Goal: Task Accomplishment & Management: Use online tool/utility

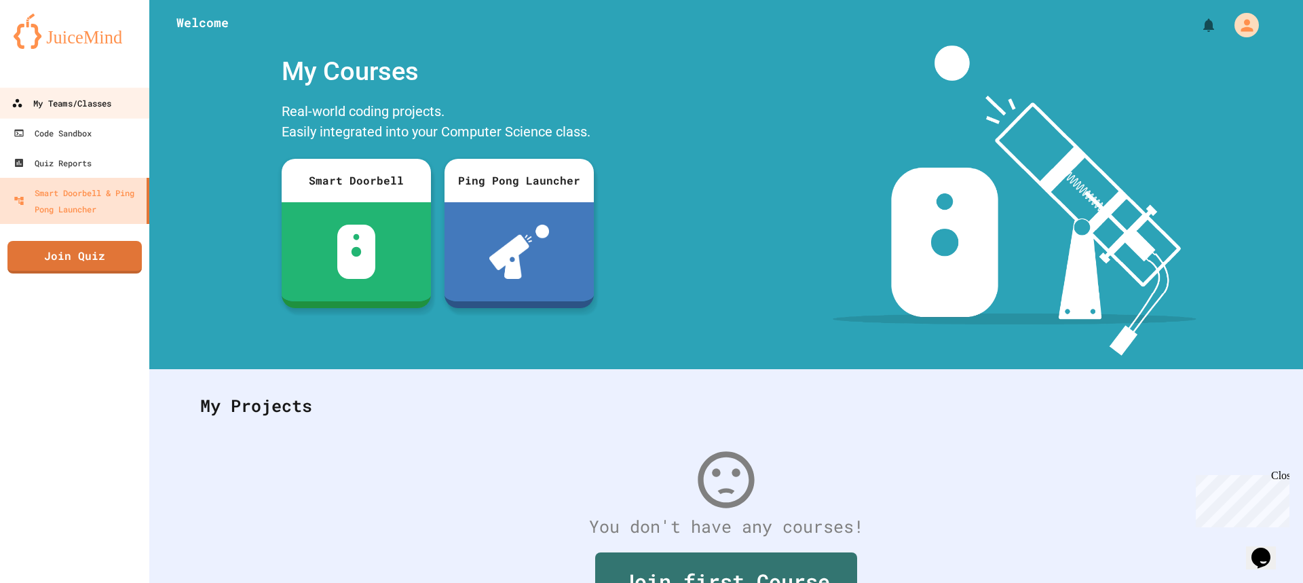
click at [54, 91] on link "My Teams/Classes" at bounding box center [75, 103] width 154 height 31
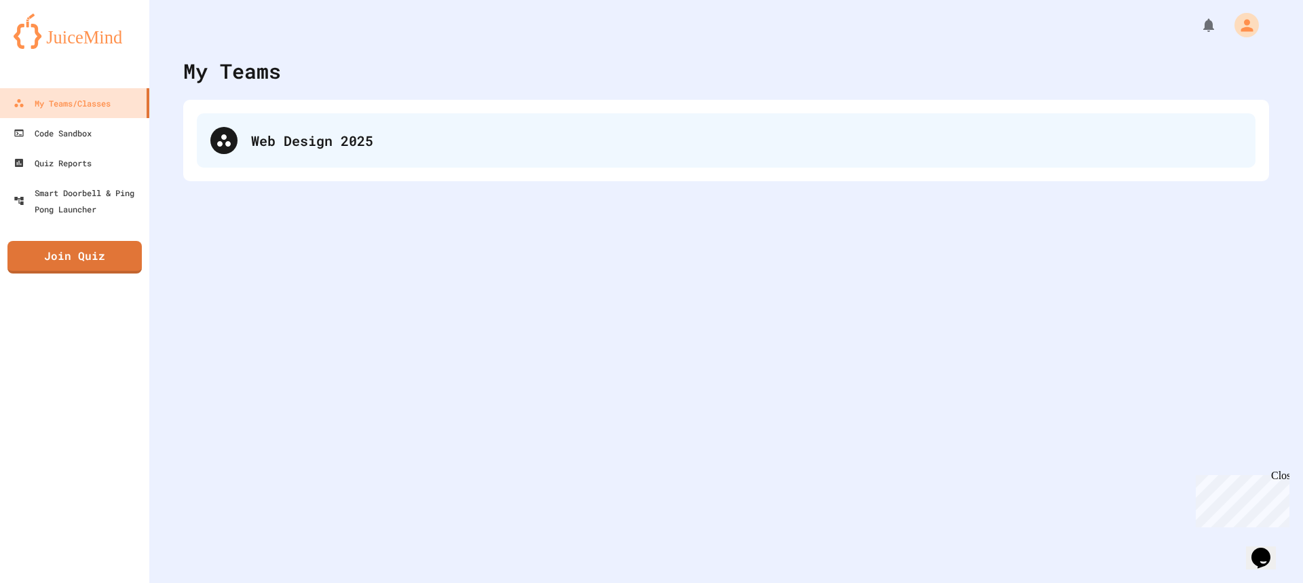
click at [440, 143] on div "Web Design 2025" at bounding box center [746, 140] width 991 height 20
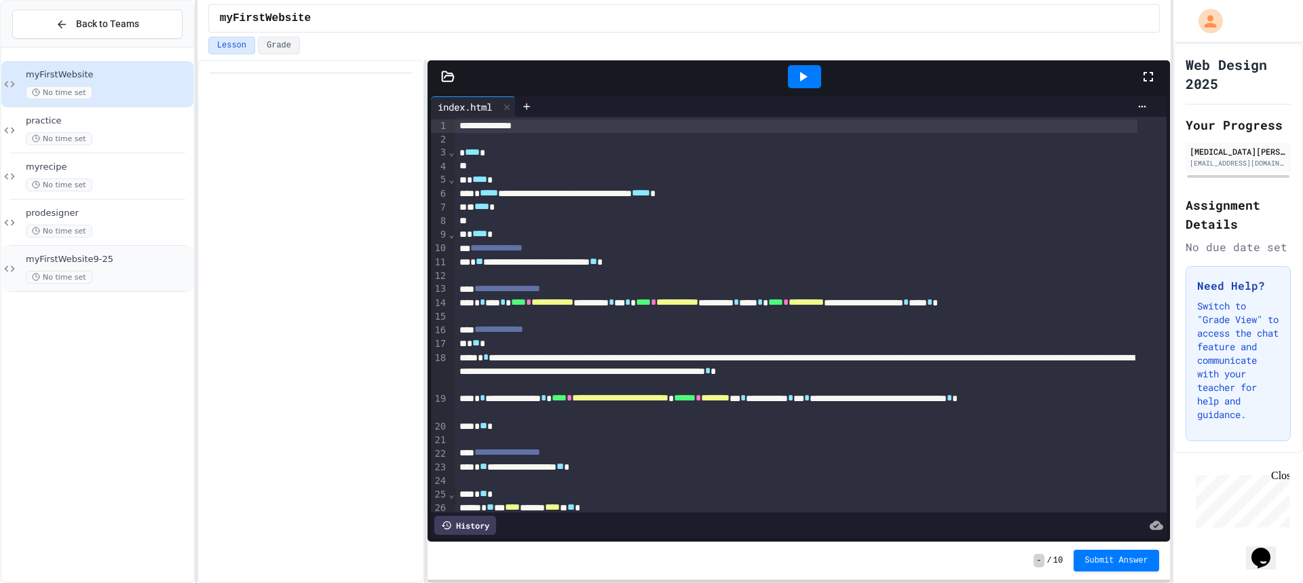
click at [154, 271] on div "No time set" at bounding box center [108, 277] width 165 height 13
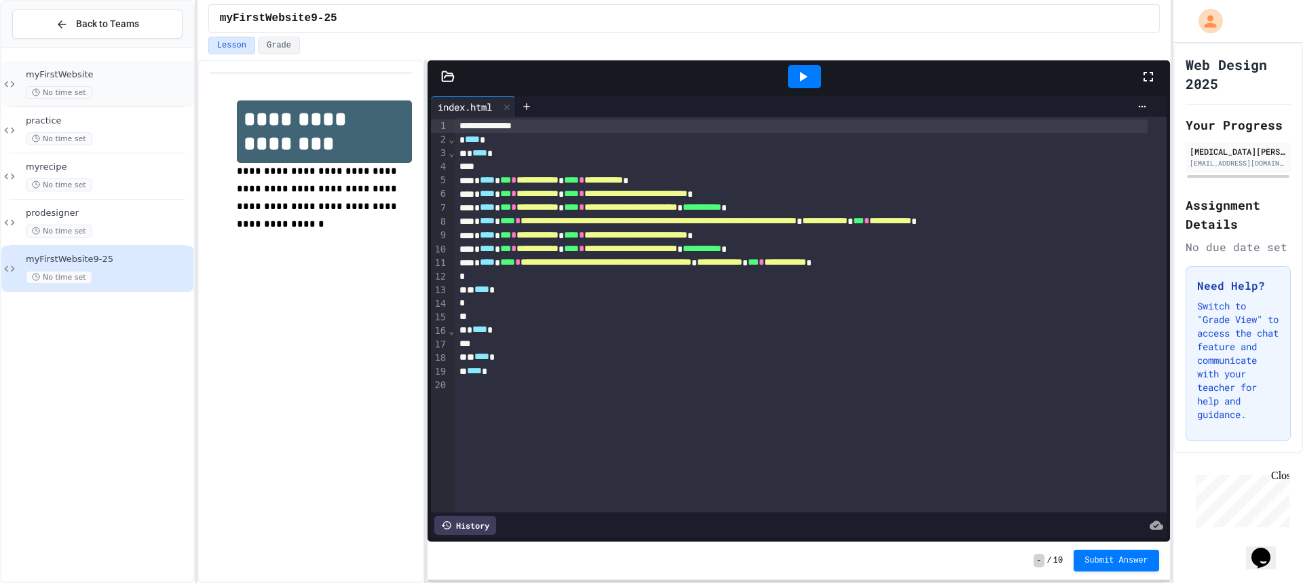
click at [153, 69] on span "myFirstWebsite" at bounding box center [108, 75] width 165 height 12
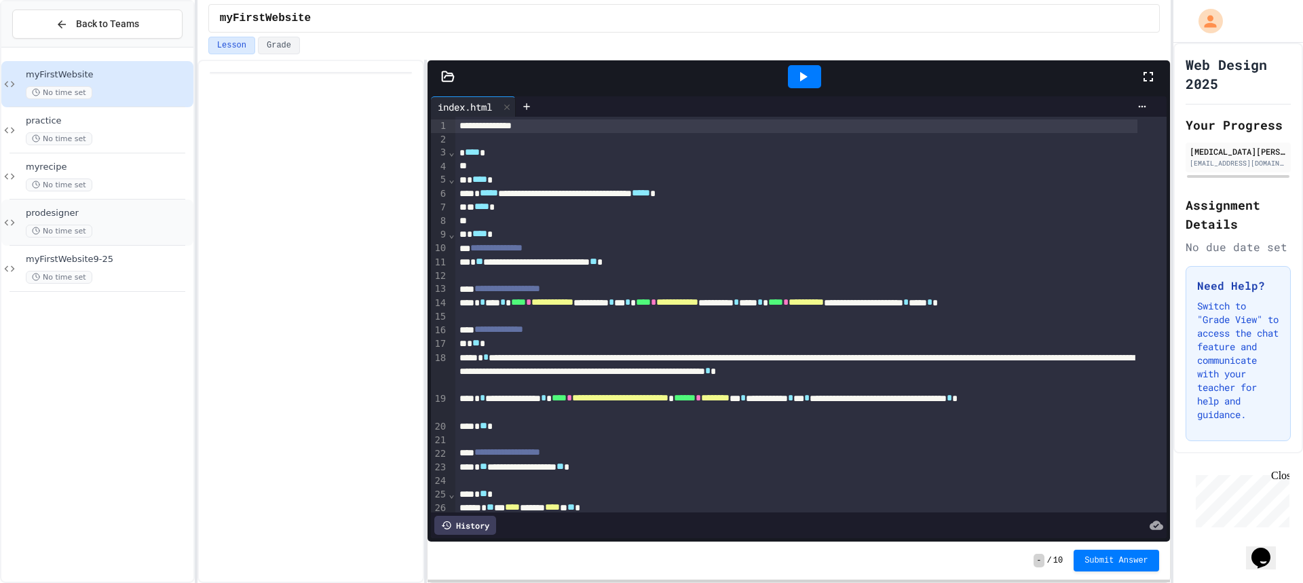
click at [102, 231] on div "No time set" at bounding box center [108, 231] width 165 height 13
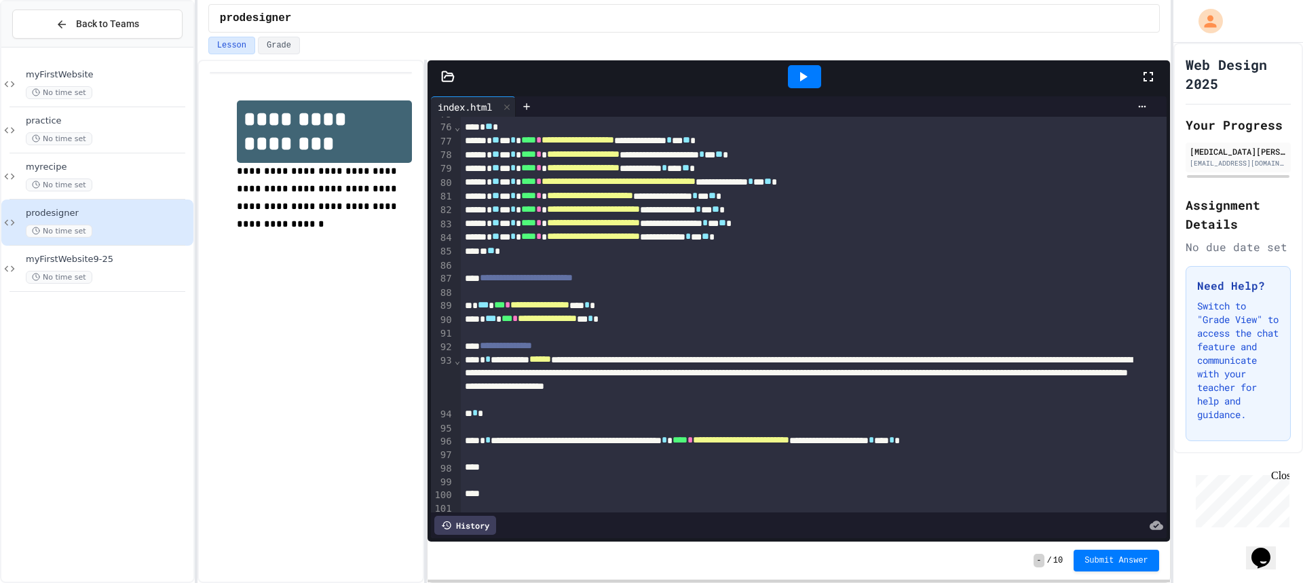
scroll to position [1288, 0]
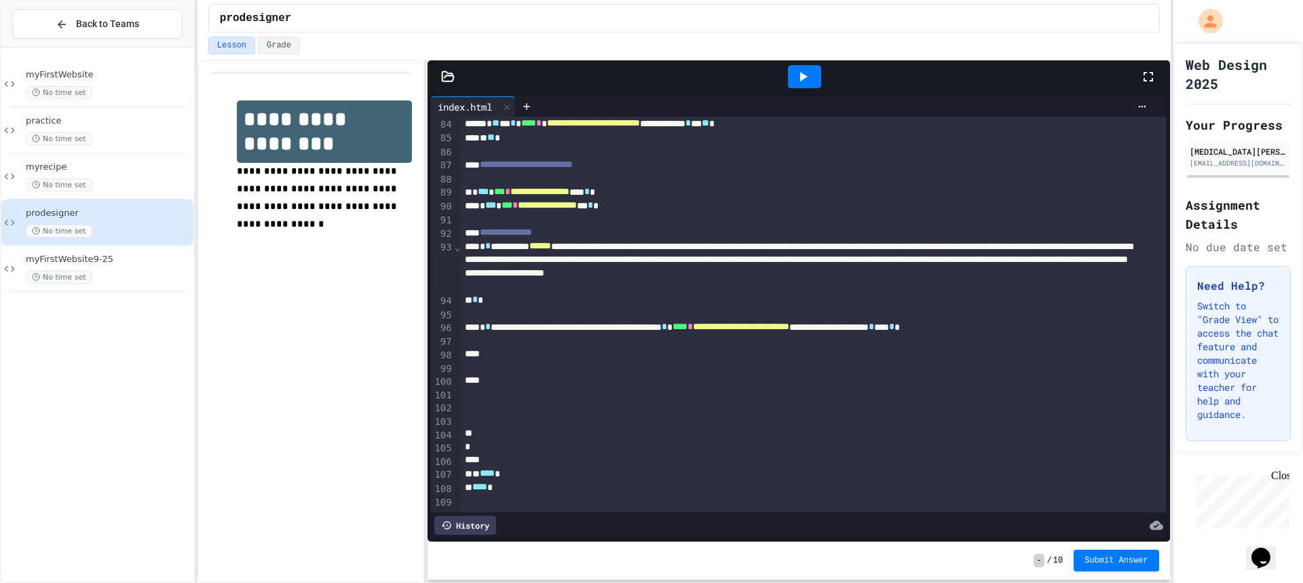
click at [815, 75] on div at bounding box center [804, 76] width 33 height 23
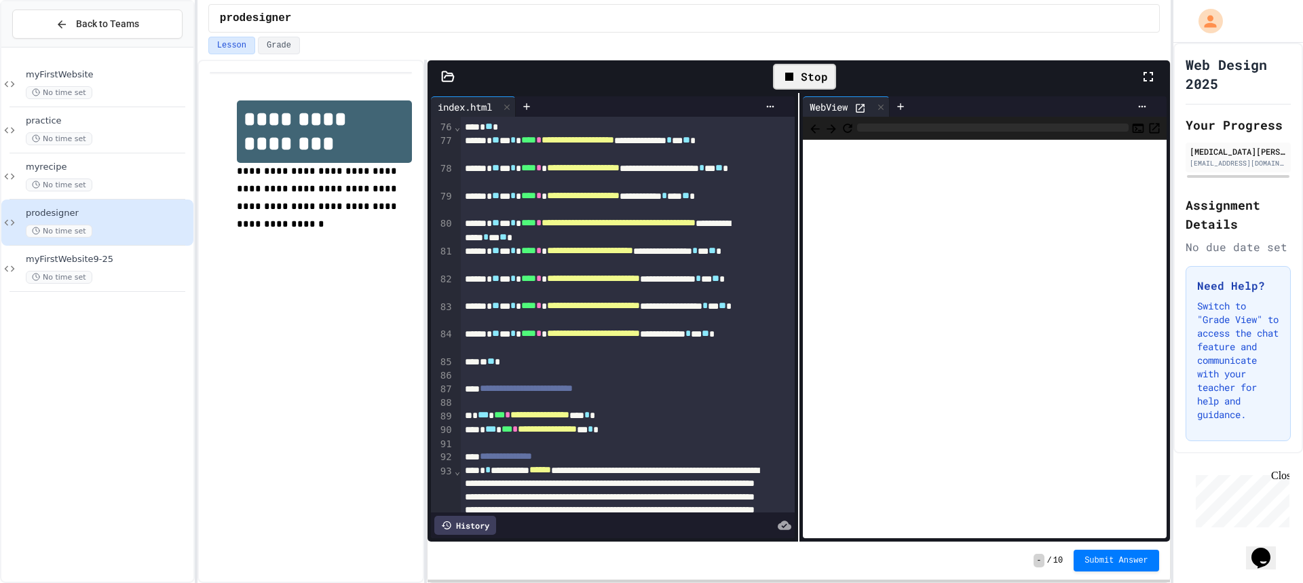
scroll to position [1532, 0]
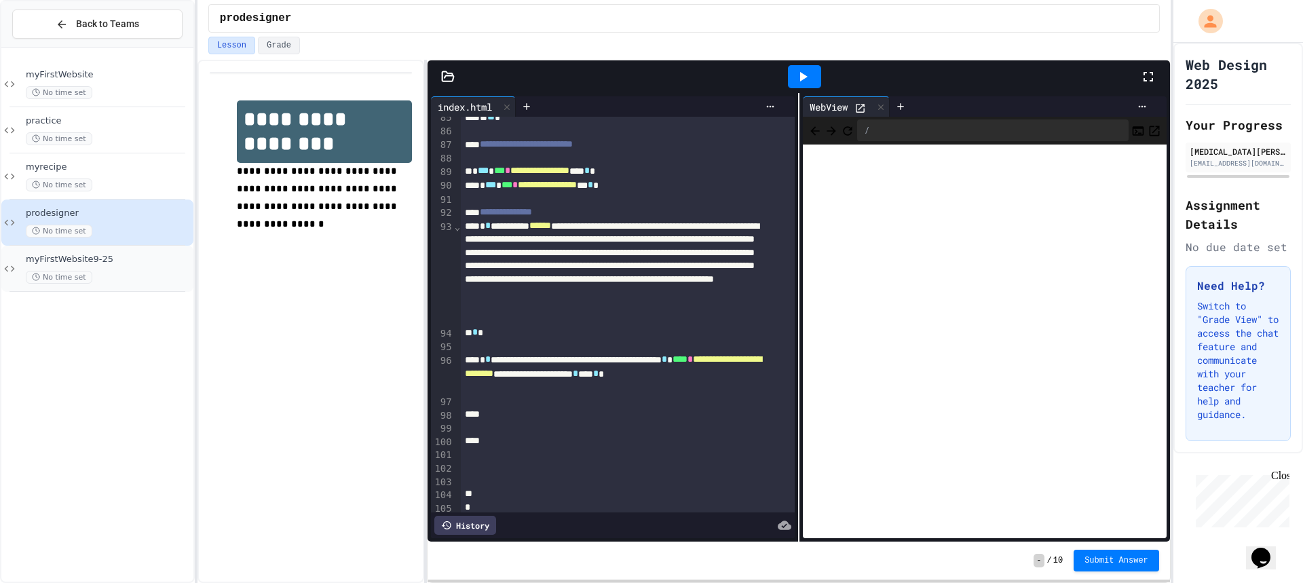
click at [145, 255] on span "myFirstWebsite9-25" at bounding box center [108, 260] width 165 height 12
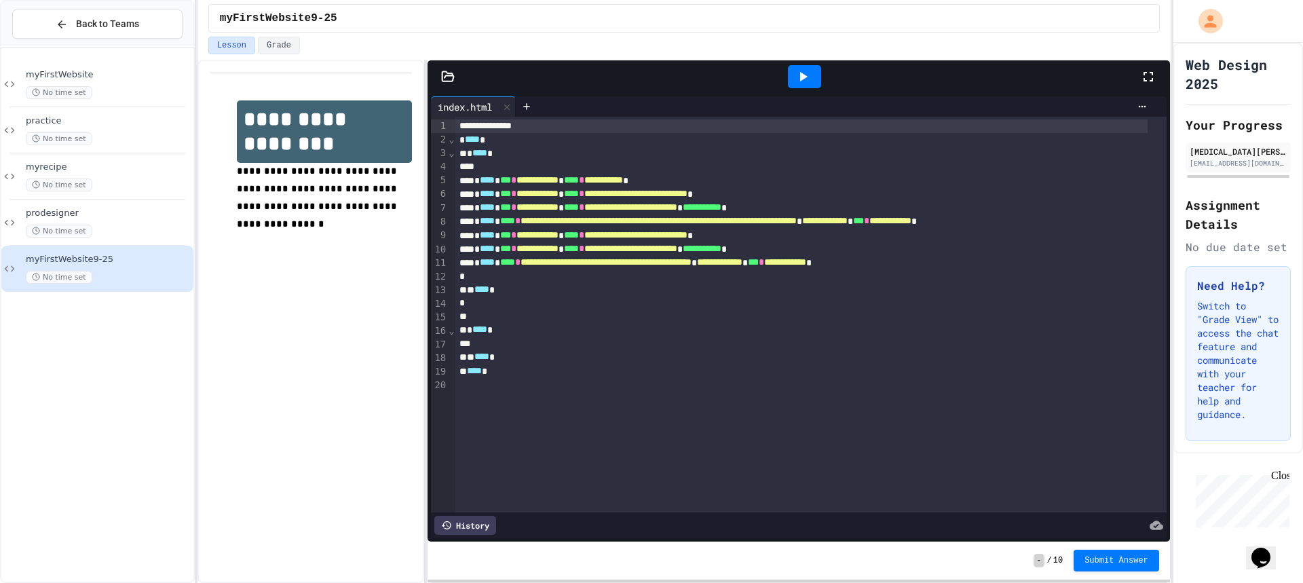
click at [446, 79] on icon at bounding box center [448, 77] width 14 height 14
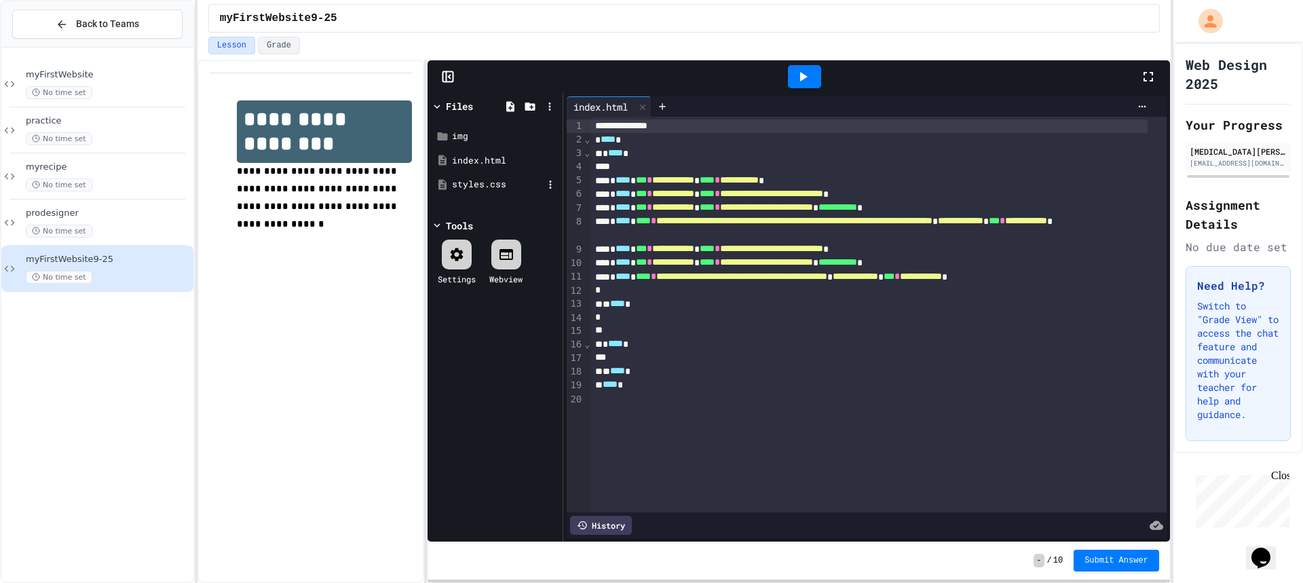
click at [495, 185] on div "styles.css" at bounding box center [497, 185] width 91 height 14
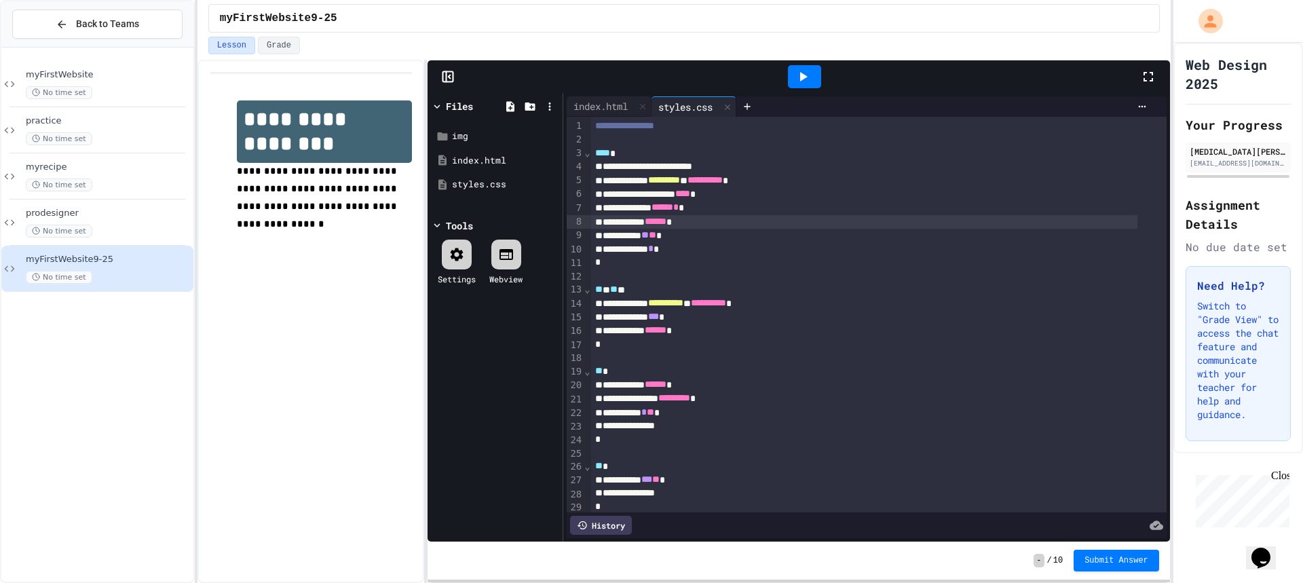
click at [724, 220] on div "**********" at bounding box center [864, 222] width 546 height 14
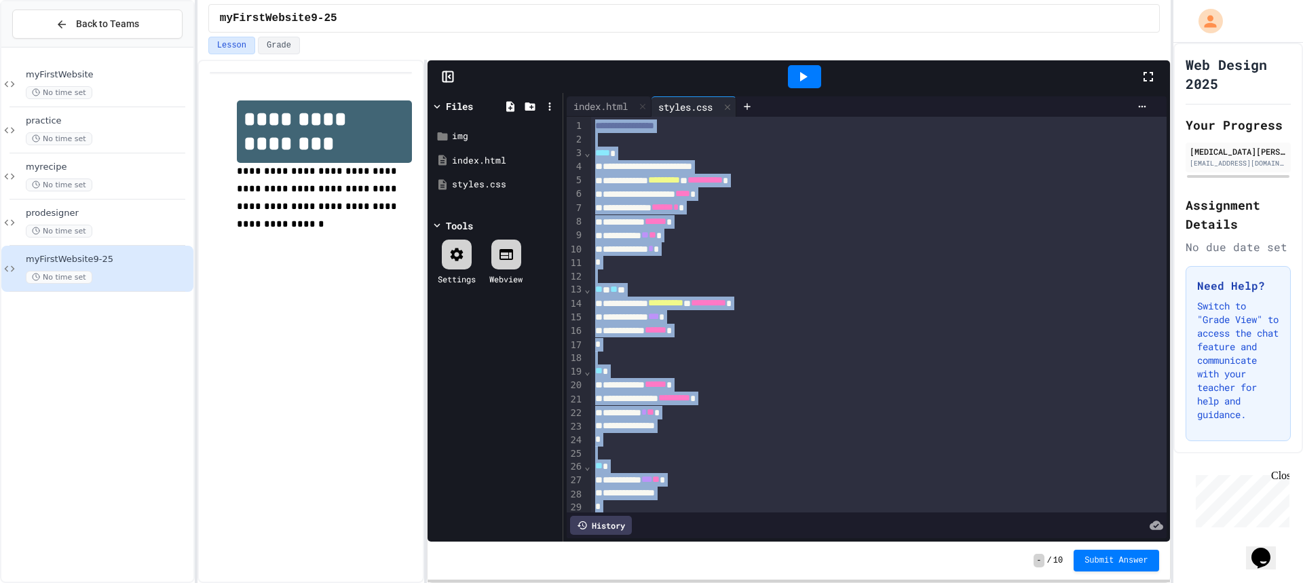
copy div "**********"
click at [587, 99] on div "index.html" at bounding box center [601, 106] width 68 height 14
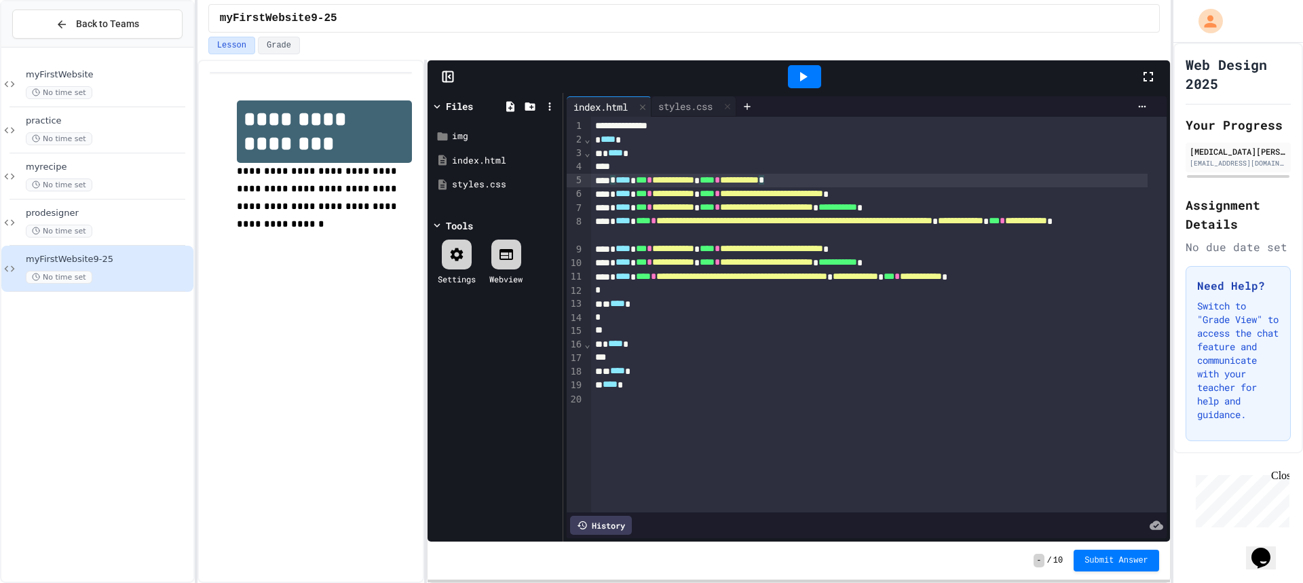
click at [617, 176] on div "**********" at bounding box center [869, 181] width 557 height 14
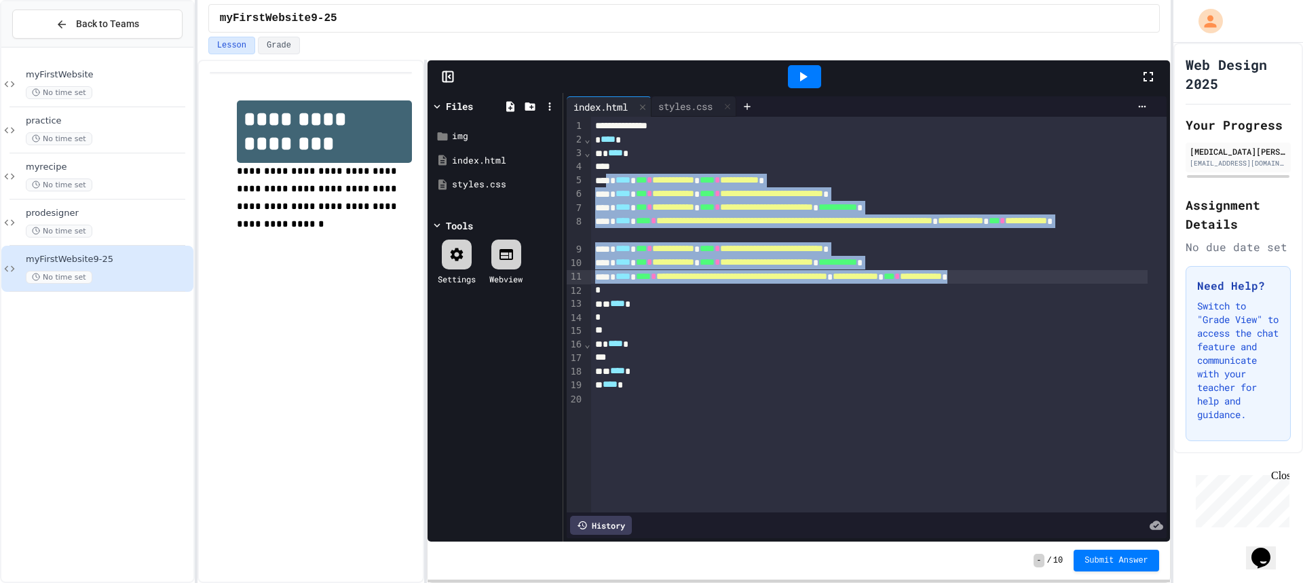
drag, startPoint x: 610, startPoint y: 176, endPoint x: 1134, endPoint y: 282, distance: 534.6
click at [1134, 282] on div "**********" at bounding box center [879, 315] width 576 height 396
copy div "**********"
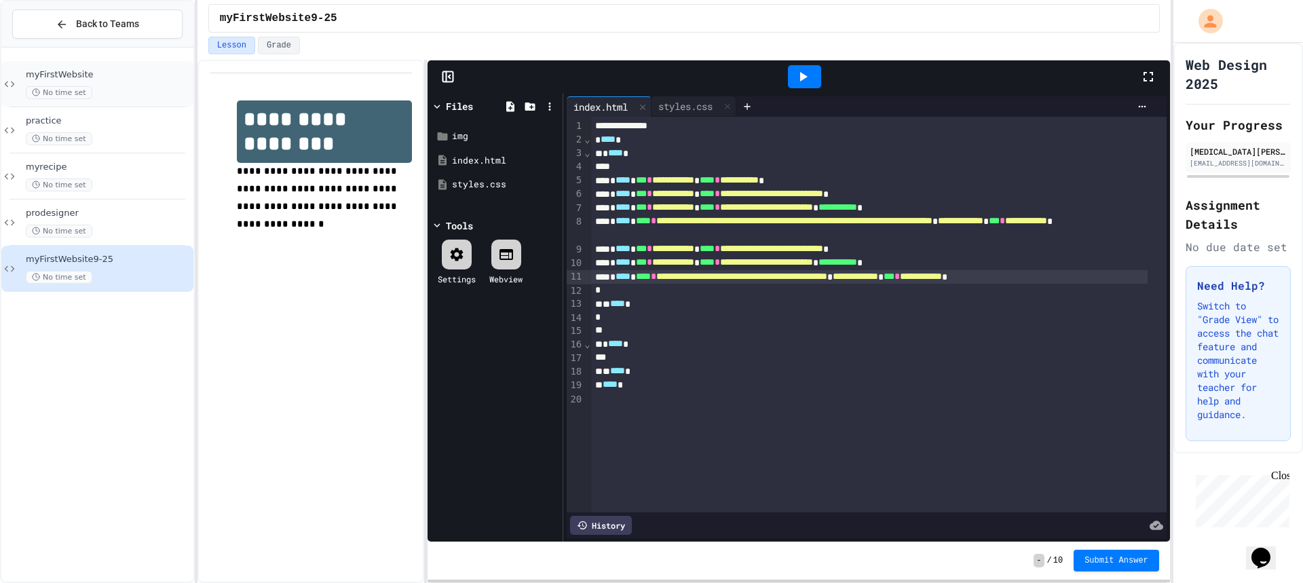
click at [64, 81] on div "myFirstWebsite No time set" at bounding box center [108, 84] width 165 height 30
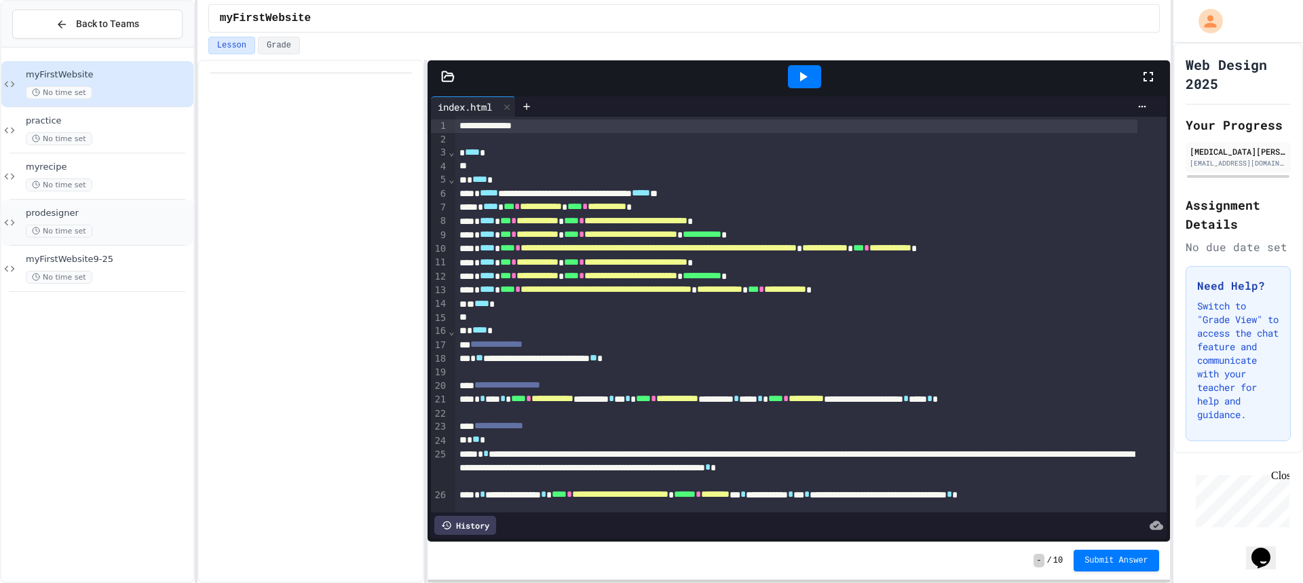
click at [22, 224] on div "prodesigner No time set" at bounding box center [97, 223] width 192 height 46
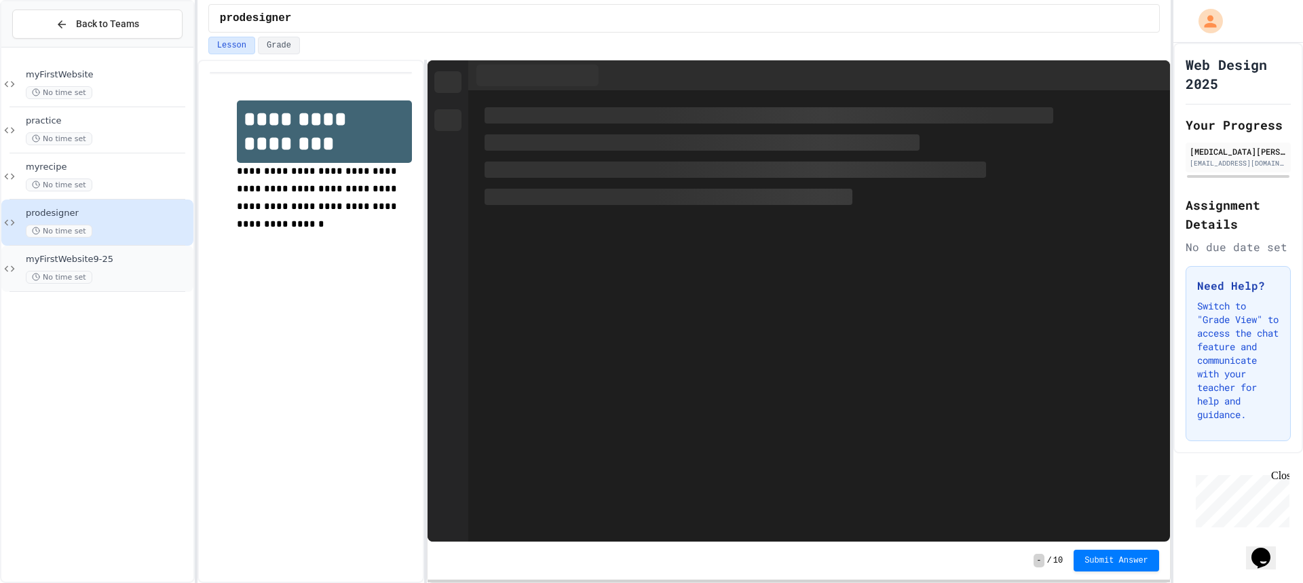
click at [105, 269] on div "myFirstWebsite9-25 No time set" at bounding box center [108, 269] width 165 height 30
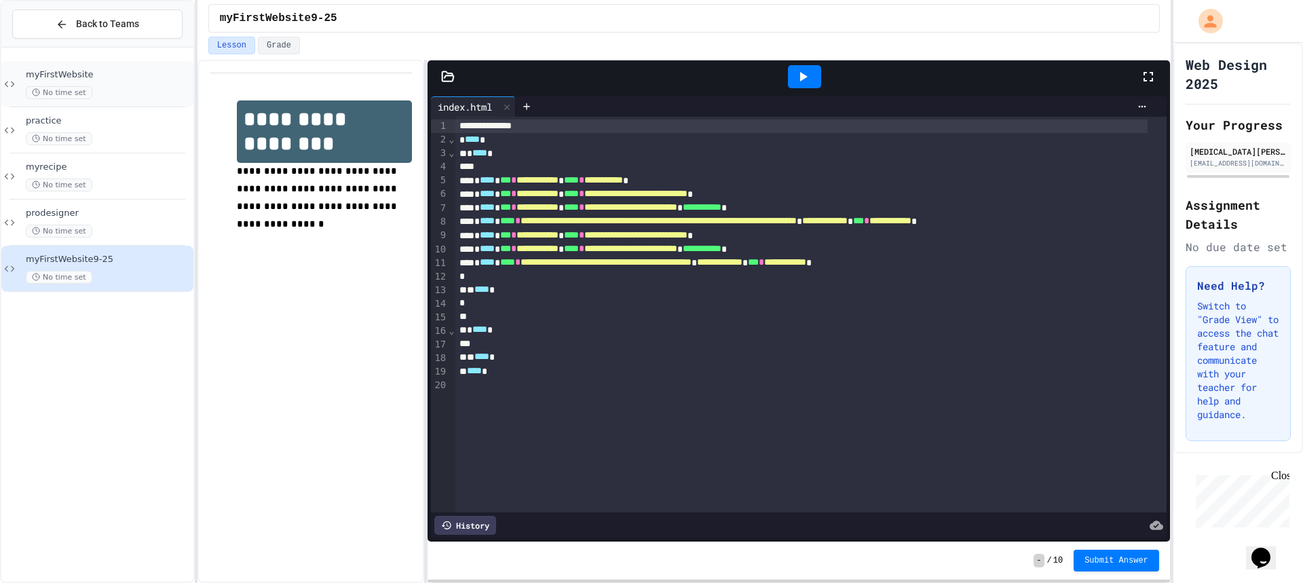
click at [109, 89] on div "No time set" at bounding box center [108, 92] width 165 height 13
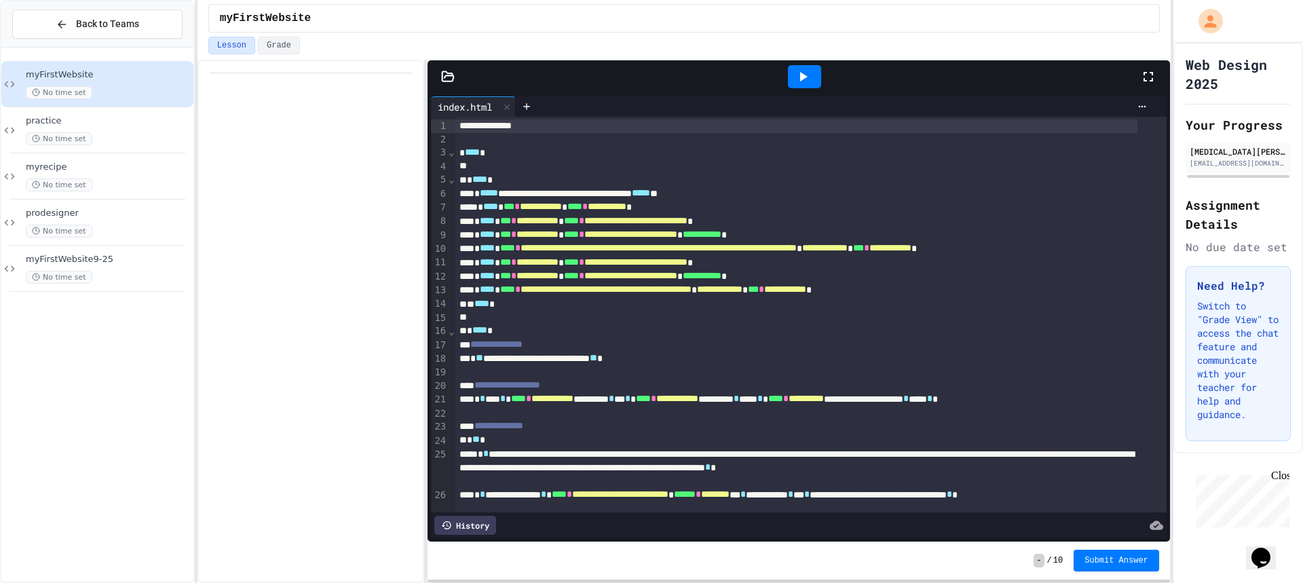
click at [816, 79] on div at bounding box center [804, 76] width 33 height 23
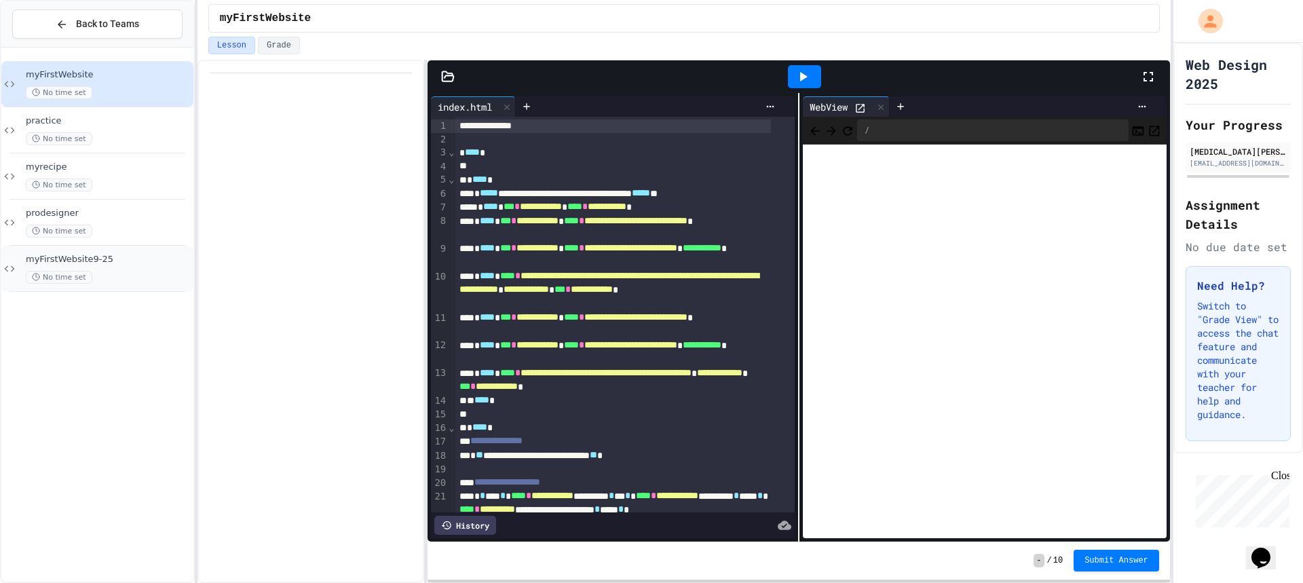
click at [121, 251] on div "myFirstWebsite9-25 No time set" at bounding box center [97, 269] width 192 height 46
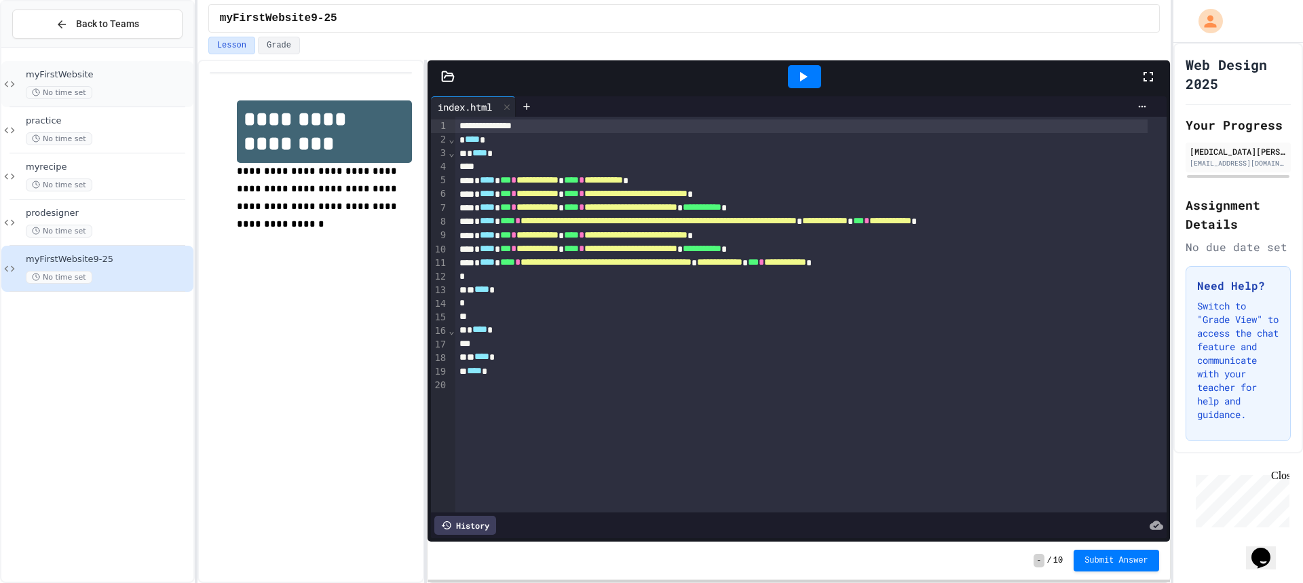
click at [14, 77] on div "myFirstWebsite No time set" at bounding box center [97, 84] width 192 height 46
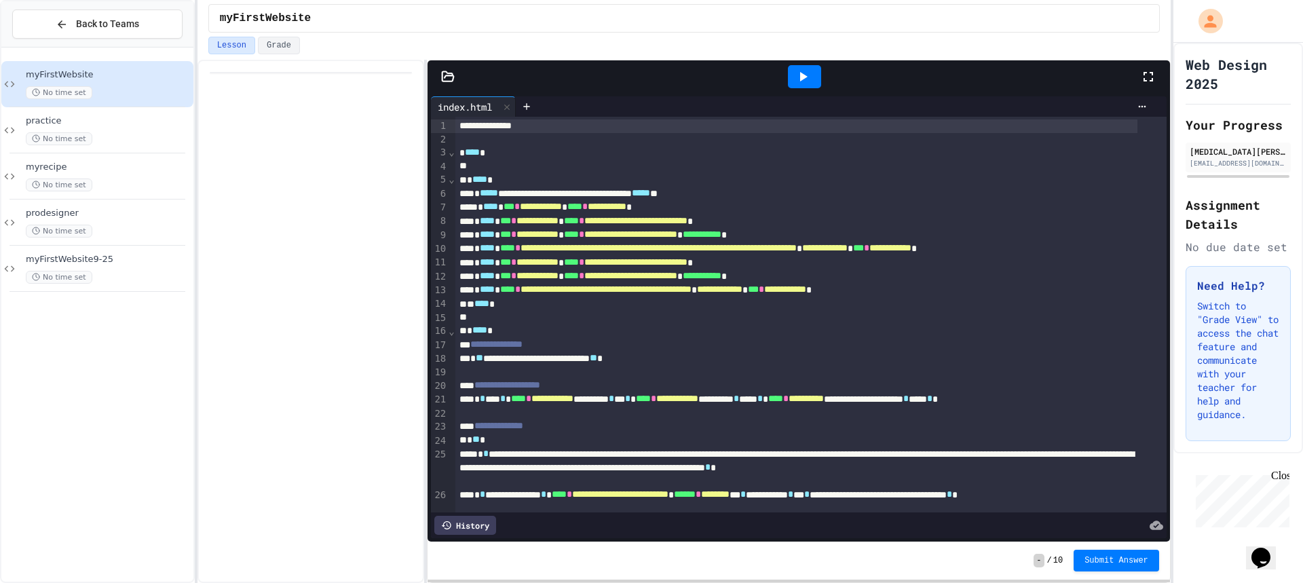
click at [443, 81] on icon at bounding box center [449, 76] width 12 height 10
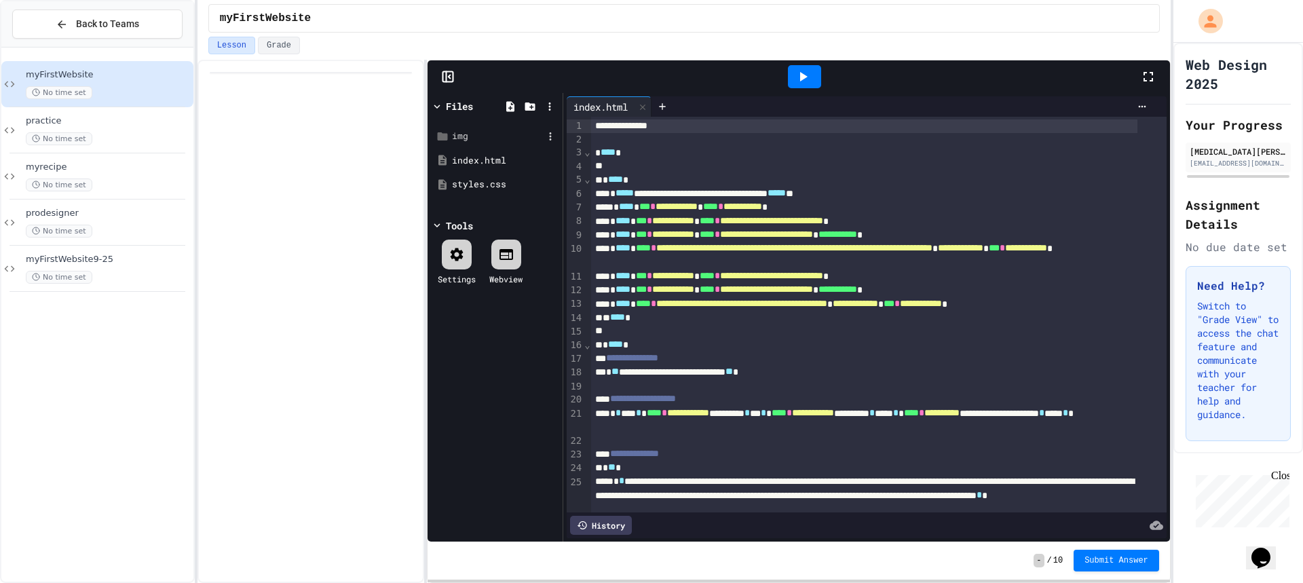
click at [465, 136] on div "img" at bounding box center [497, 137] width 91 height 14
click at [482, 204] on div "styles.css" at bounding box center [497, 209] width 91 height 14
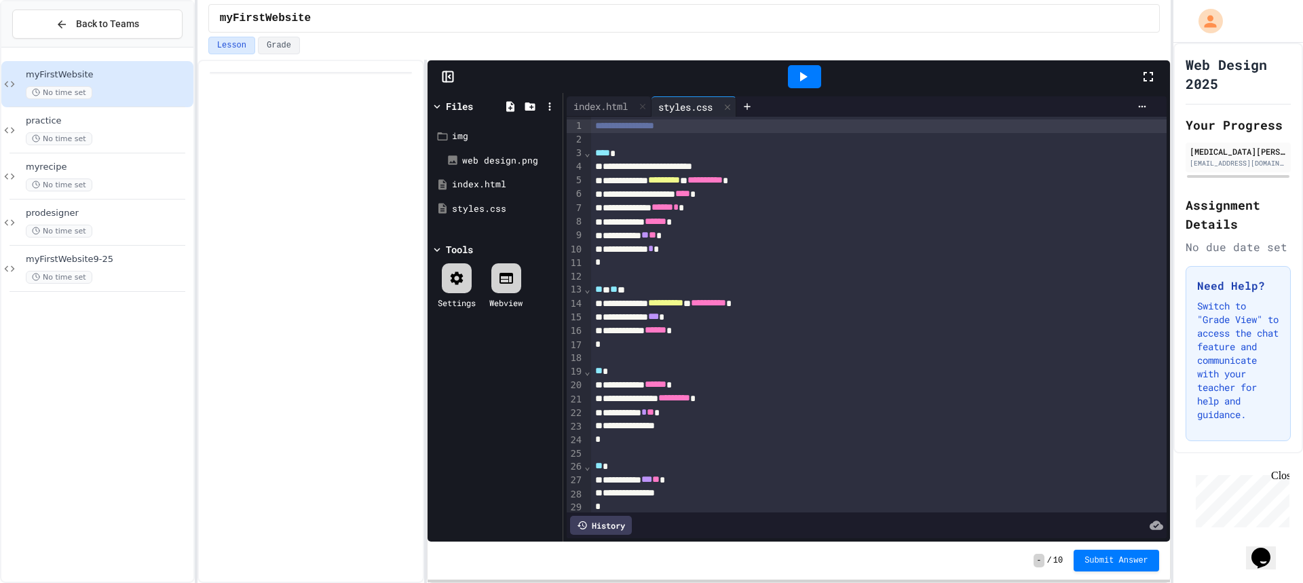
click at [793, 67] on div at bounding box center [804, 76] width 33 height 23
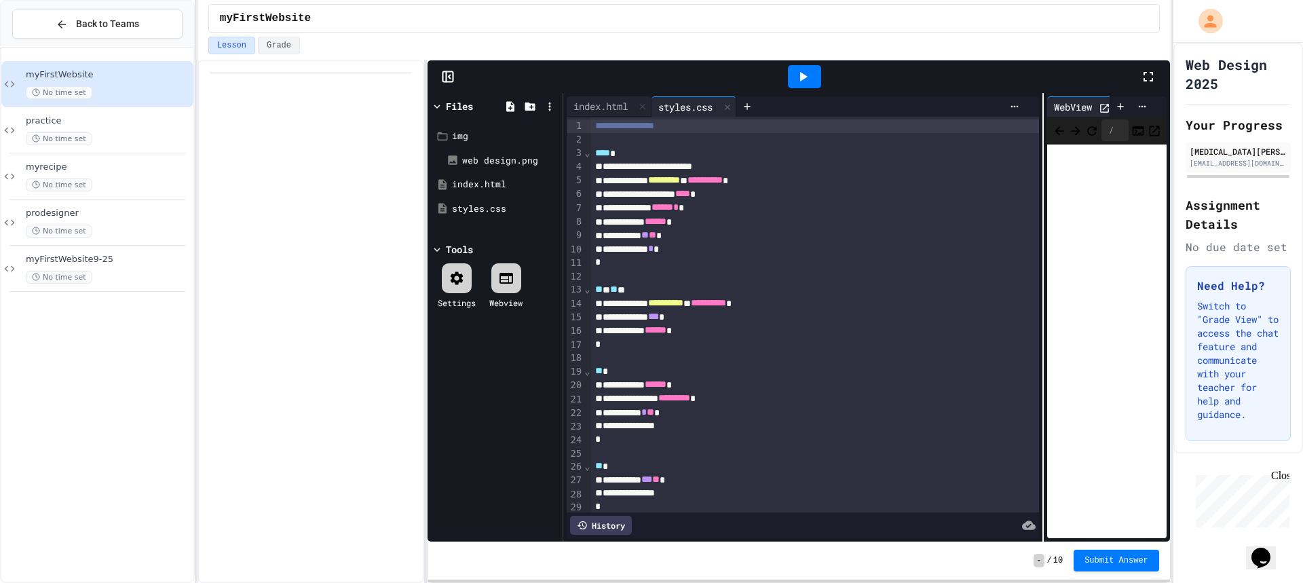
click at [1036, 215] on div "**********" at bounding box center [866, 317] width 606 height 449
click at [624, 113] on div "index.html" at bounding box center [601, 106] width 68 height 14
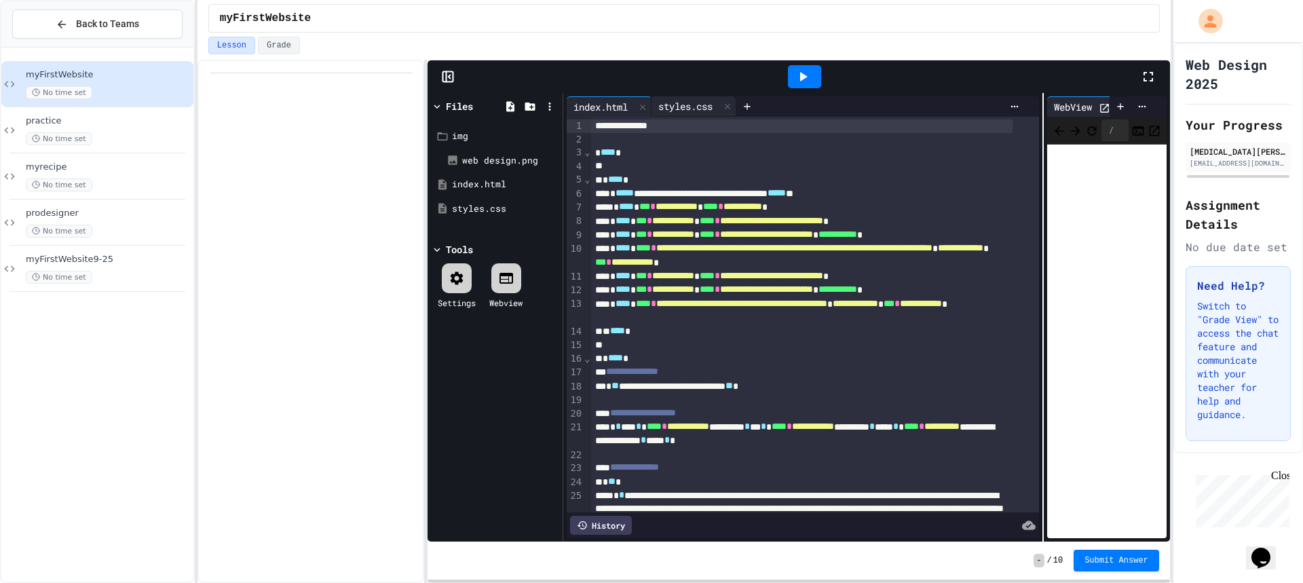
click at [686, 111] on div "styles.css" at bounding box center [686, 106] width 68 height 14
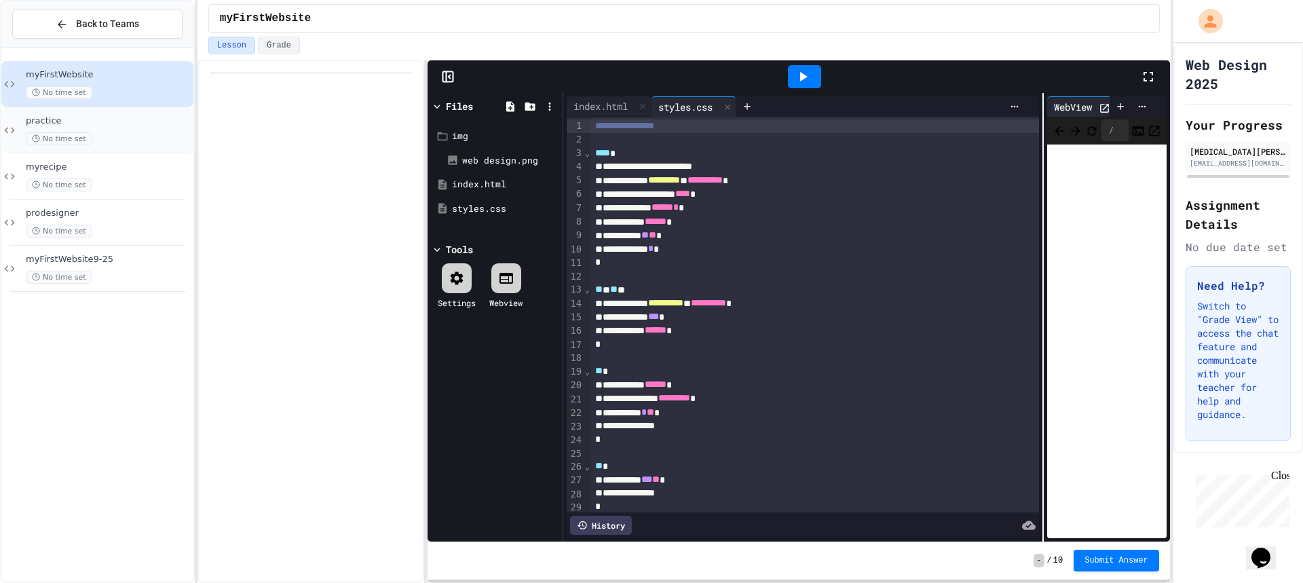
click at [128, 113] on div "practice No time set" at bounding box center [97, 130] width 192 height 46
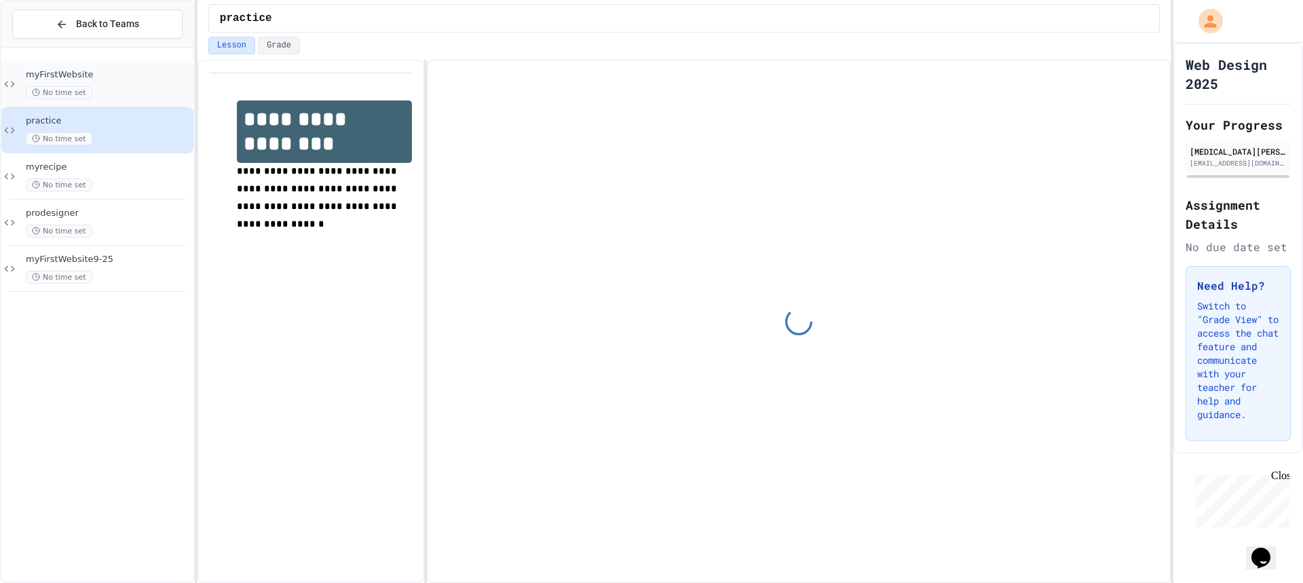
click at [121, 77] on span "myFirstWebsite" at bounding box center [108, 75] width 165 height 12
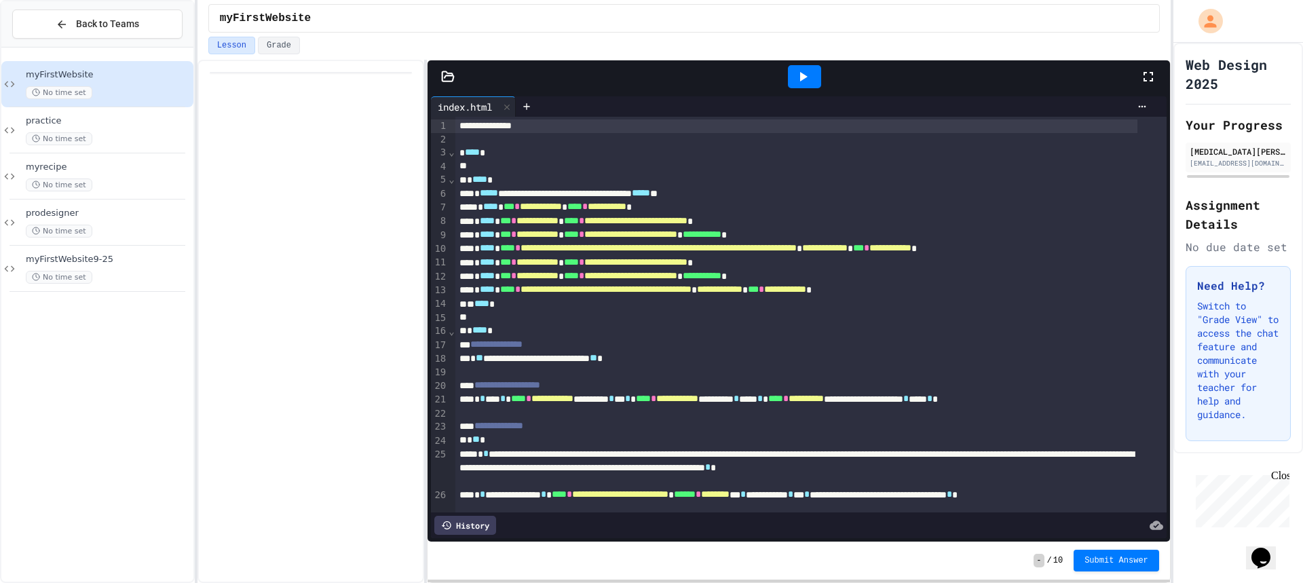
click at [446, 69] on div at bounding box center [799, 76] width 742 height 33
click at [447, 73] on icon at bounding box center [449, 76] width 12 height 10
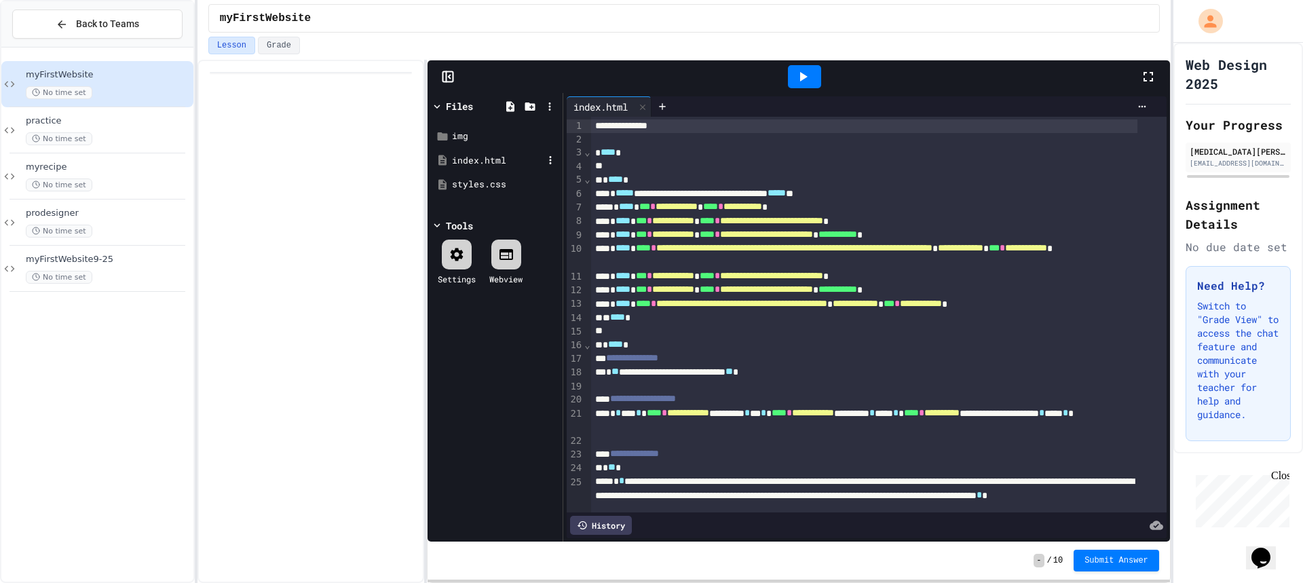
click at [504, 170] on div "index.html" at bounding box center [495, 161] width 128 height 24
click at [493, 177] on div "styles.css" at bounding box center [495, 184] width 128 height 24
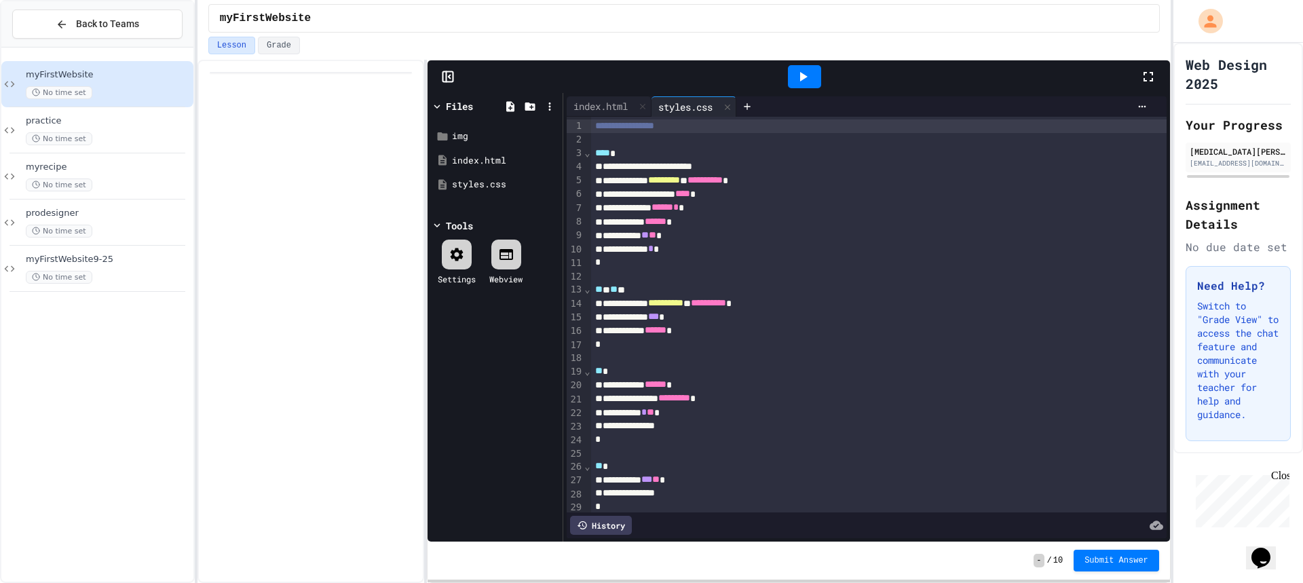
scroll to position [107, 0]
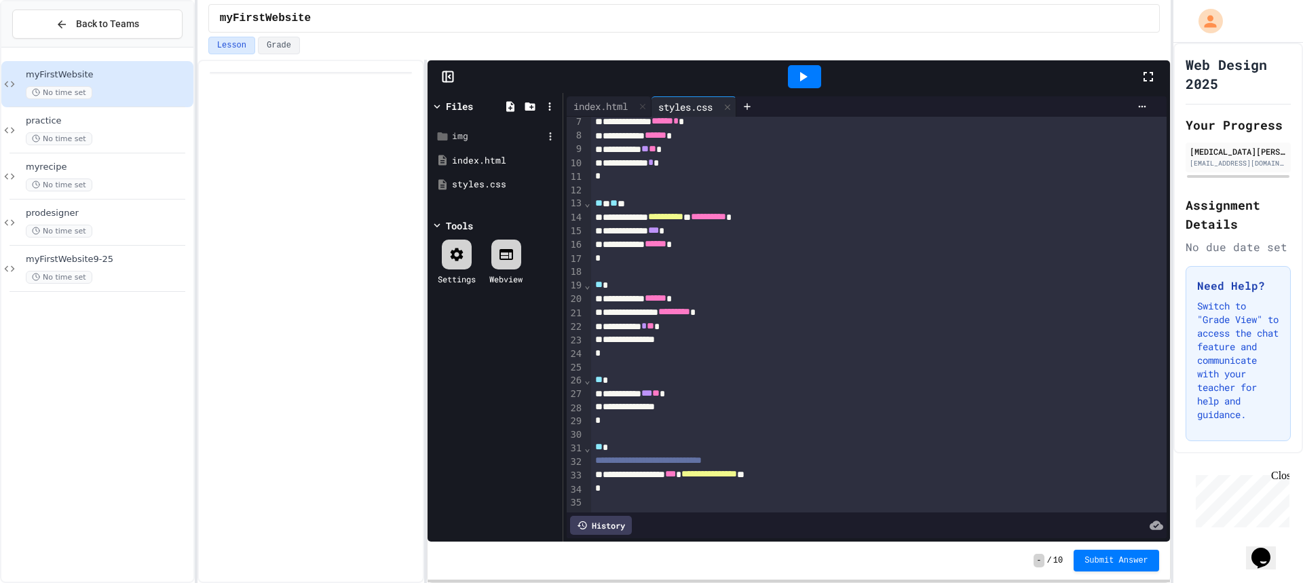
click at [457, 140] on div "img" at bounding box center [497, 137] width 91 height 14
click at [451, 171] on div "index.html" at bounding box center [495, 161] width 128 height 24
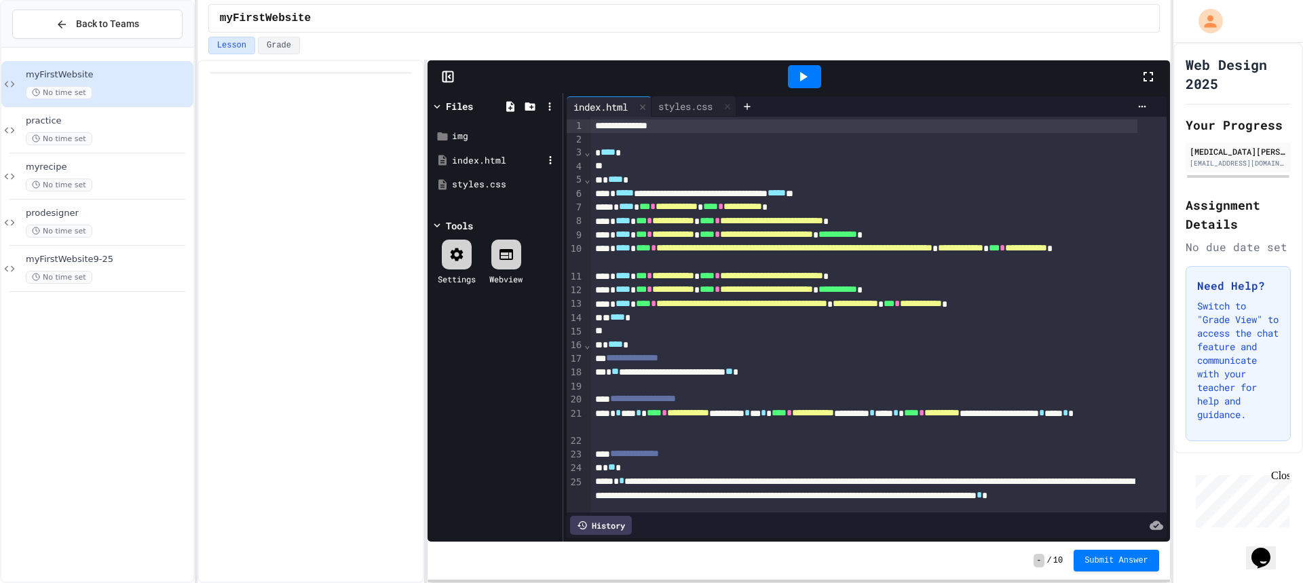
click at [451, 167] on div "index.html" at bounding box center [495, 161] width 128 height 24
click at [469, 141] on div "img" at bounding box center [497, 137] width 91 height 14
click at [459, 209] on div "styles.css" at bounding box center [497, 209] width 91 height 14
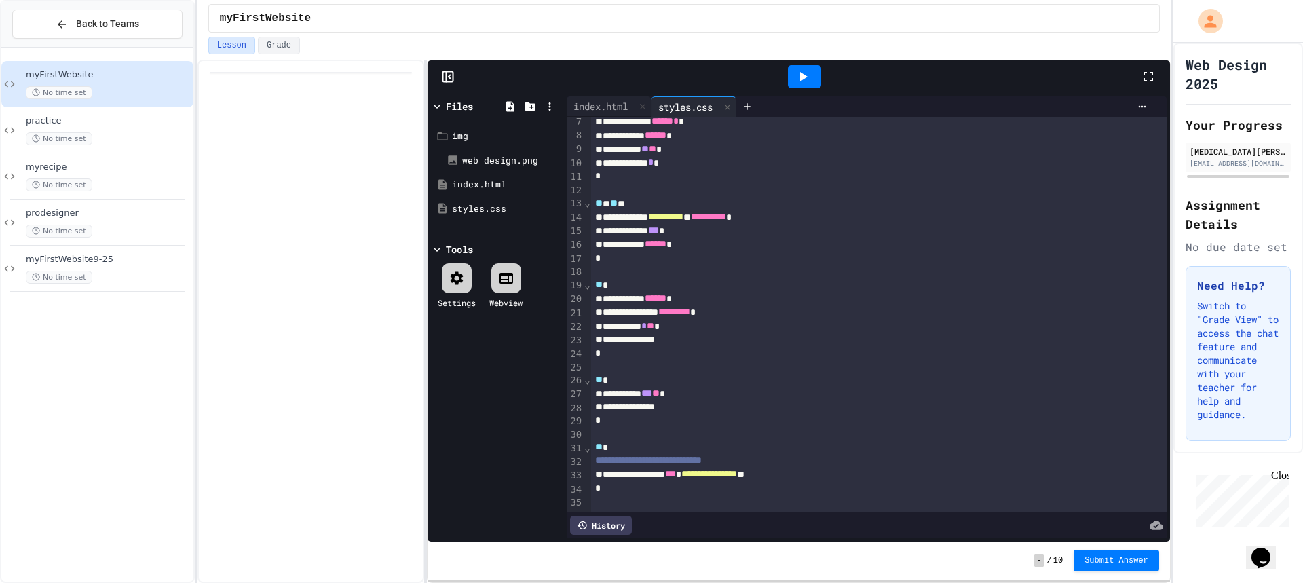
click at [604, 96] on div "**********" at bounding box center [866, 317] width 606 height 449
click at [599, 104] on div "index.html" at bounding box center [601, 106] width 68 height 14
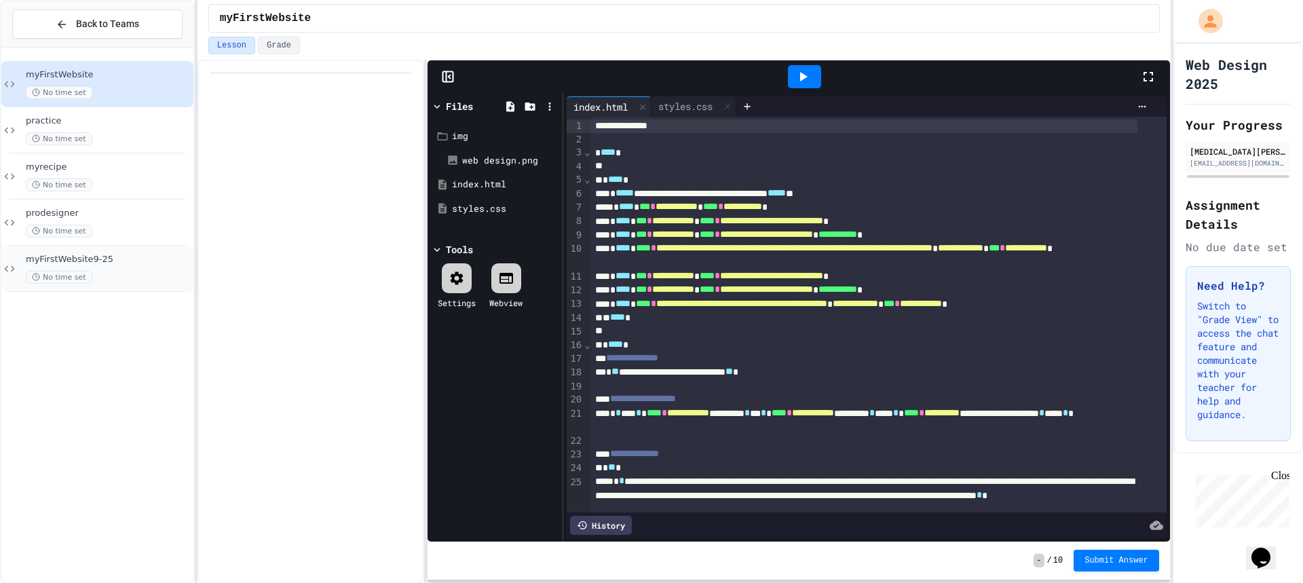
click at [81, 256] on span "myFirstWebsite9-25" at bounding box center [108, 260] width 165 height 12
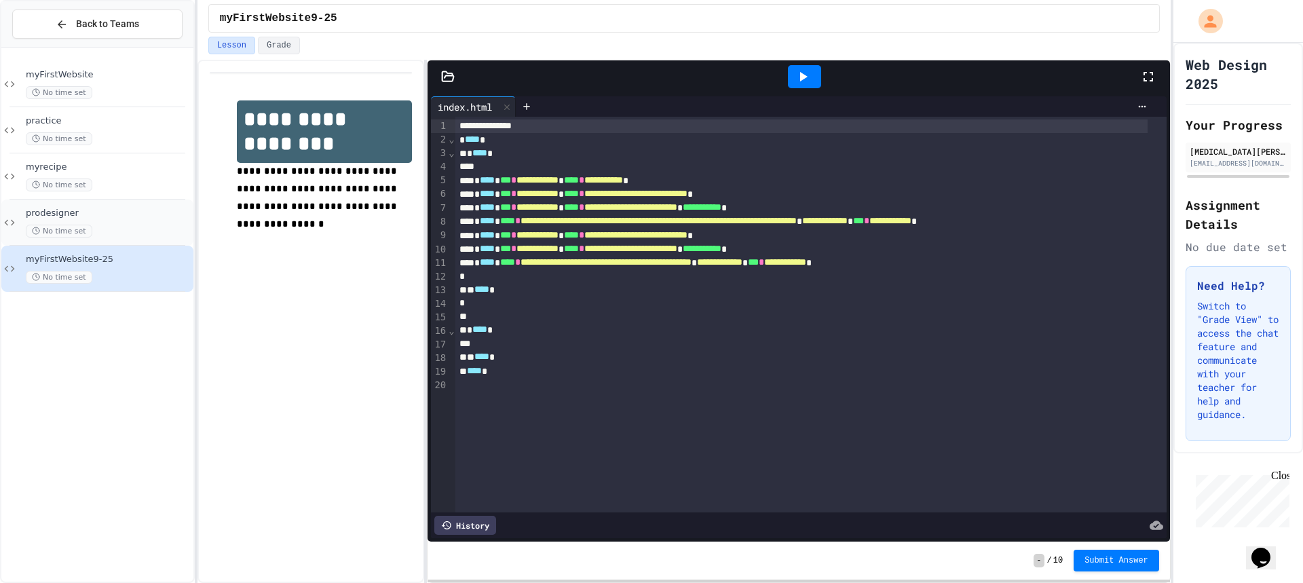
click at [120, 218] on span "prodesigner" at bounding box center [108, 214] width 165 height 12
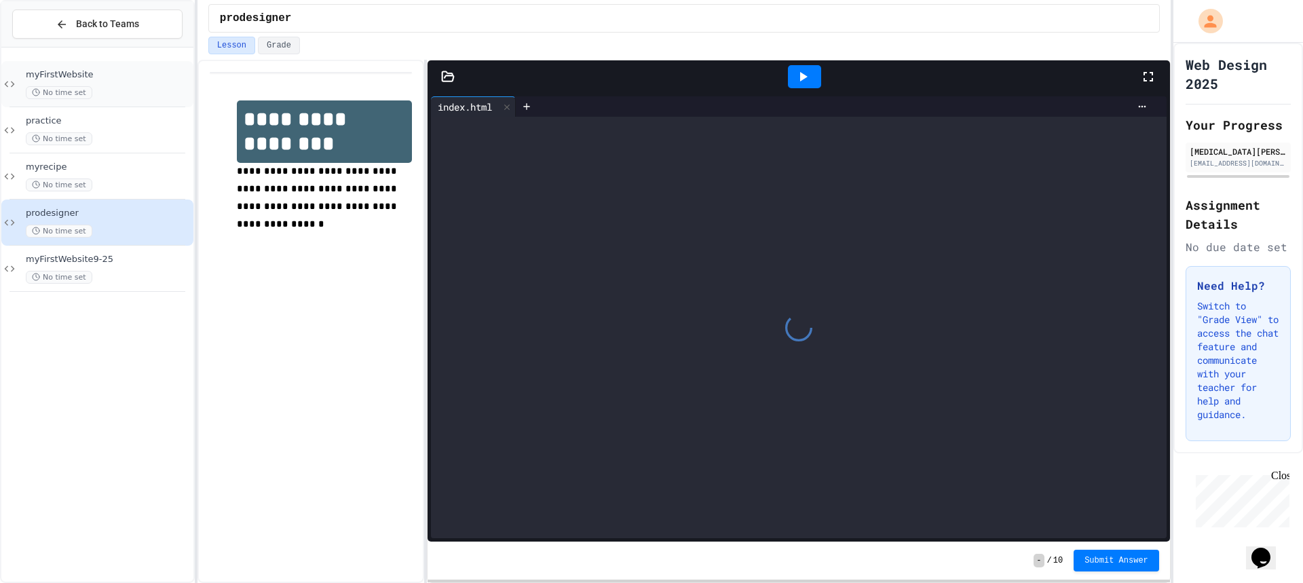
click at [147, 92] on div "No time set" at bounding box center [108, 92] width 165 height 13
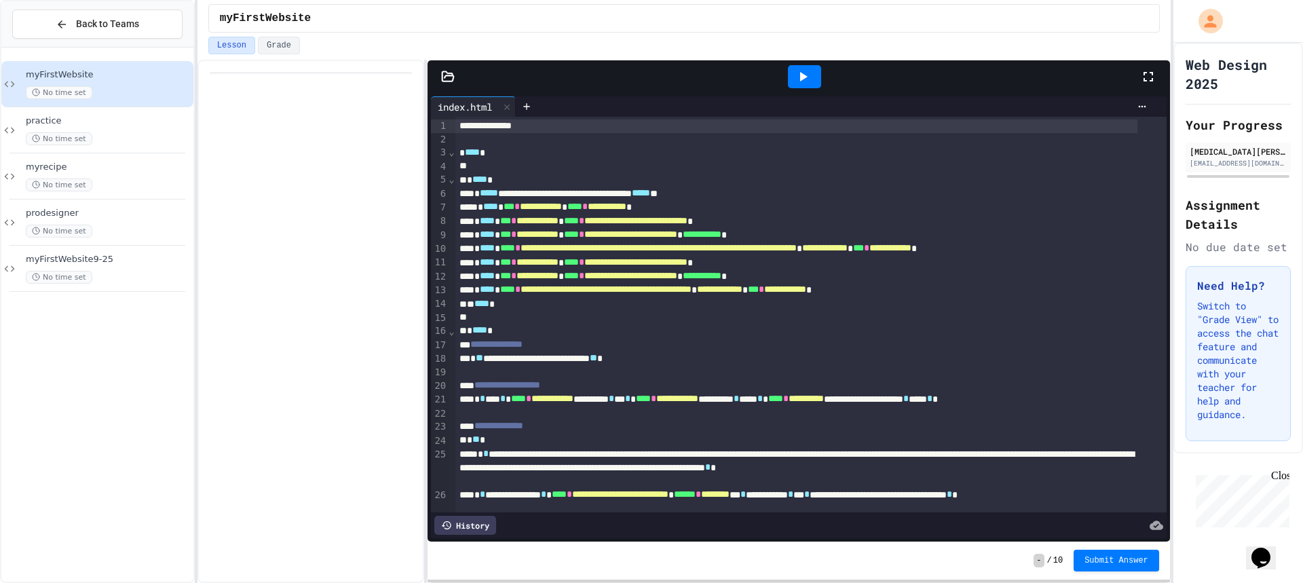
click at [452, 78] on icon at bounding box center [448, 77] width 14 height 14
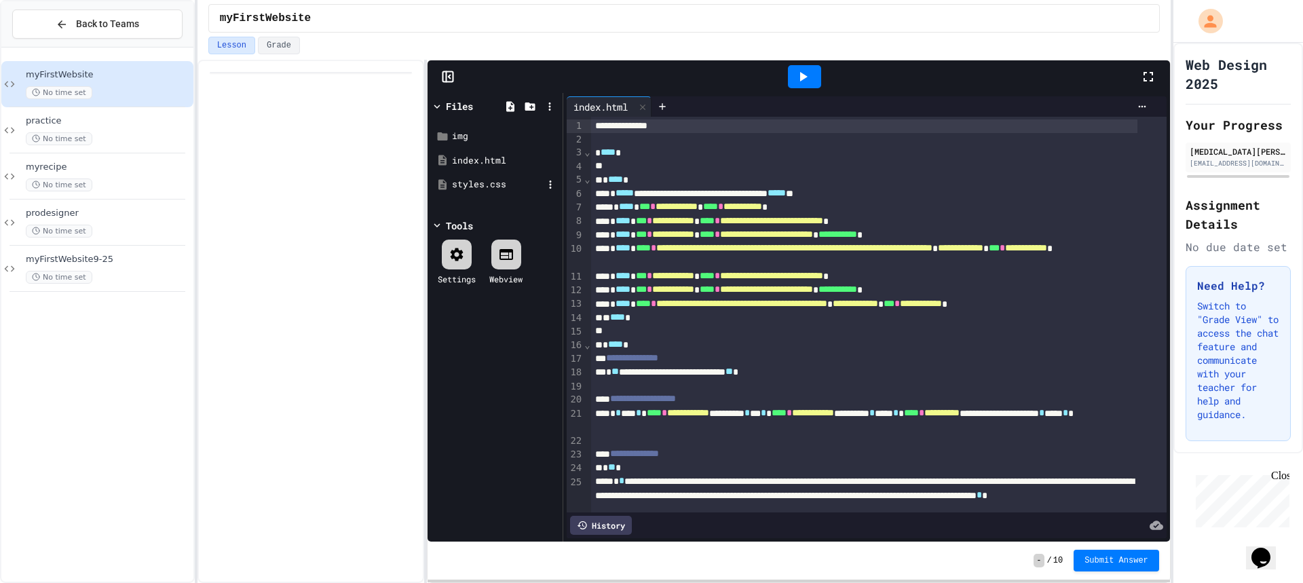
click at [456, 193] on div "styles.css" at bounding box center [495, 184] width 128 height 24
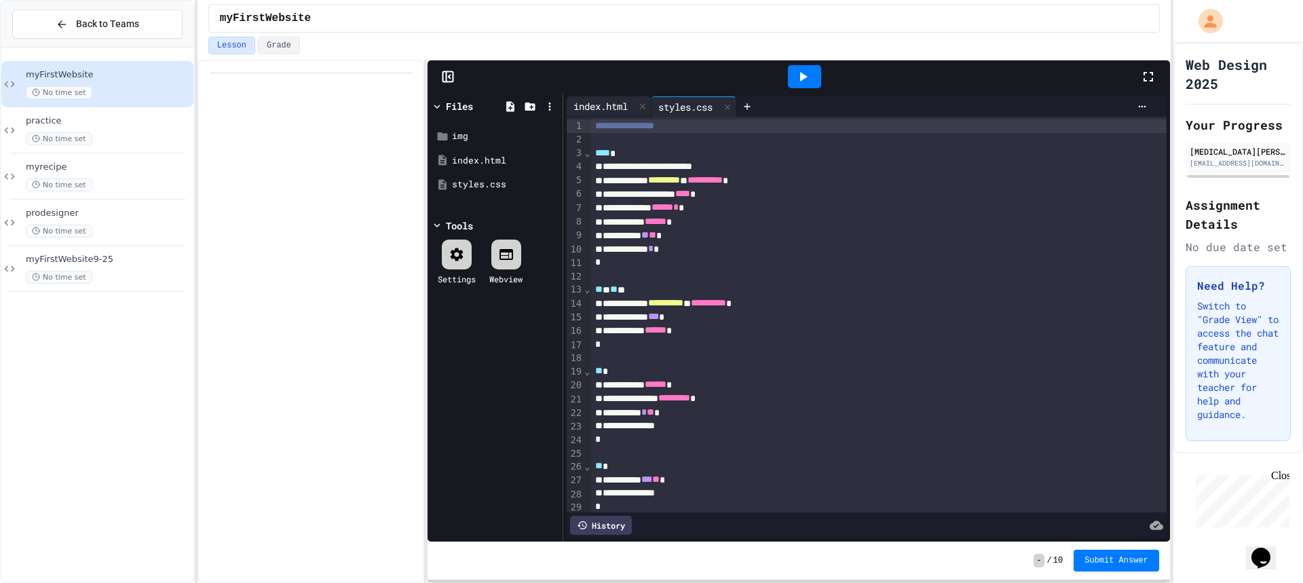
click at [595, 109] on div "index.html" at bounding box center [601, 106] width 68 height 14
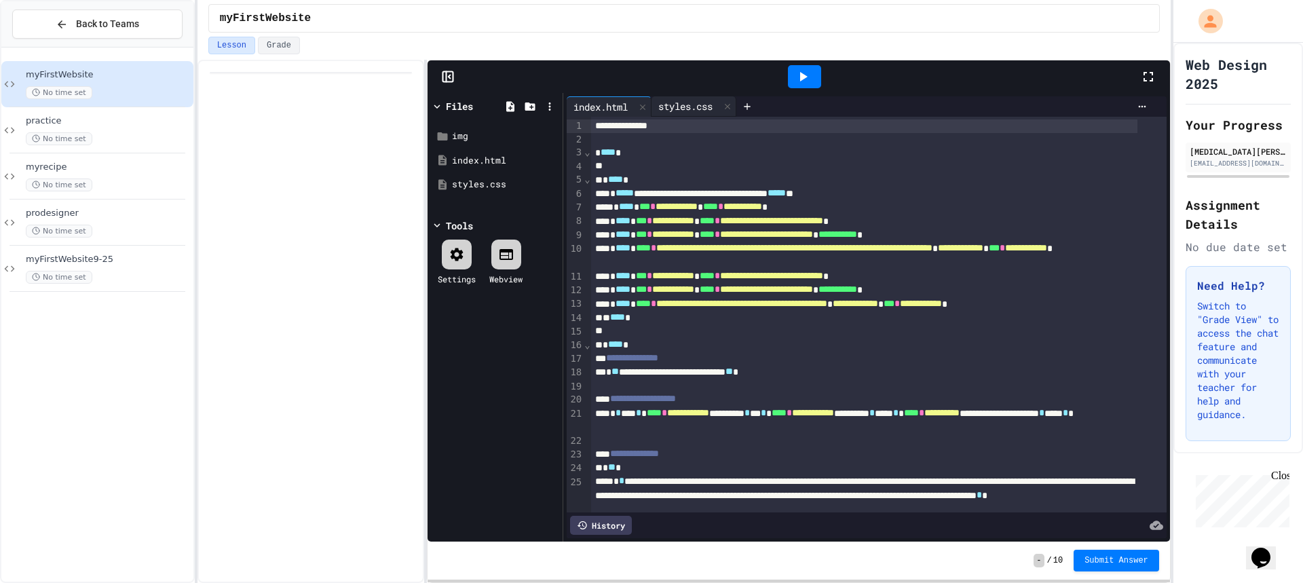
click at [694, 108] on div "styles.css" at bounding box center [686, 106] width 68 height 14
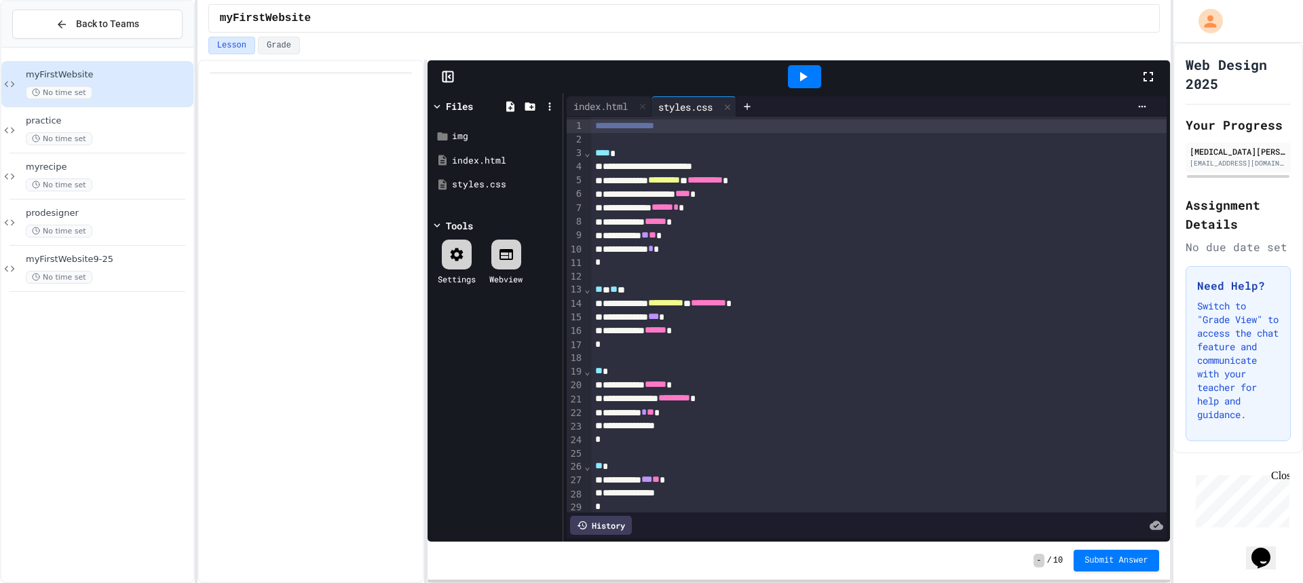
scroll to position [107, 0]
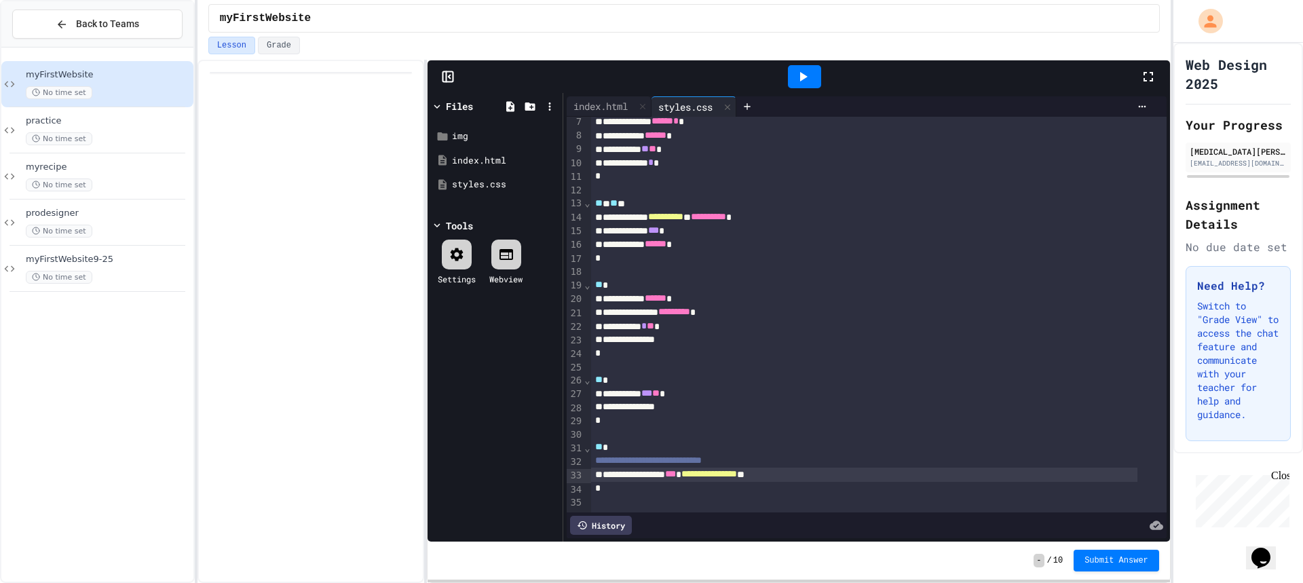
click at [849, 468] on div "**********" at bounding box center [864, 475] width 546 height 14
click at [649, 468] on div "**********" at bounding box center [864, 475] width 546 height 14
click at [645, 481] on div "*" at bounding box center [864, 488] width 546 height 14
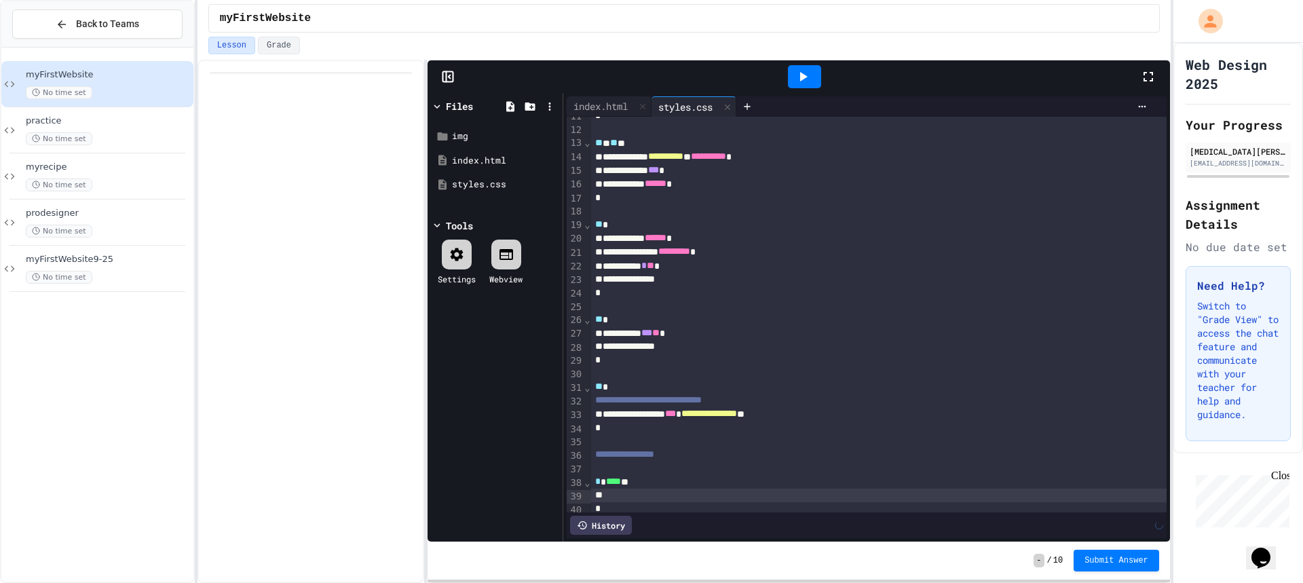
scroll to position [160, 0]
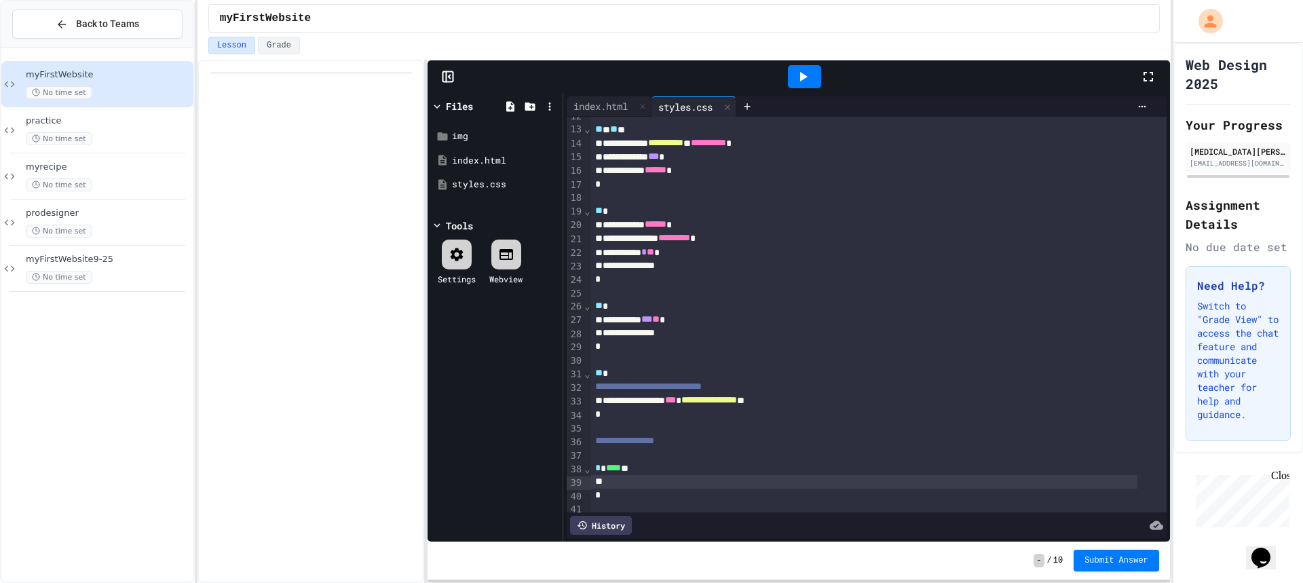
click at [645, 468] on div "* * **** *" at bounding box center [864, 469] width 546 height 14
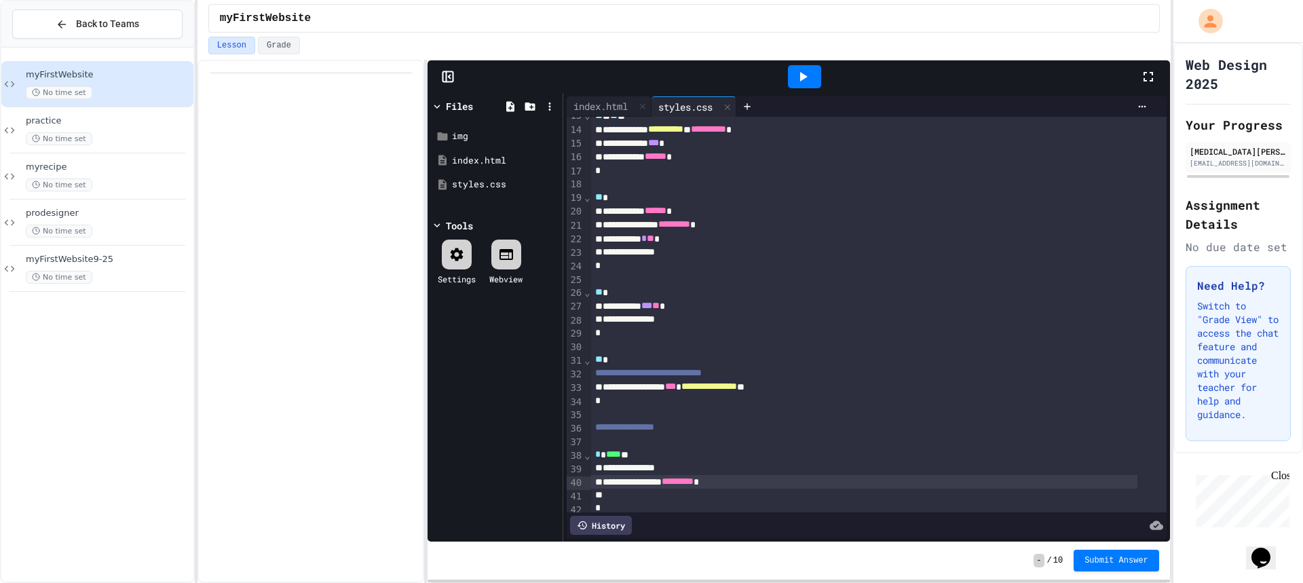
click at [810, 85] on div at bounding box center [804, 76] width 33 height 23
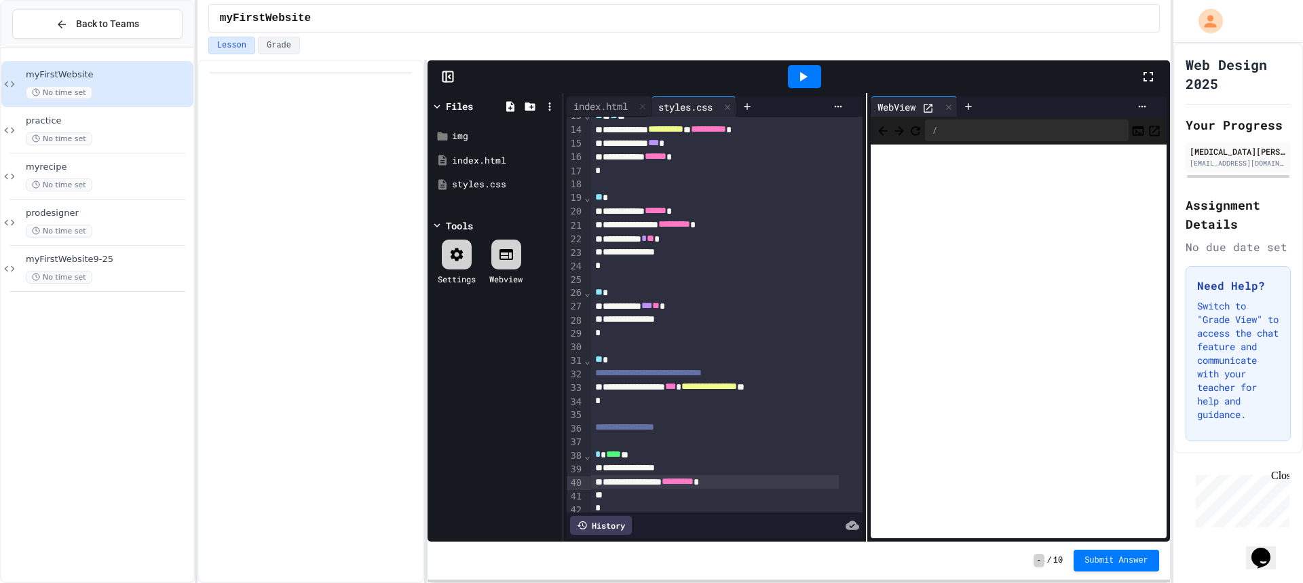
click at [925, 107] on icon at bounding box center [928, 108] width 12 height 12
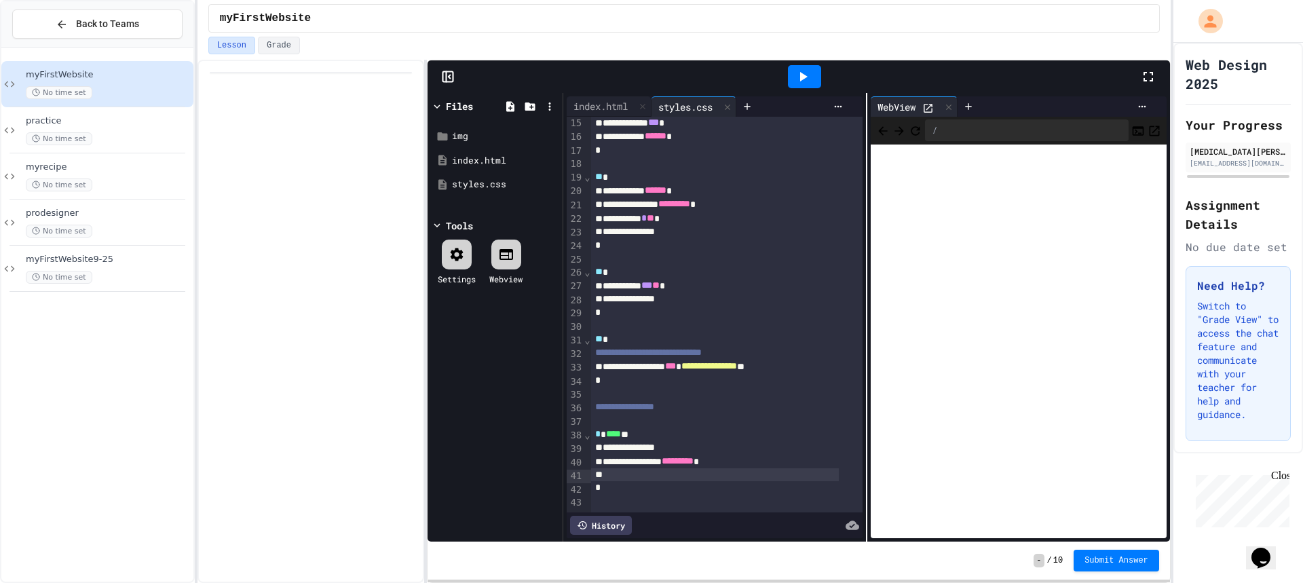
click at [698, 468] on div at bounding box center [715, 475] width 248 height 14
click at [688, 481] on div "*" at bounding box center [715, 488] width 248 height 14
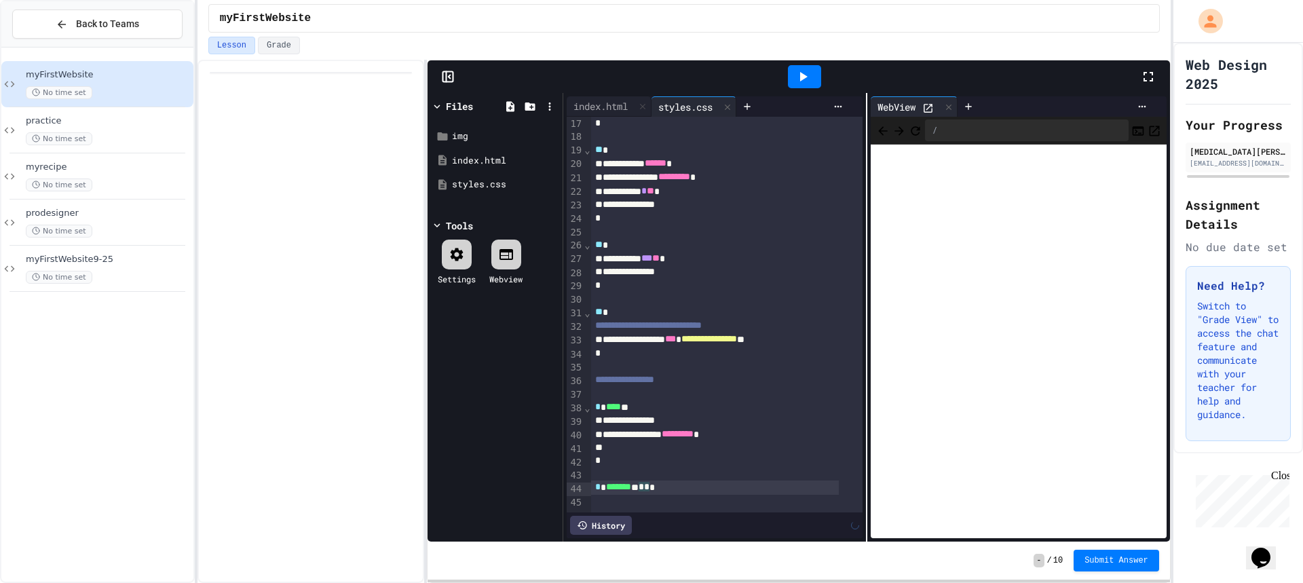
scroll to position [241, 0]
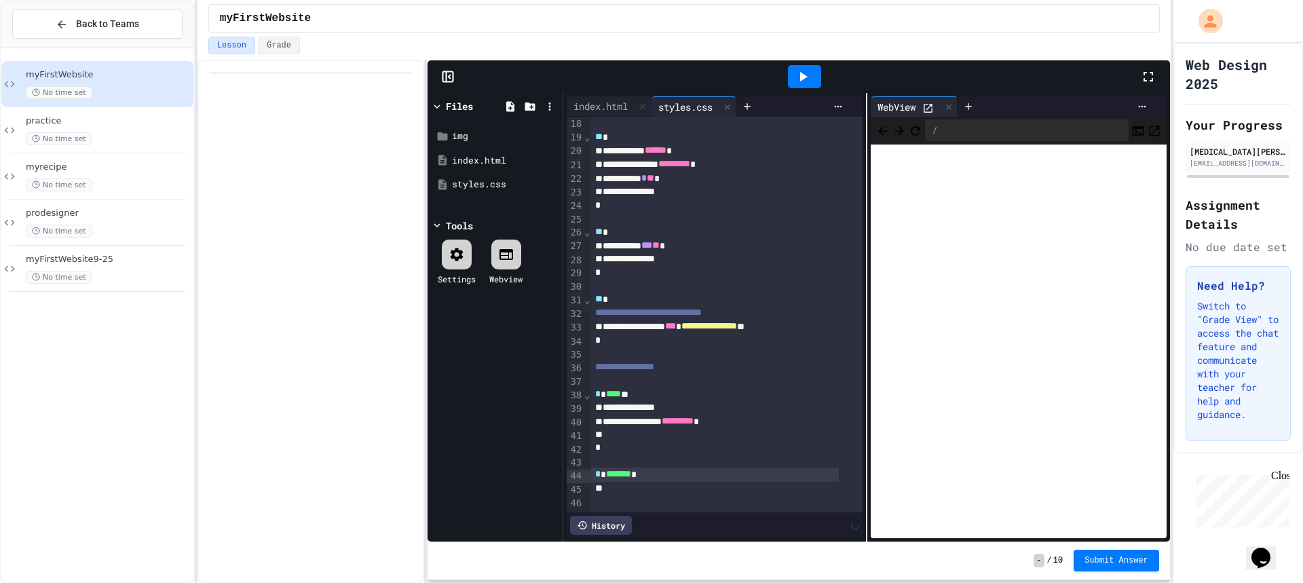
click at [697, 485] on div "**" at bounding box center [715, 489] width 248 height 14
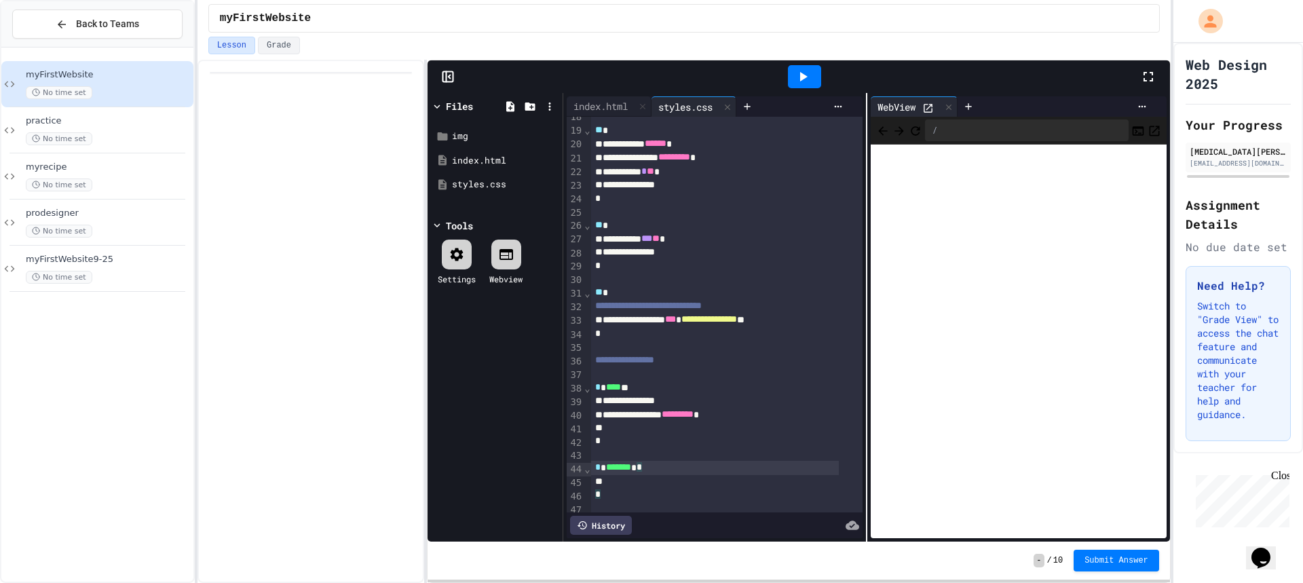
click at [700, 470] on div "* * ******* *" at bounding box center [715, 468] width 248 height 14
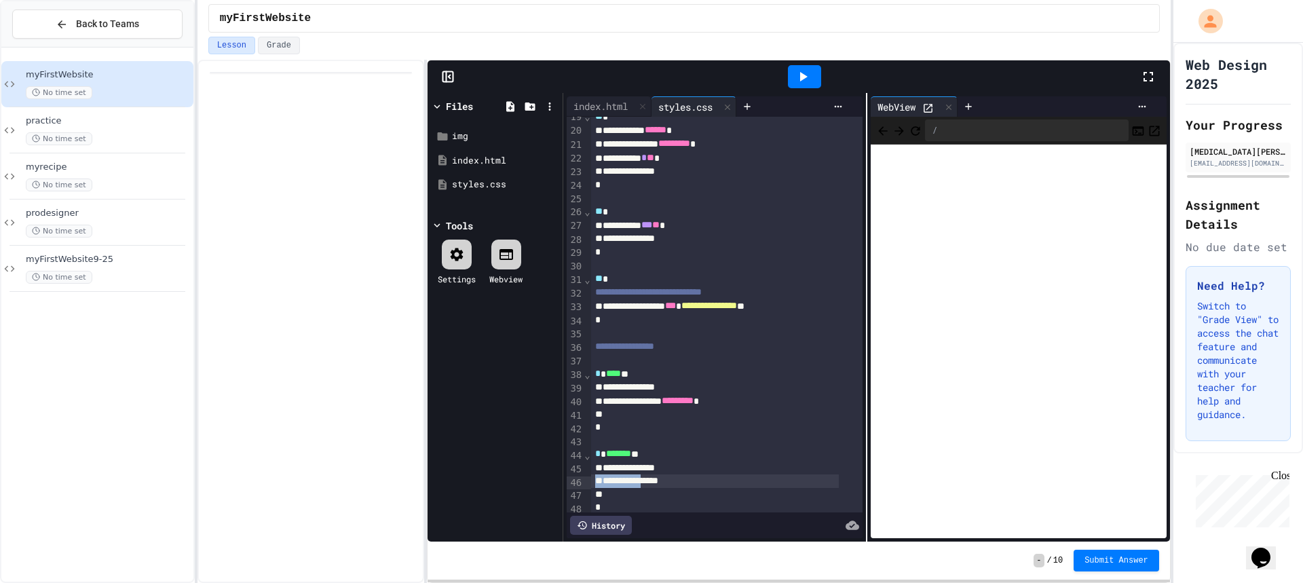
drag, startPoint x: 690, startPoint y: 474, endPoint x: 663, endPoint y: 476, distance: 27.2
click at [663, 476] on div "**********" at bounding box center [726, 196] width 271 height 668
drag, startPoint x: 679, startPoint y: 483, endPoint x: 630, endPoint y: 483, distance: 48.9
click at [630, 483] on div "**********" at bounding box center [715, 481] width 248 height 14
click at [752, 478] on div "**********" at bounding box center [715, 481] width 248 height 14
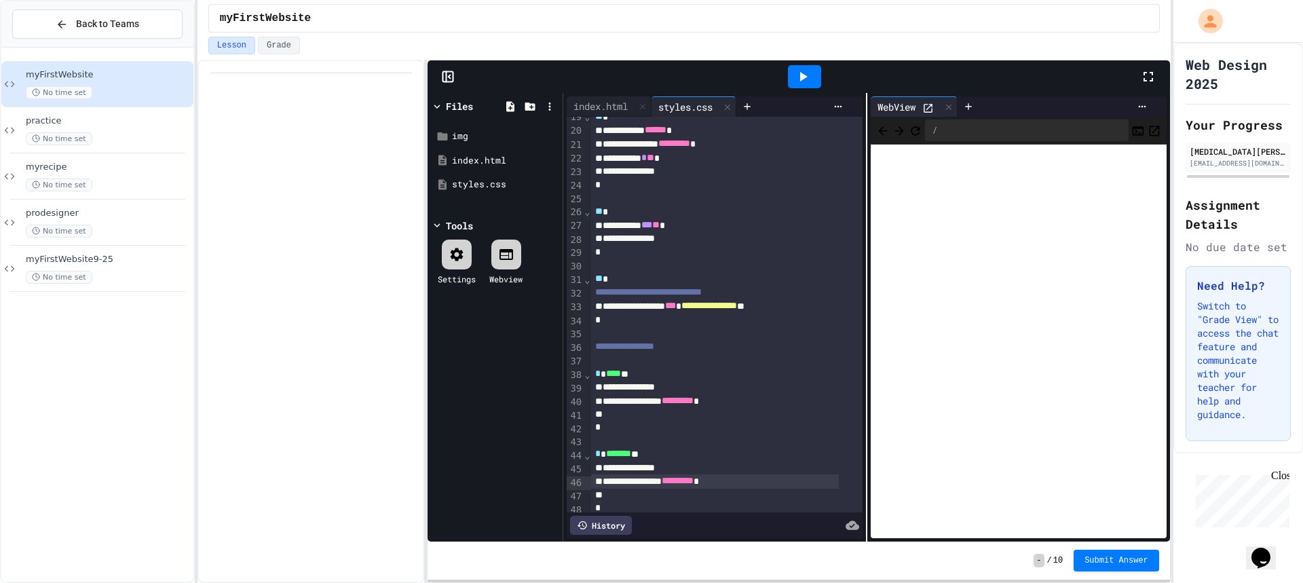
click at [795, 82] on icon at bounding box center [803, 77] width 16 height 16
click at [924, 105] on icon at bounding box center [928, 108] width 12 height 12
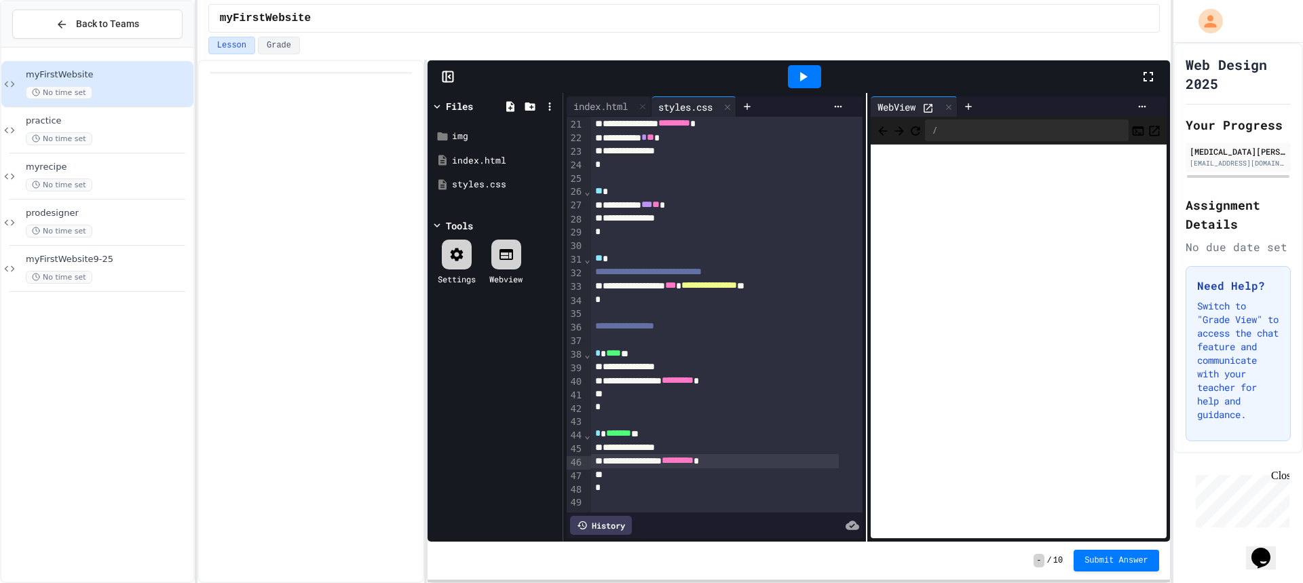
click at [584, 469] on div "› ⌄ ⌄ ⌄ ⌄ ⌄ ⌄ ⌄" at bounding box center [587, 177] width 7 height 671
click at [591, 481] on div "*" at bounding box center [715, 488] width 248 height 14
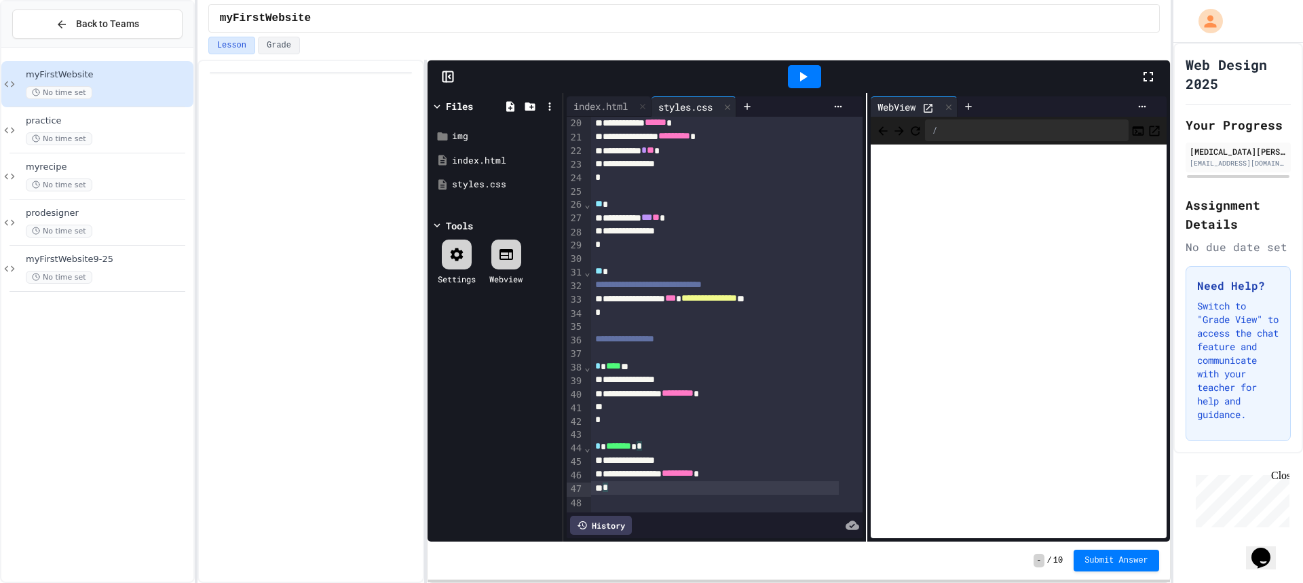
click at [798, 83] on icon at bounding box center [803, 77] width 16 height 16
click at [597, 111] on div "index.html" at bounding box center [601, 106] width 68 height 14
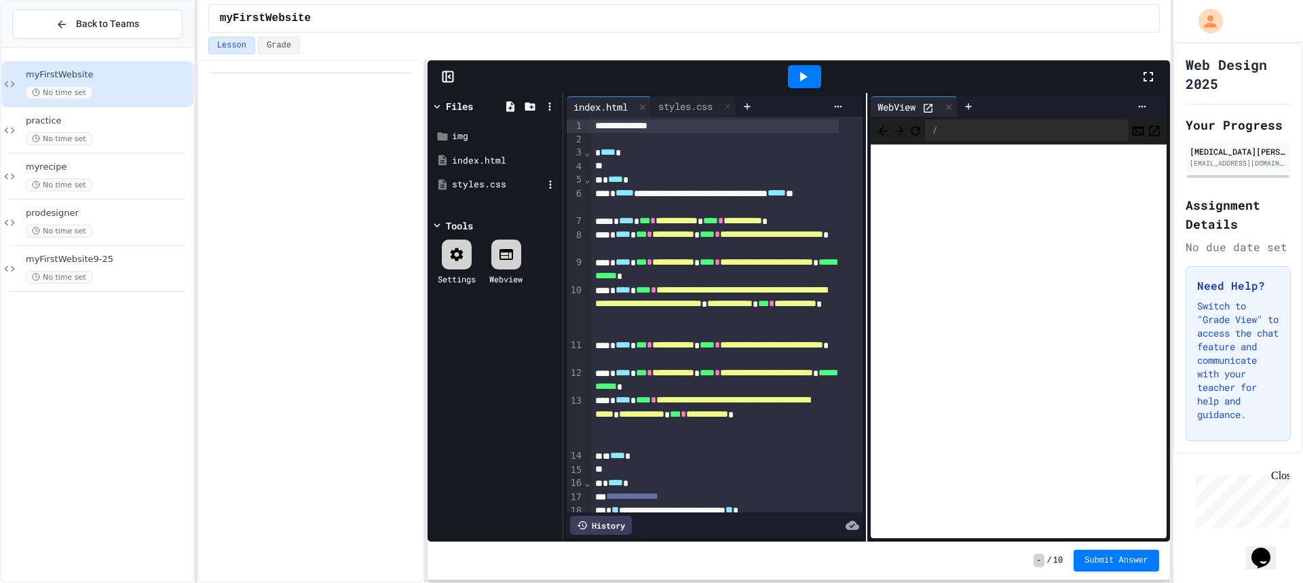
click at [491, 183] on div "styles.css" at bounding box center [497, 185] width 91 height 14
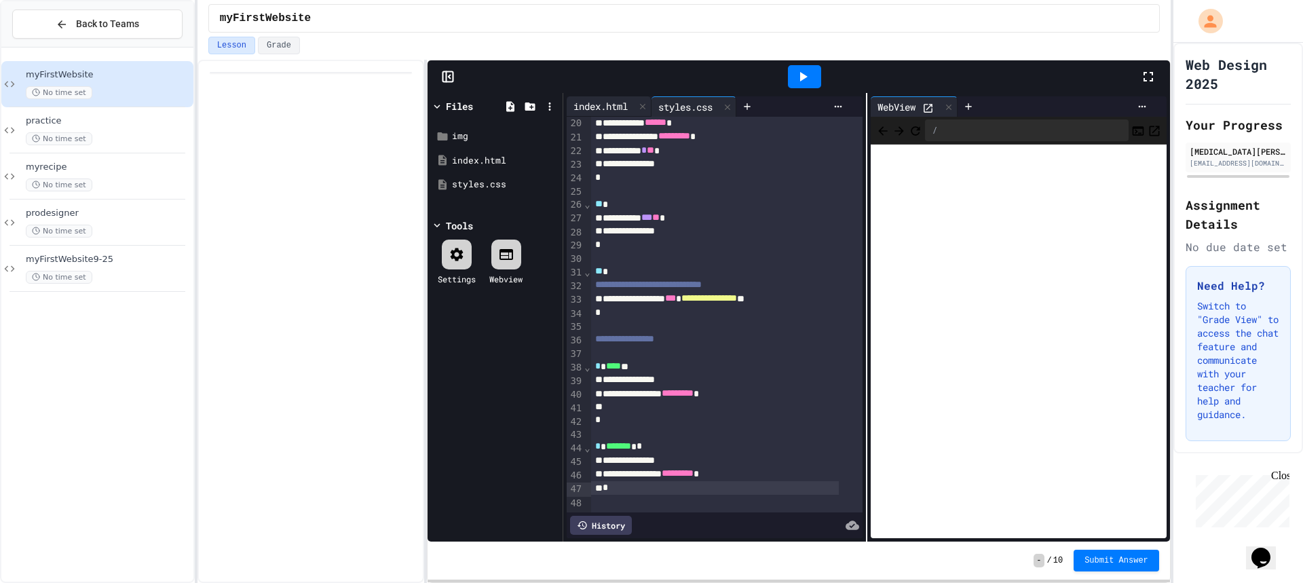
click at [616, 103] on div "index.html" at bounding box center [601, 106] width 68 height 14
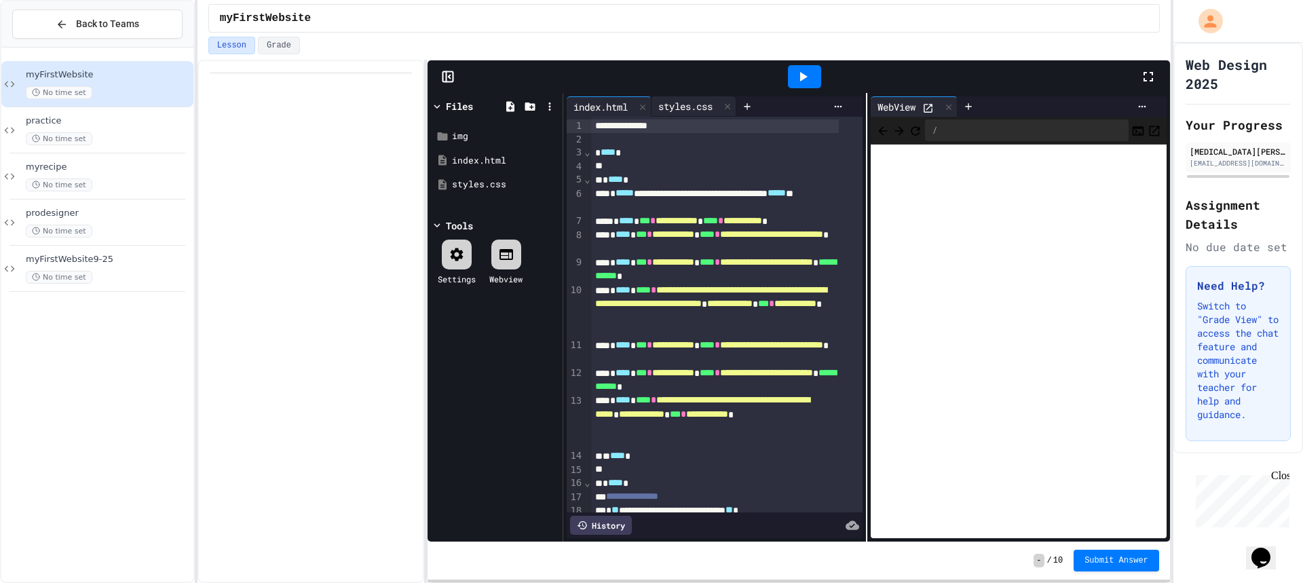
click at [670, 111] on div "styles.css" at bounding box center [686, 106] width 68 height 14
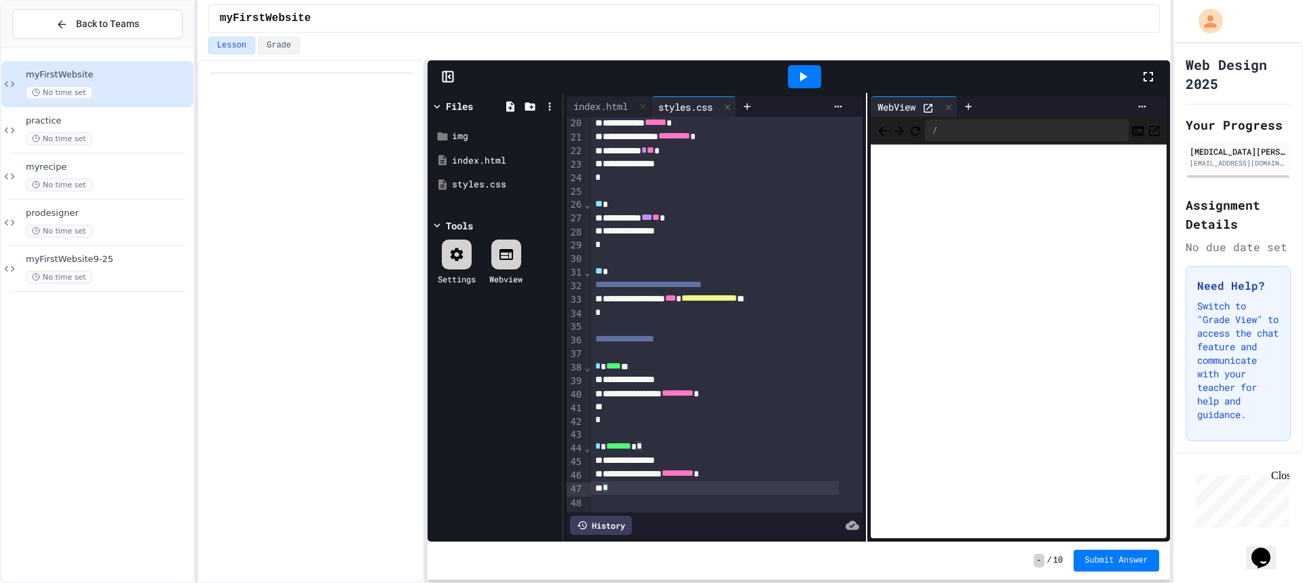
click at [718, 481] on div "*" at bounding box center [715, 488] width 248 height 14
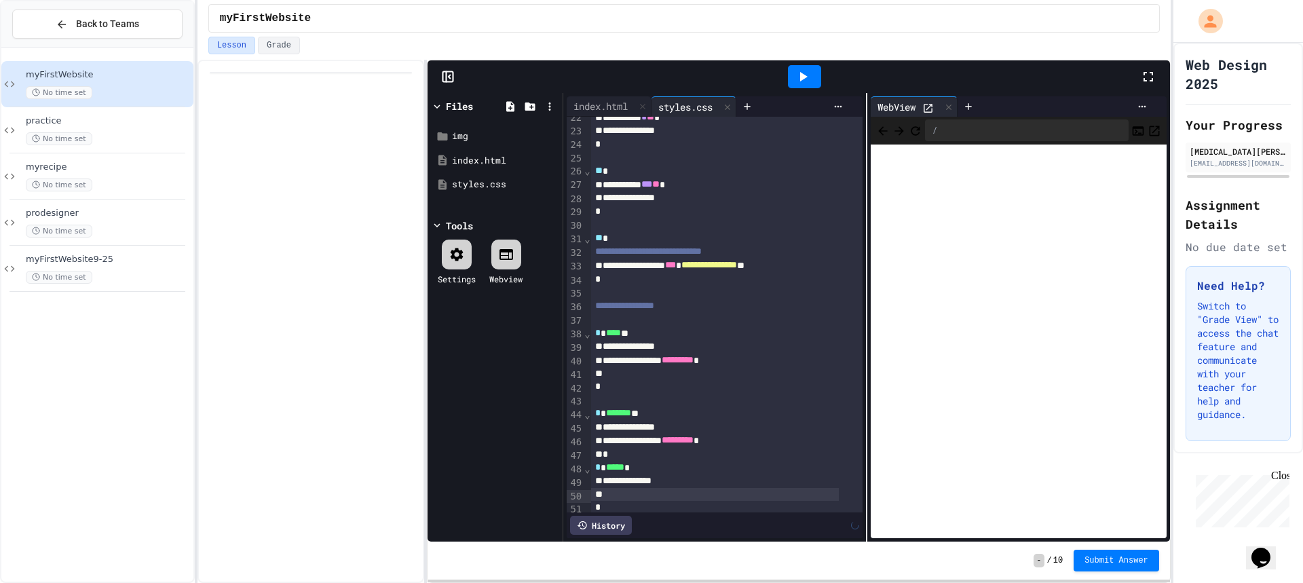
scroll to position [309, 0]
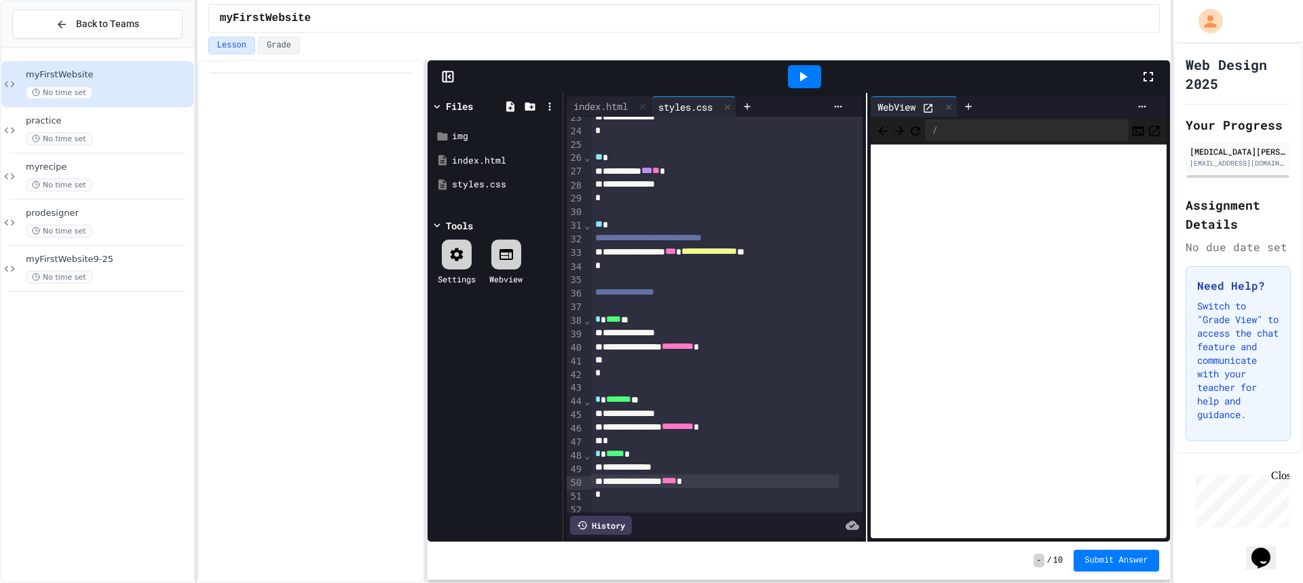
click at [804, 76] on icon at bounding box center [803, 77] width 7 height 10
click at [811, 78] on div at bounding box center [804, 76] width 33 height 23
click at [924, 101] on div at bounding box center [931, 107] width 18 height 14
click at [926, 103] on icon at bounding box center [928, 108] width 12 height 12
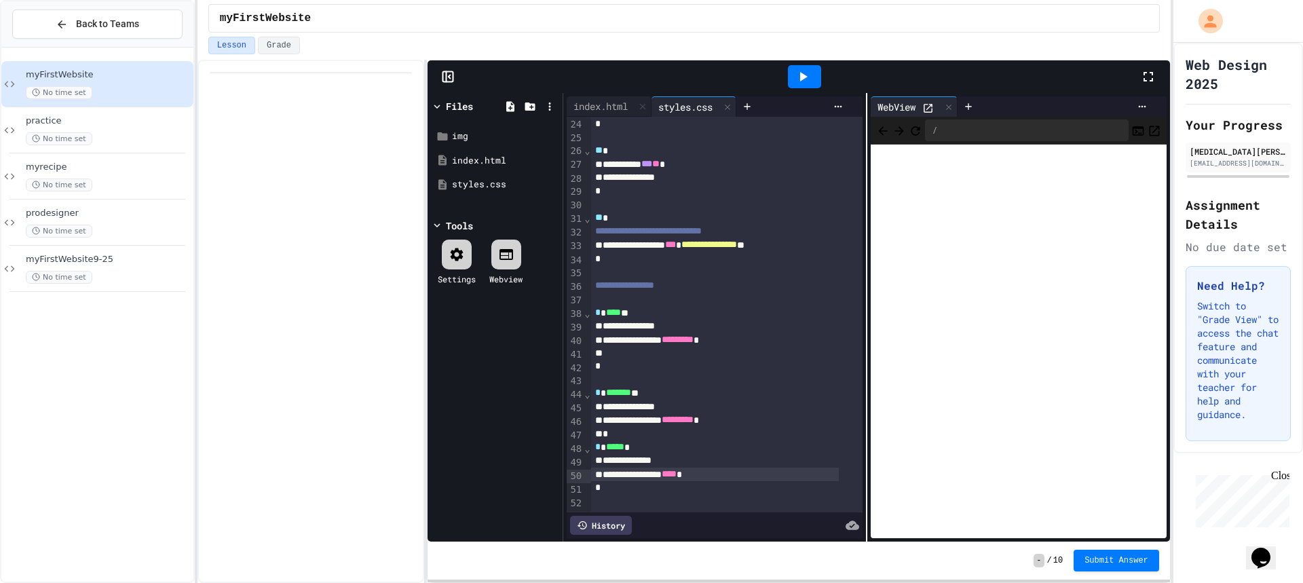
click at [924, 111] on icon at bounding box center [928, 108] width 12 height 12
click at [599, 107] on div "index.html" at bounding box center [601, 106] width 68 height 14
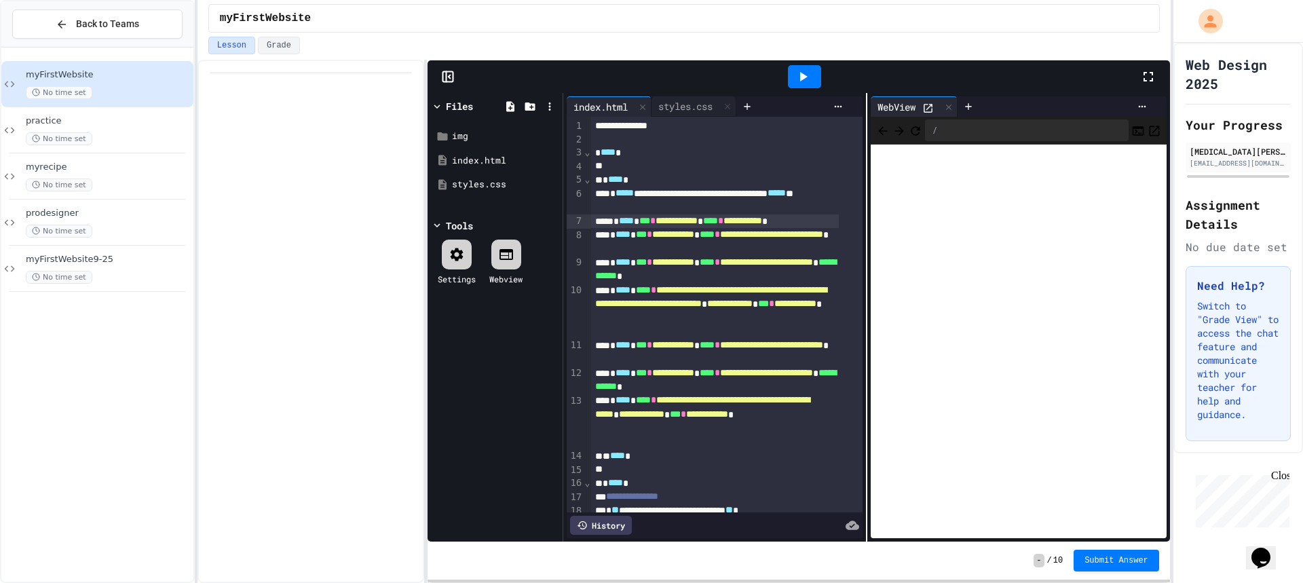
click at [762, 222] on span "**********" at bounding box center [743, 221] width 39 height 10
click at [808, 73] on icon at bounding box center [803, 77] width 16 height 16
click at [672, 96] on div "**********" at bounding box center [714, 317] width 303 height 449
click at [673, 112] on div "styles.css" at bounding box center [686, 106] width 68 height 14
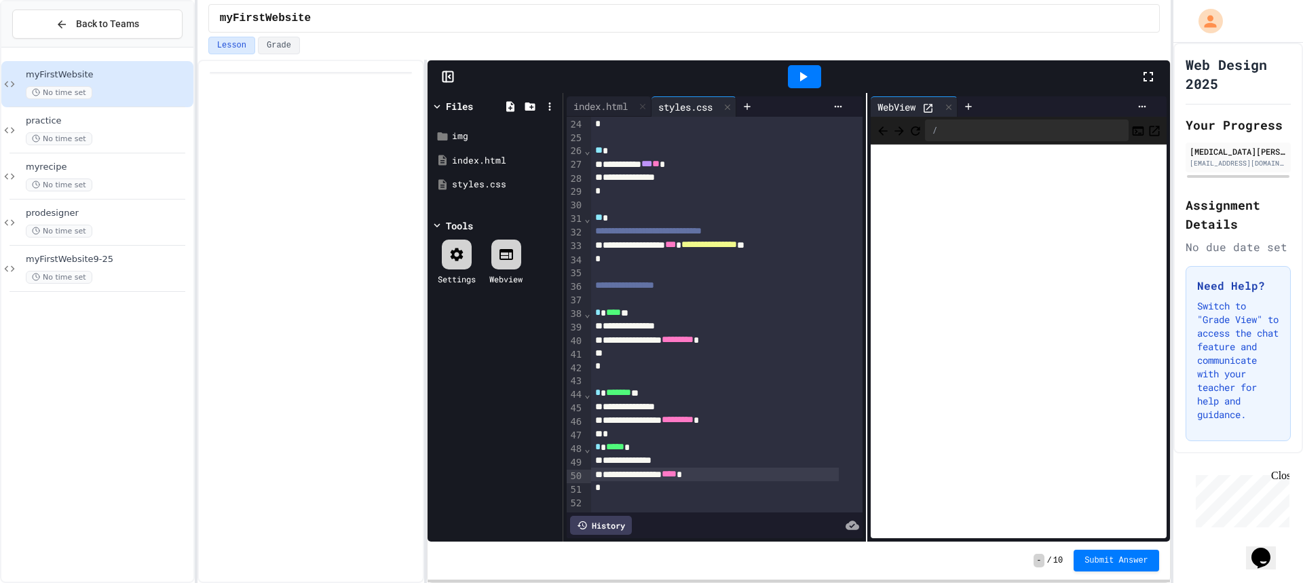
scroll to position [0, 0]
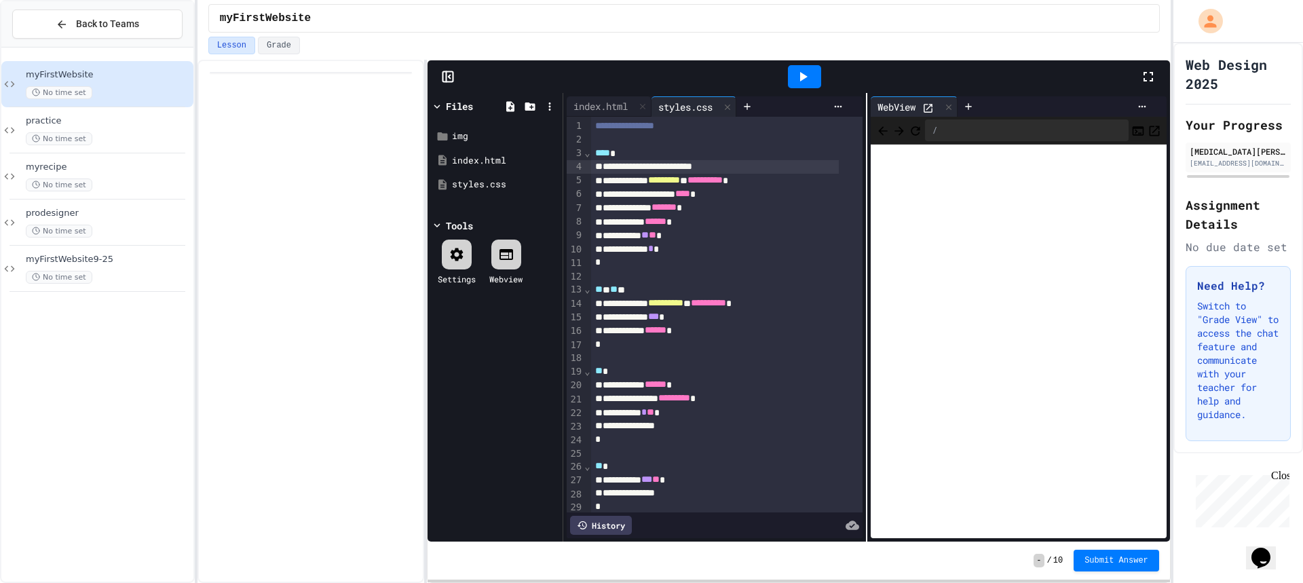
click at [735, 164] on div "**********" at bounding box center [715, 167] width 248 height 14
click at [790, 63] on div at bounding box center [804, 76] width 47 height 37
click at [806, 80] on icon at bounding box center [803, 77] width 16 height 16
click at [736, 166] on div "**********" at bounding box center [715, 167] width 248 height 14
click at [806, 69] on icon at bounding box center [803, 77] width 16 height 16
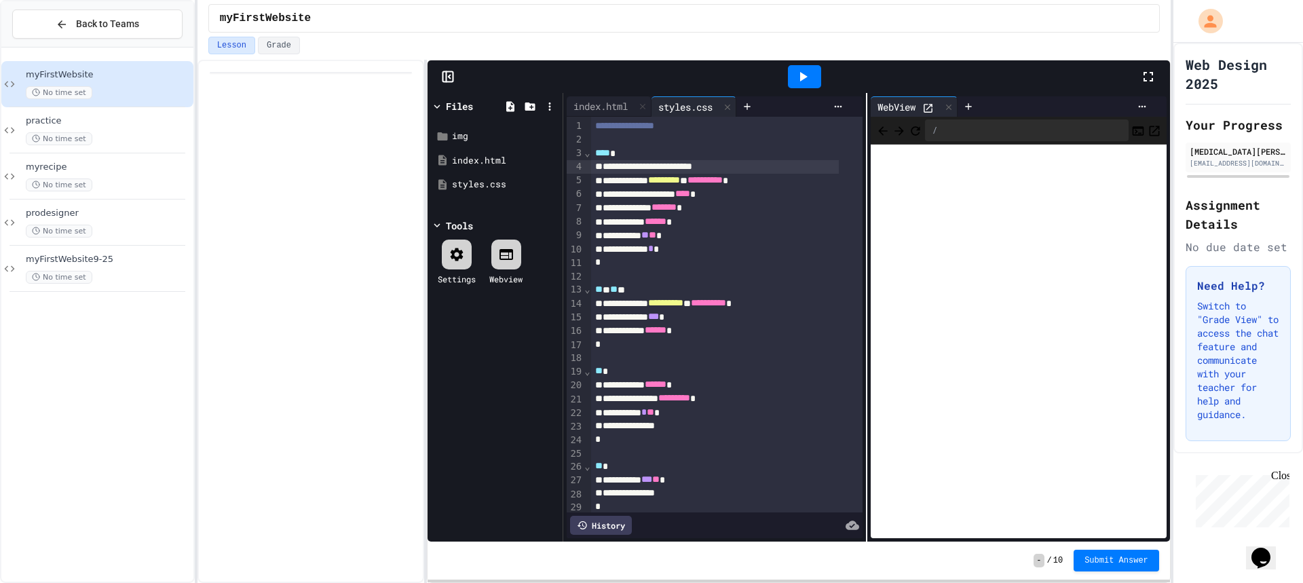
click at [924, 110] on icon at bounding box center [928, 108] width 9 height 9
click at [734, 168] on div "**********" at bounding box center [715, 167] width 248 height 14
click at [804, 78] on icon at bounding box center [803, 77] width 7 height 10
click at [736, 170] on div "**********" at bounding box center [715, 167] width 248 height 14
click at [738, 171] on div "**********" at bounding box center [715, 167] width 248 height 14
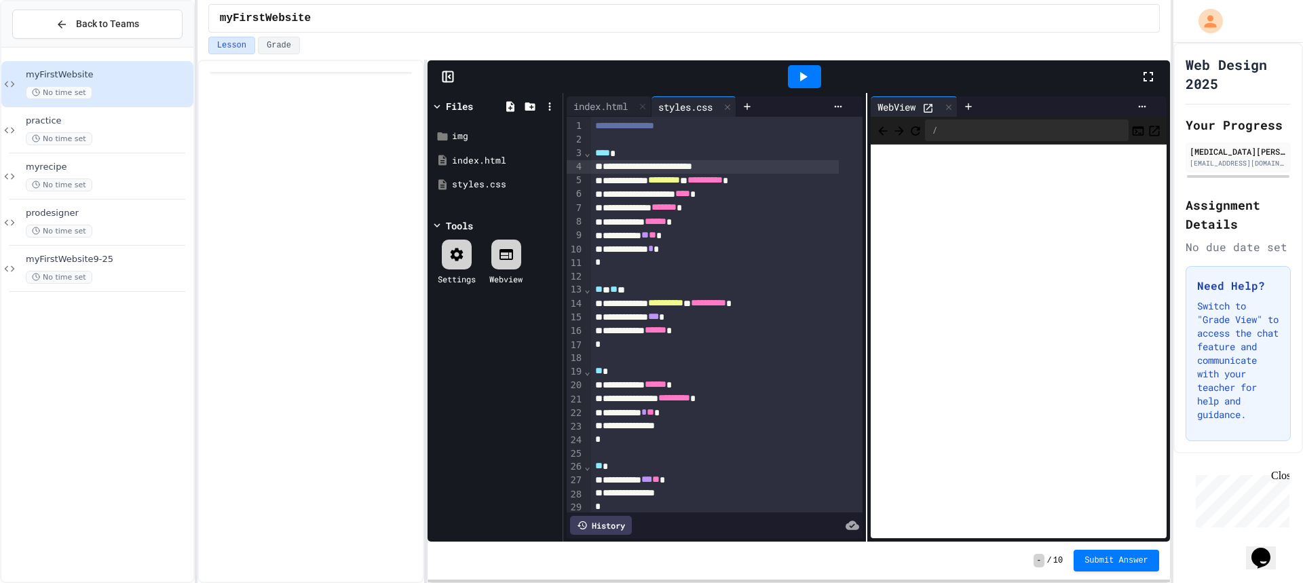
click at [802, 65] on div at bounding box center [804, 76] width 33 height 23
click at [734, 168] on div "**********" at bounding box center [715, 167] width 248 height 14
click at [806, 74] on icon at bounding box center [803, 77] width 16 height 16
click at [929, 105] on icon at bounding box center [928, 108] width 9 height 9
click at [213, 159] on div at bounding box center [311, 321] width 227 height 523
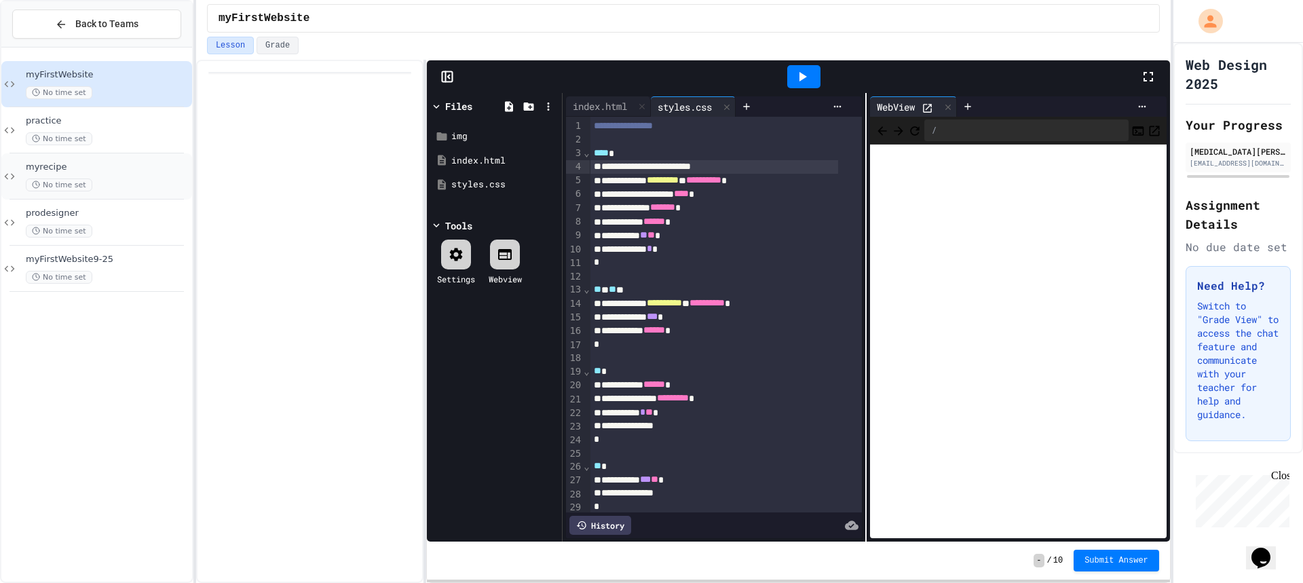
click at [184, 160] on div "myrecipe No time set" at bounding box center [96, 176] width 191 height 46
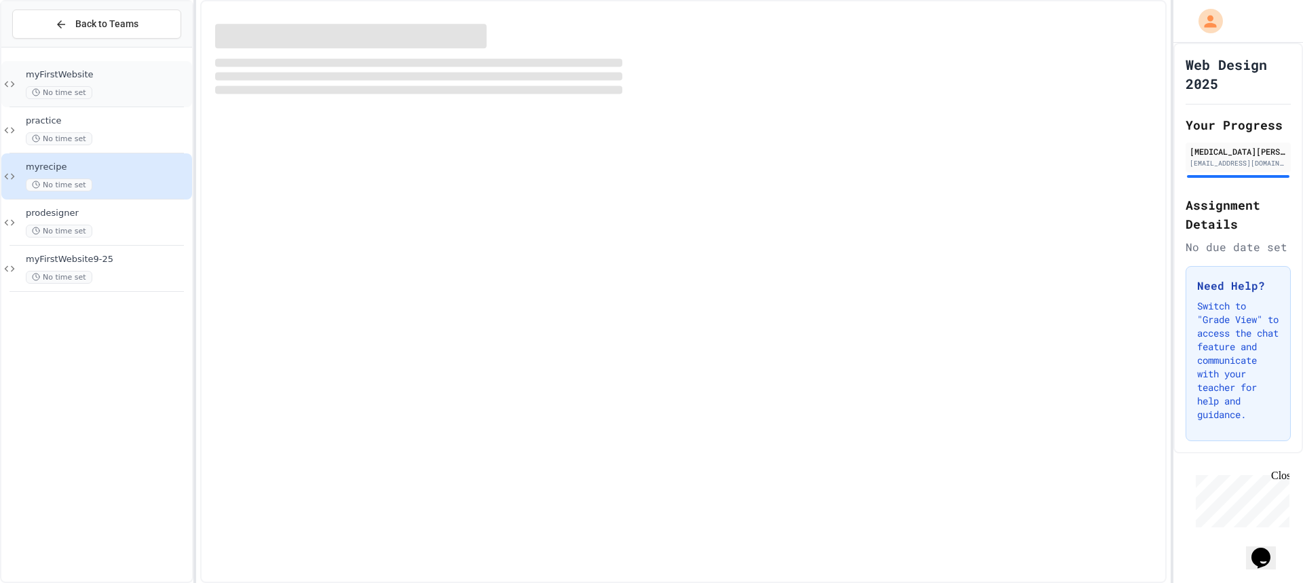
click at [153, 64] on div "myFirstWebsite No time set" at bounding box center [96, 84] width 191 height 46
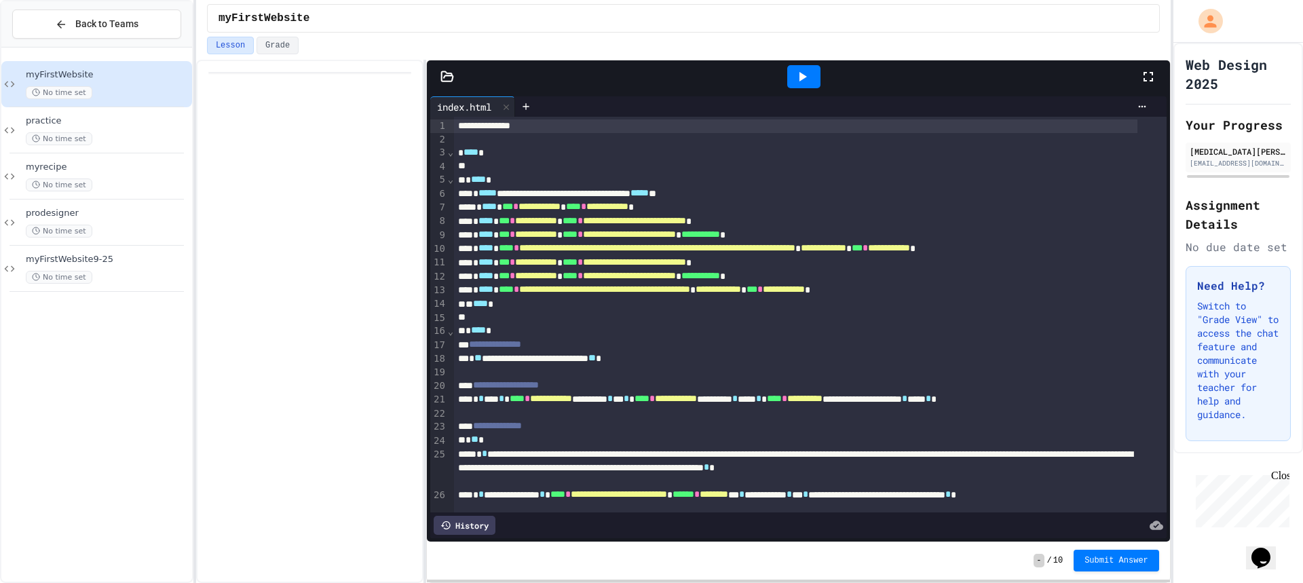
click at [449, 79] on icon at bounding box center [448, 77] width 14 height 14
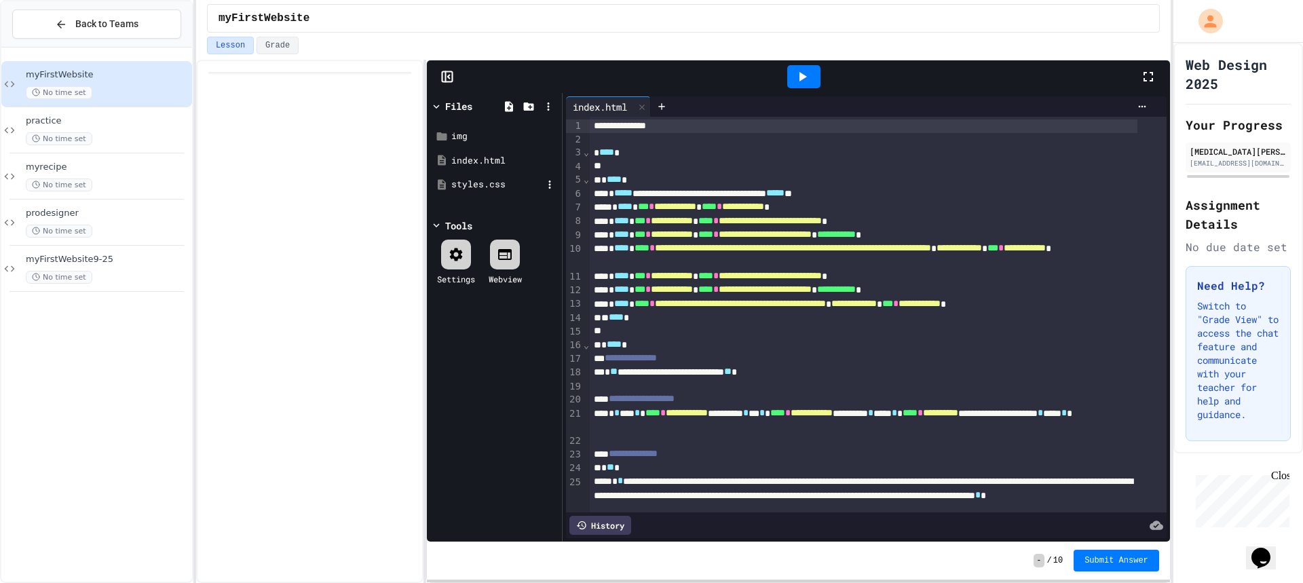
click at [485, 173] on div "styles.css" at bounding box center [494, 184] width 128 height 24
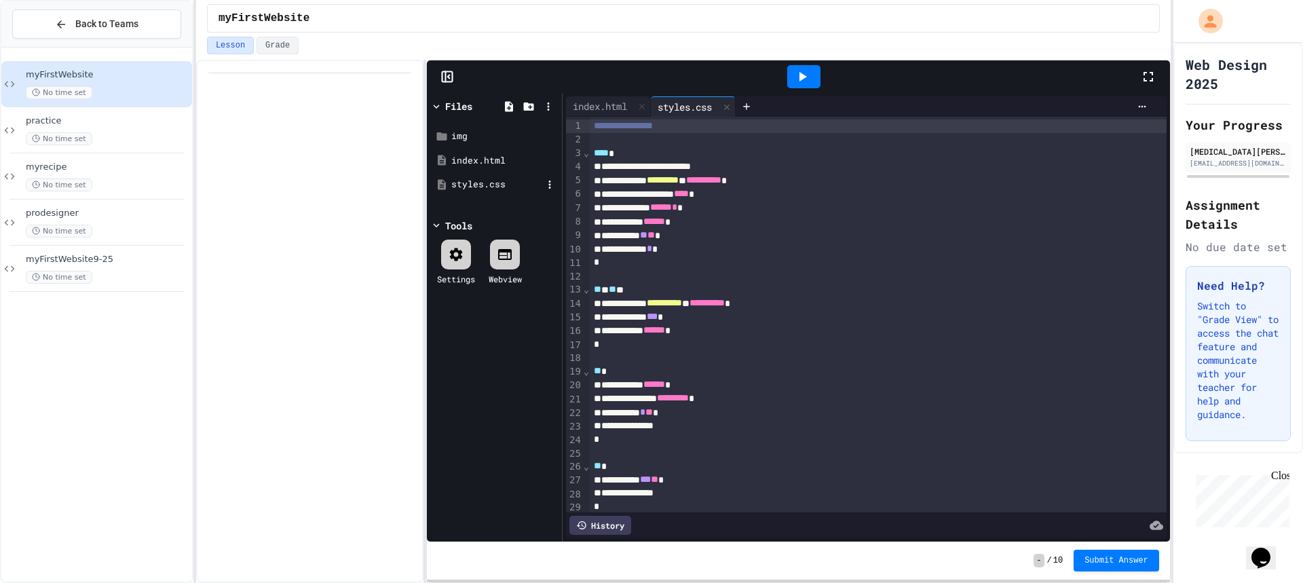
click at [492, 191] on div "styles.css" at bounding box center [494, 184] width 128 height 24
click at [489, 187] on div "styles.css" at bounding box center [496, 185] width 91 height 14
click at [807, 90] on div at bounding box center [804, 76] width 47 height 37
click at [807, 87] on div at bounding box center [803, 76] width 33 height 23
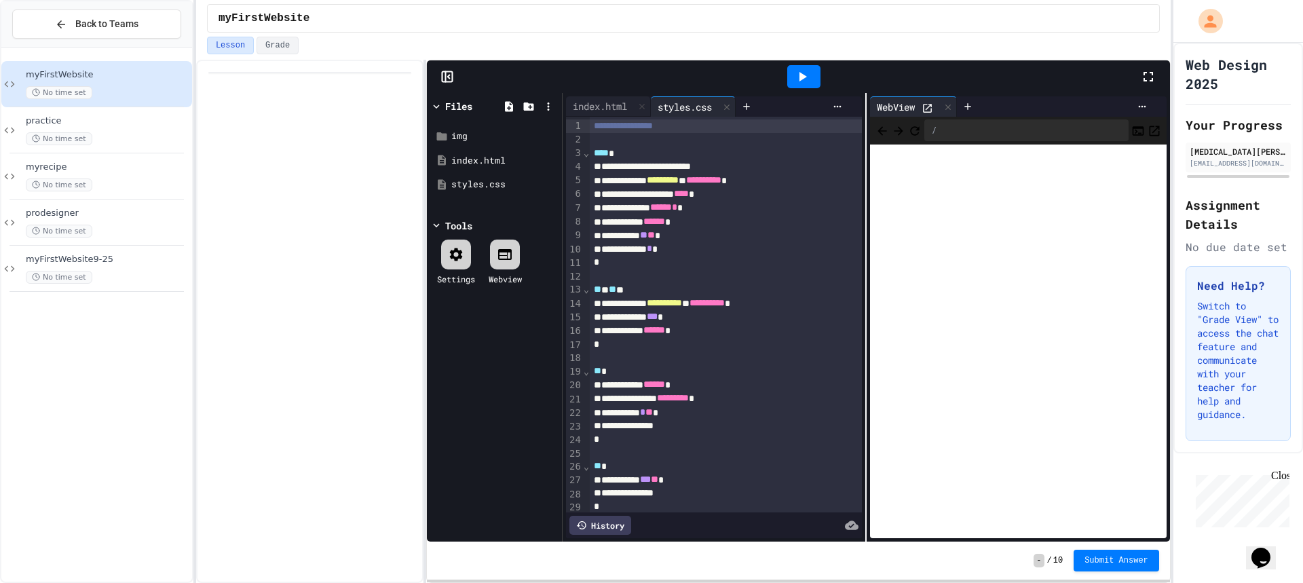
click at [924, 111] on icon at bounding box center [928, 108] width 9 height 9
click at [697, 124] on div "**********" at bounding box center [726, 126] width 272 height 14
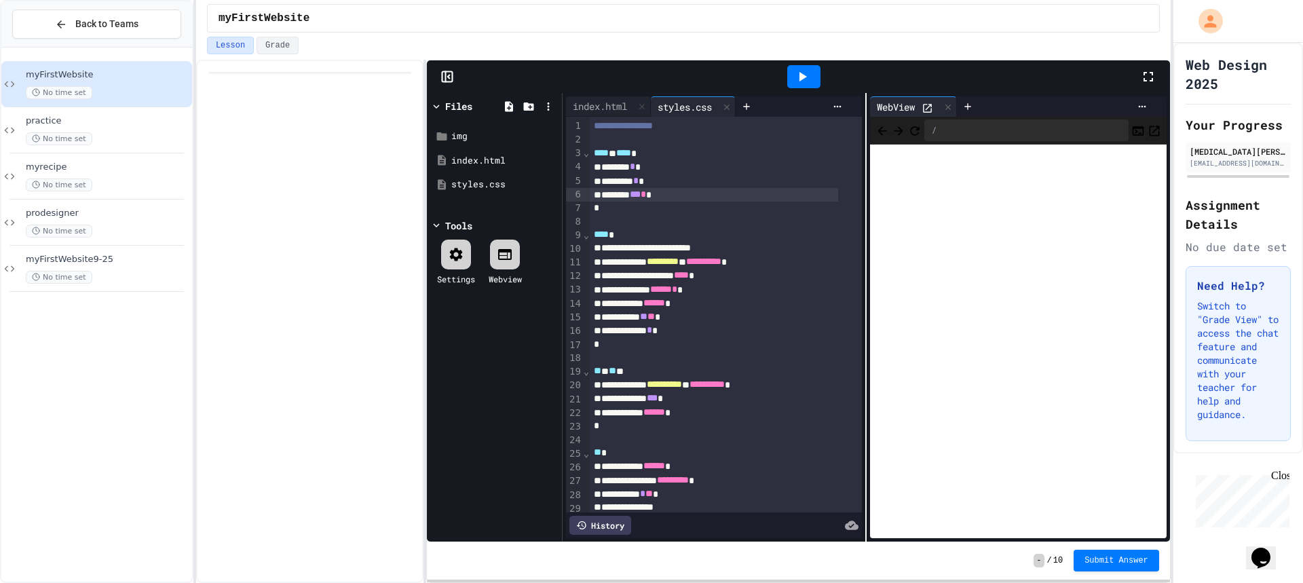
click at [813, 77] on div at bounding box center [803, 76] width 33 height 23
click at [74, 229] on span "No time set" at bounding box center [59, 231] width 67 height 13
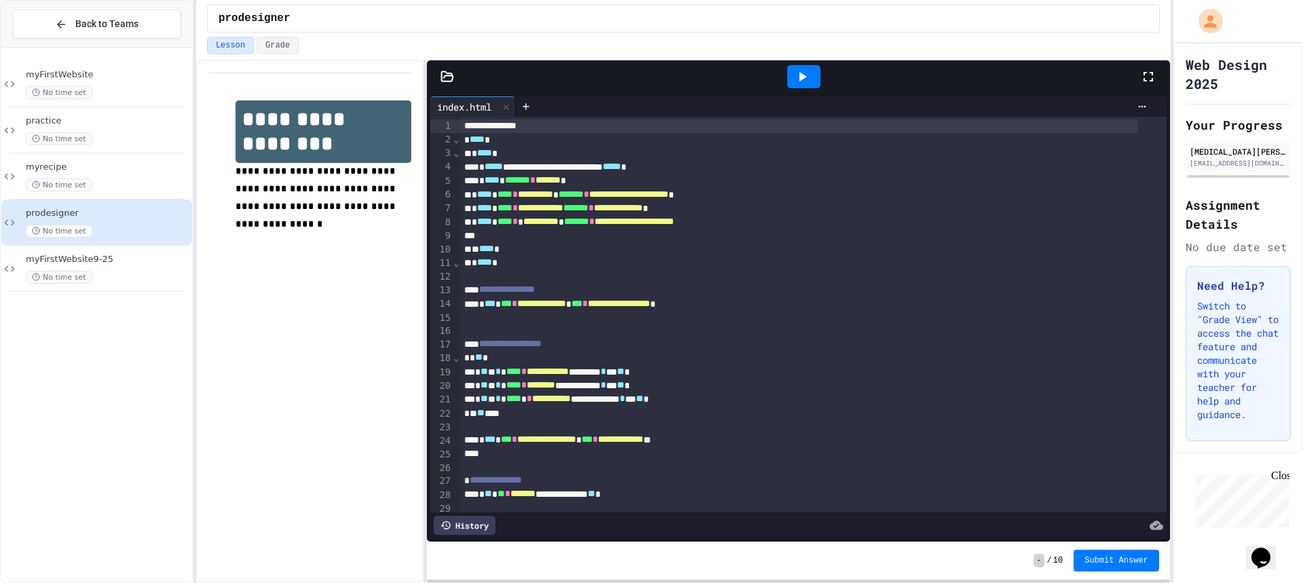
click at [800, 79] on icon at bounding box center [803, 77] width 7 height 10
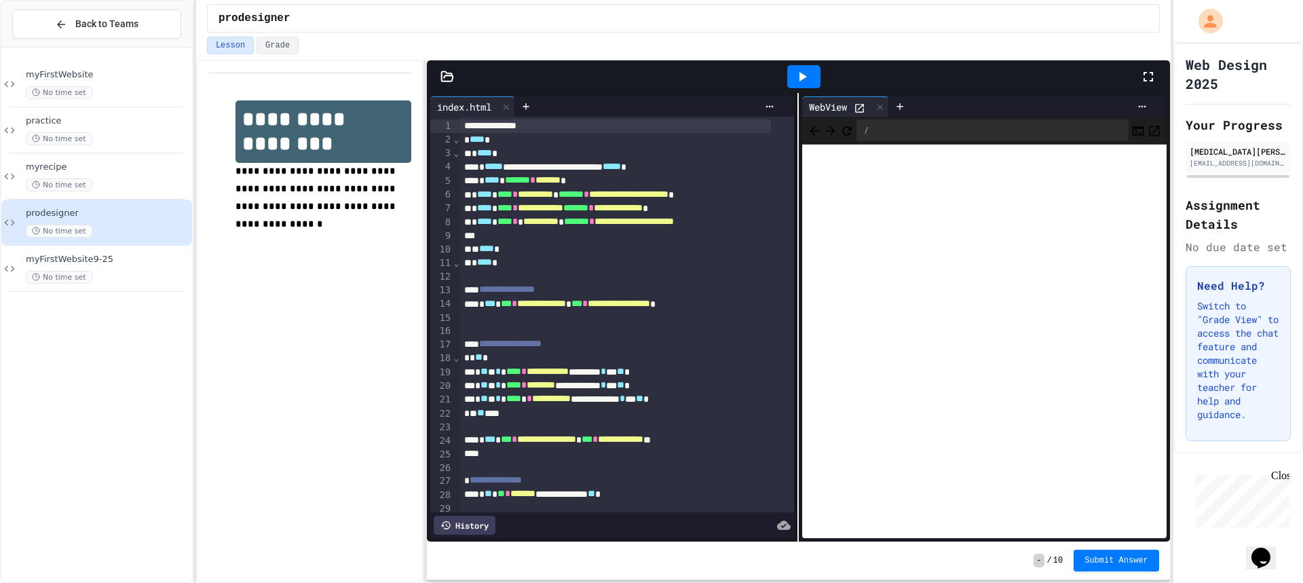
click at [860, 111] on icon at bounding box center [860, 108] width 12 height 12
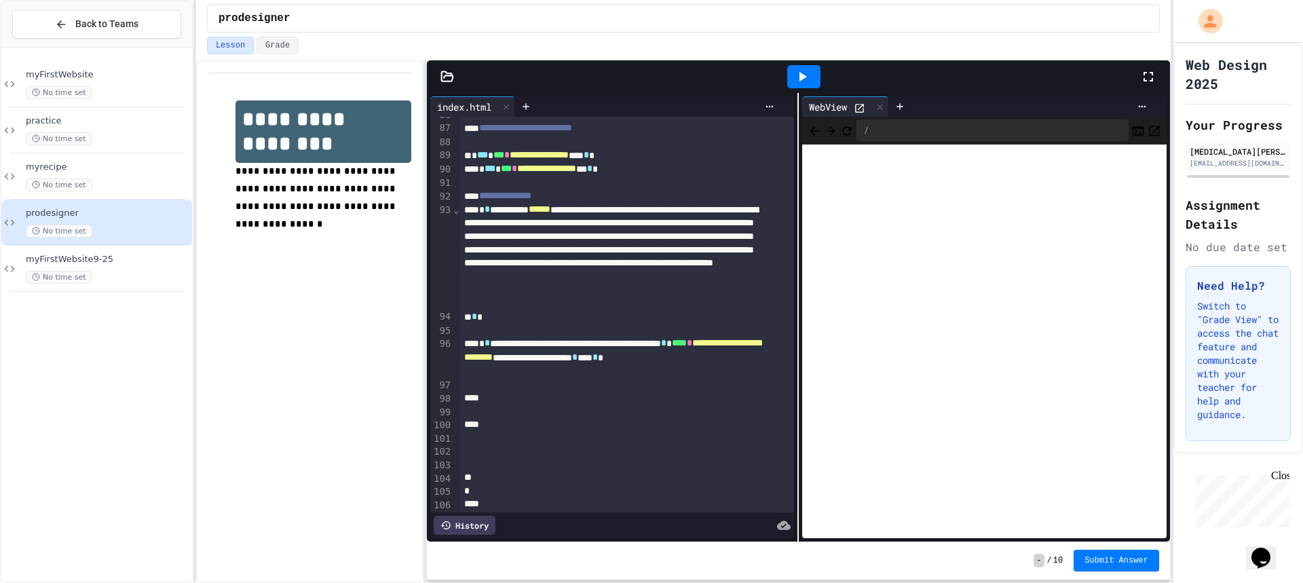
scroll to position [1290, 0]
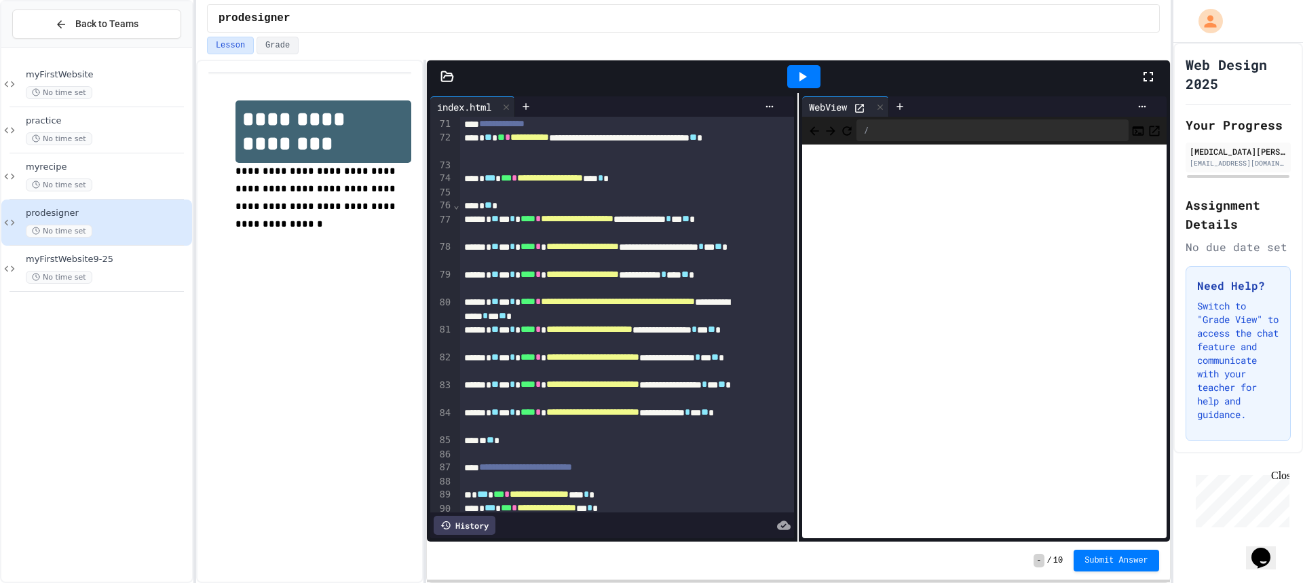
click at [445, 75] on icon at bounding box center [448, 77] width 14 height 14
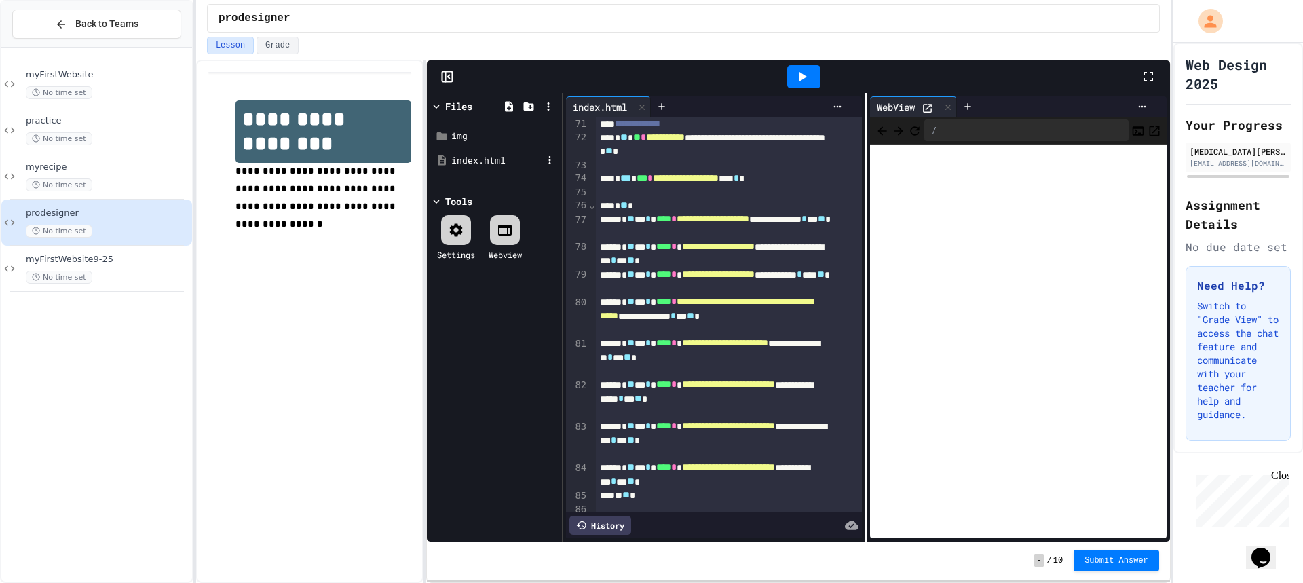
click at [502, 167] on div "index.html" at bounding box center [494, 161] width 128 height 24
click at [502, 145] on div "img" at bounding box center [494, 136] width 128 height 24
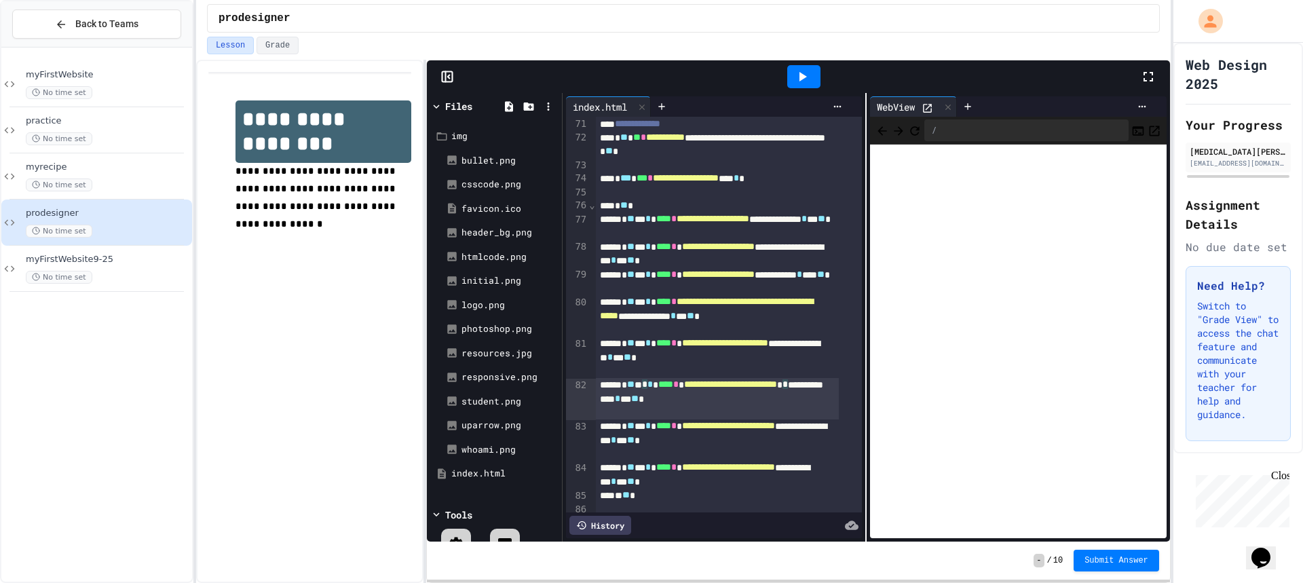
click at [745, 399] on div "**********" at bounding box center [717, 398] width 243 height 41
click at [808, 81] on icon at bounding box center [802, 77] width 16 height 16
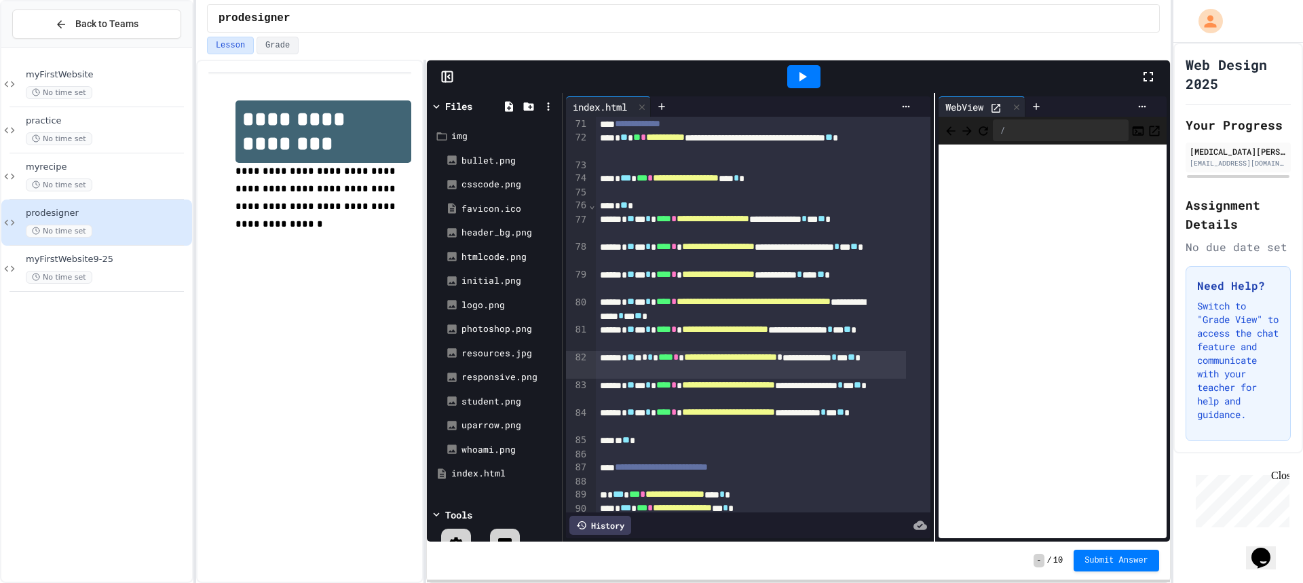
click at [933, 316] on div "**********" at bounding box center [866, 317] width 607 height 449
click at [775, 360] on span "**********" at bounding box center [728, 357] width 93 height 10
click at [812, 81] on div at bounding box center [803, 76] width 33 height 23
click at [128, 64] on div "myFirstWebsite No time set" at bounding box center [96, 84] width 191 height 46
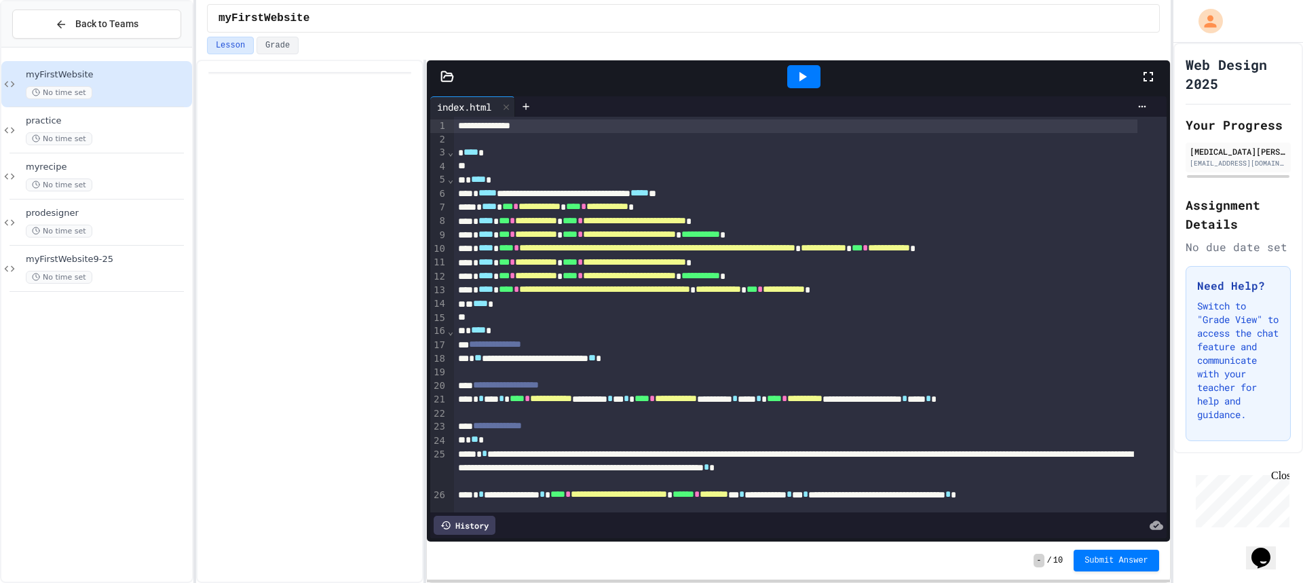
click at [282, 469] on div at bounding box center [309, 321] width 227 height 523
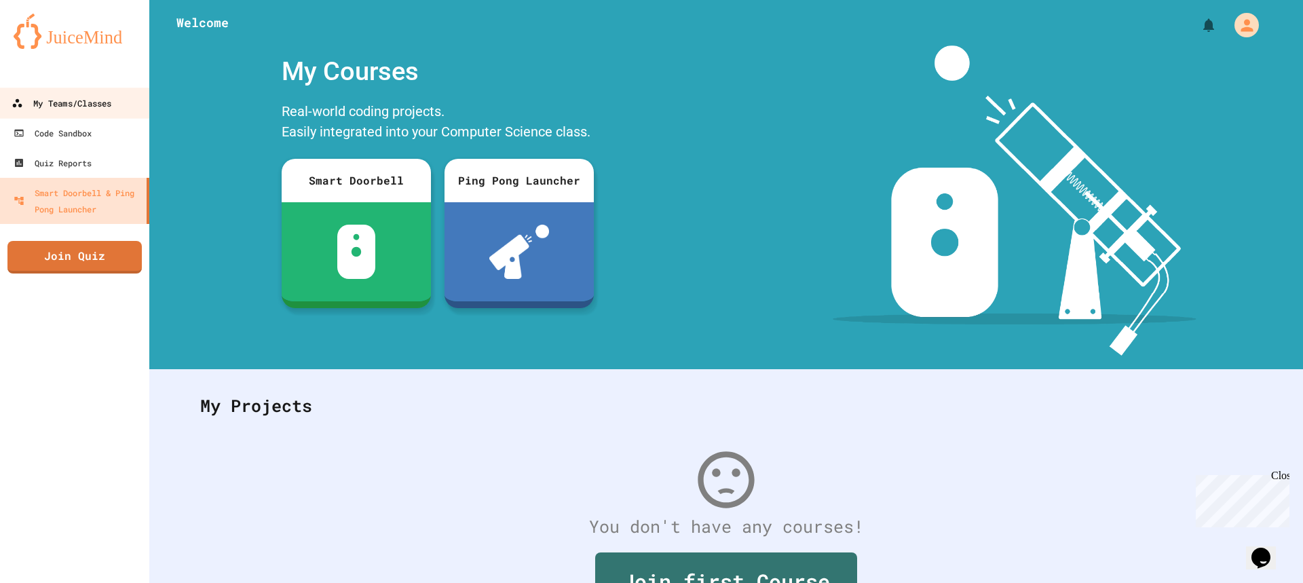
click at [125, 92] on link "My Teams/Classes" at bounding box center [75, 103] width 154 height 31
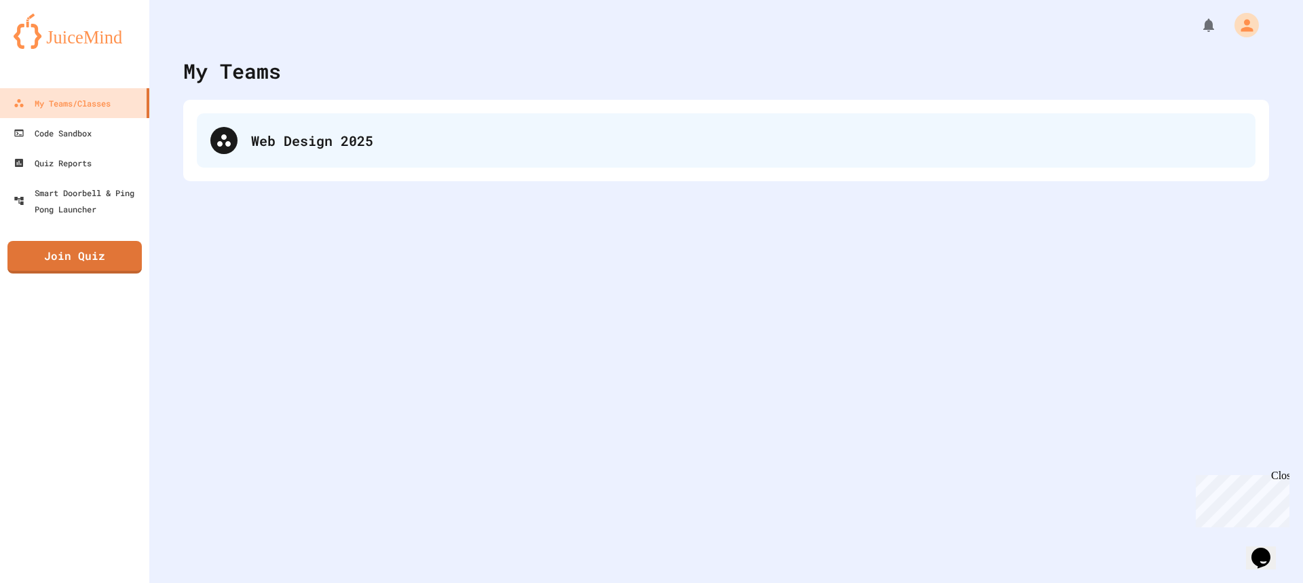
click at [664, 164] on div "Web Design 2025" at bounding box center [726, 140] width 1059 height 54
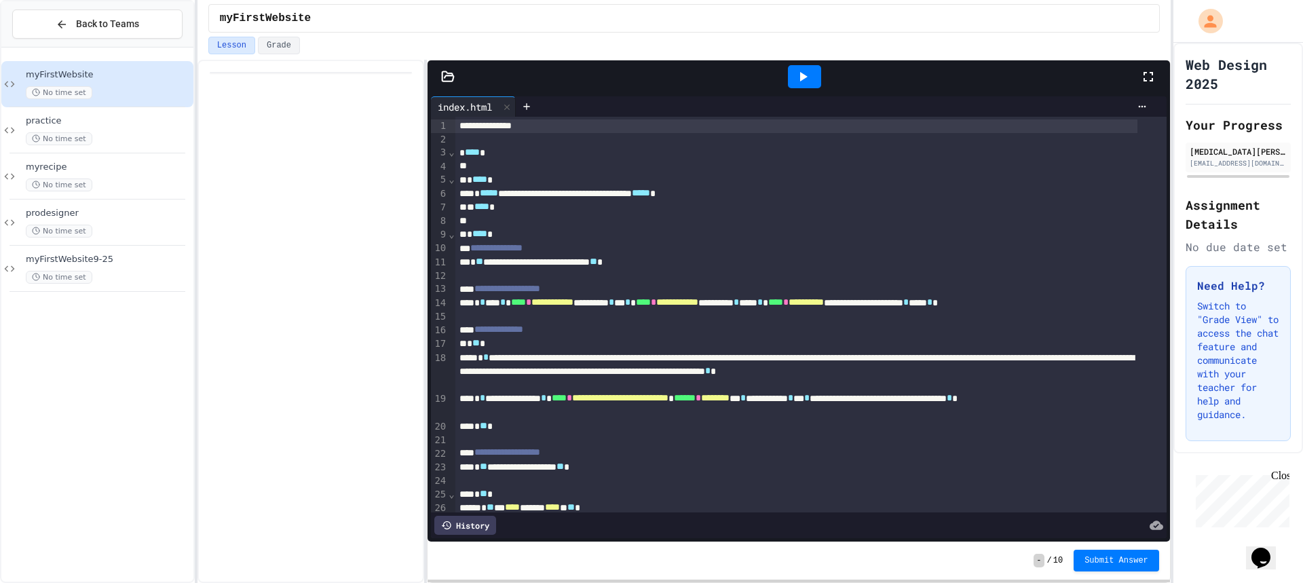
click at [453, 74] on icon at bounding box center [449, 76] width 12 height 10
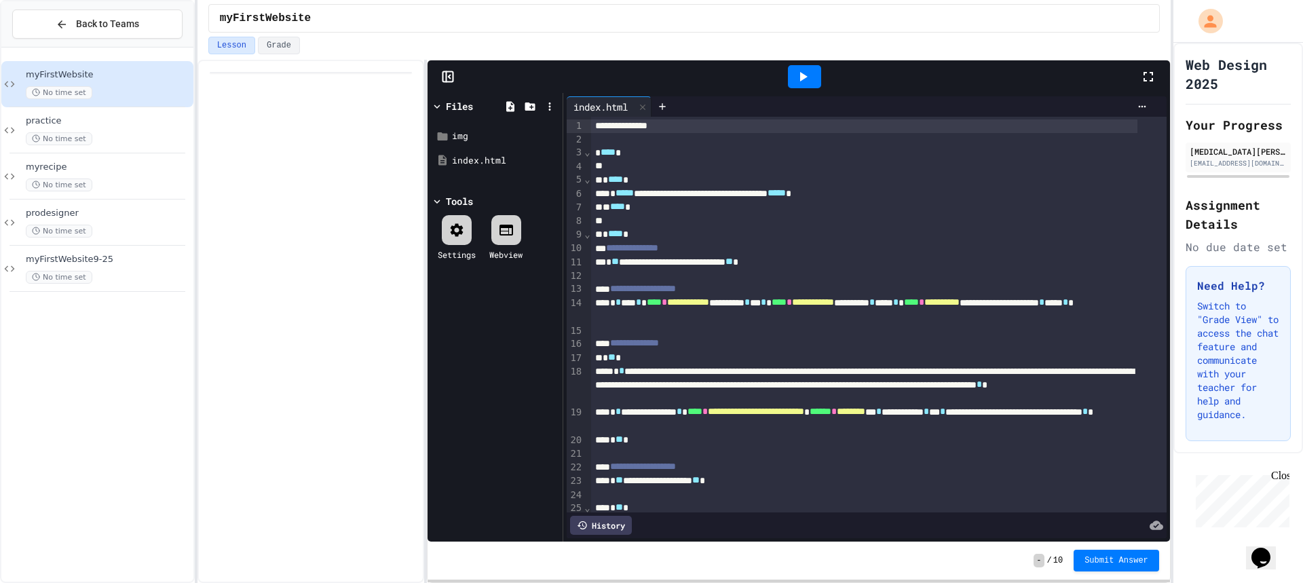
click at [462, 107] on div "Files" at bounding box center [459, 106] width 27 height 14
click at [533, 109] on icon at bounding box center [530, 106] width 10 height 8
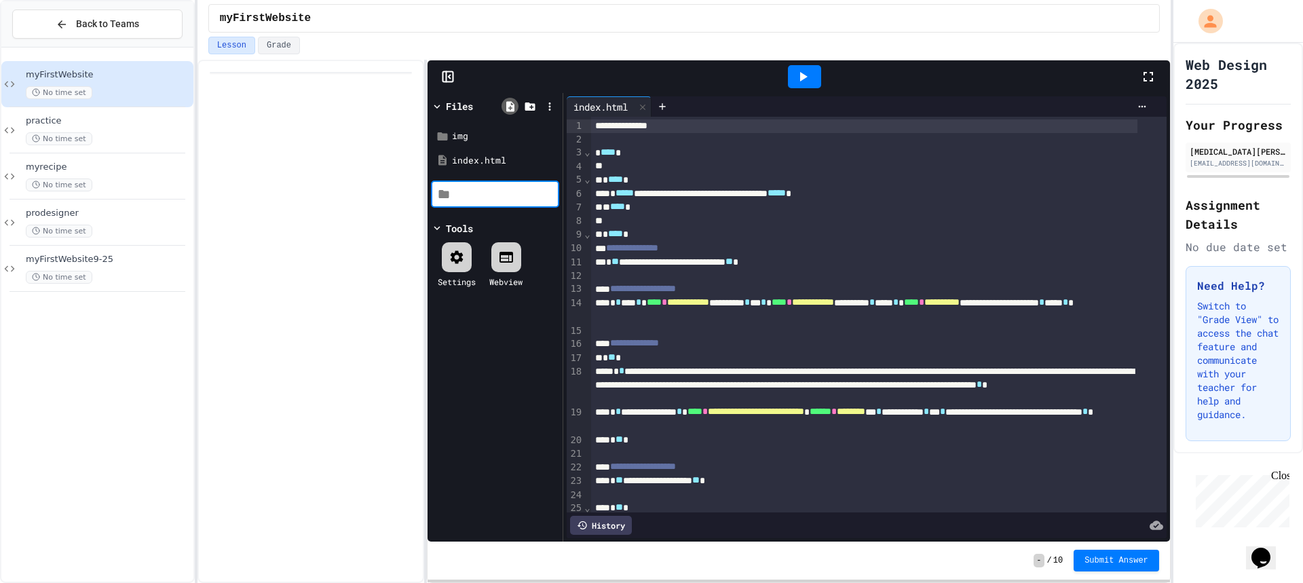
click at [508, 109] on icon at bounding box center [510, 106] width 8 height 10
type input "**********"
click at [462, 179] on div "styles.css" at bounding box center [497, 185] width 91 height 14
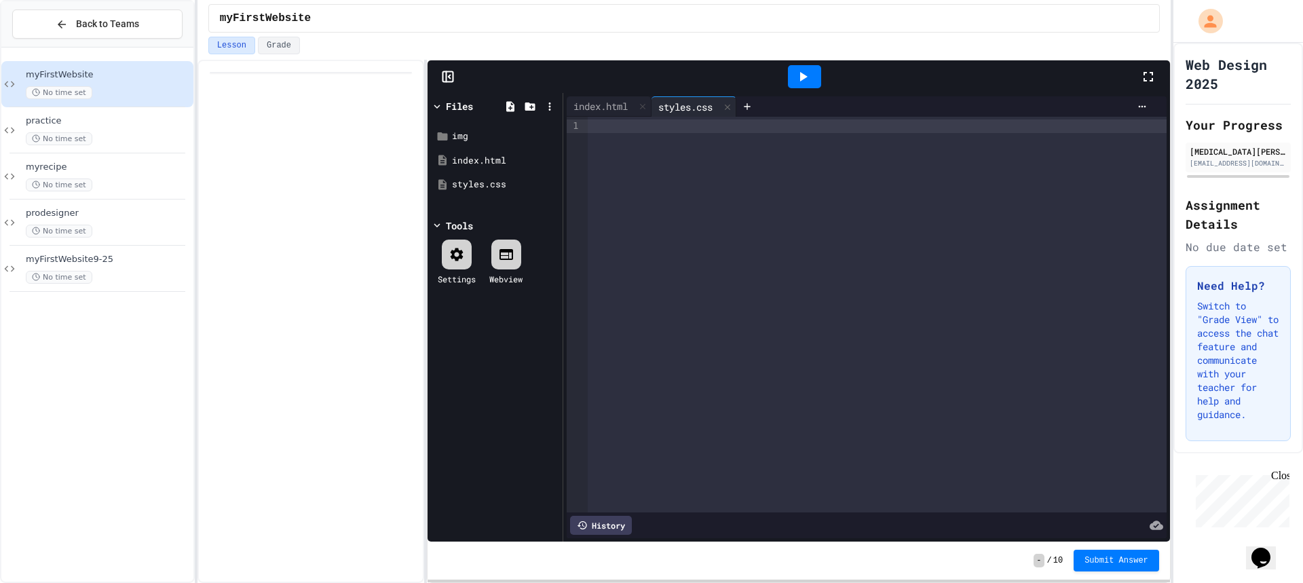
click at [779, 259] on div at bounding box center [877, 315] width 579 height 396
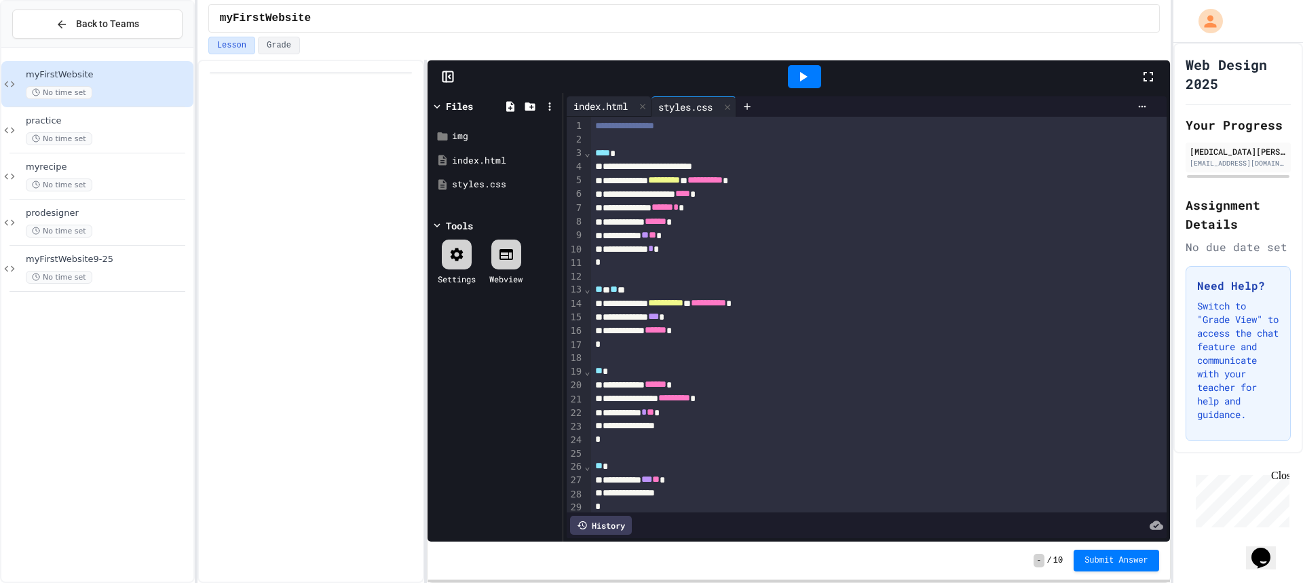
click at [624, 111] on div "index.html" at bounding box center [601, 106] width 68 height 14
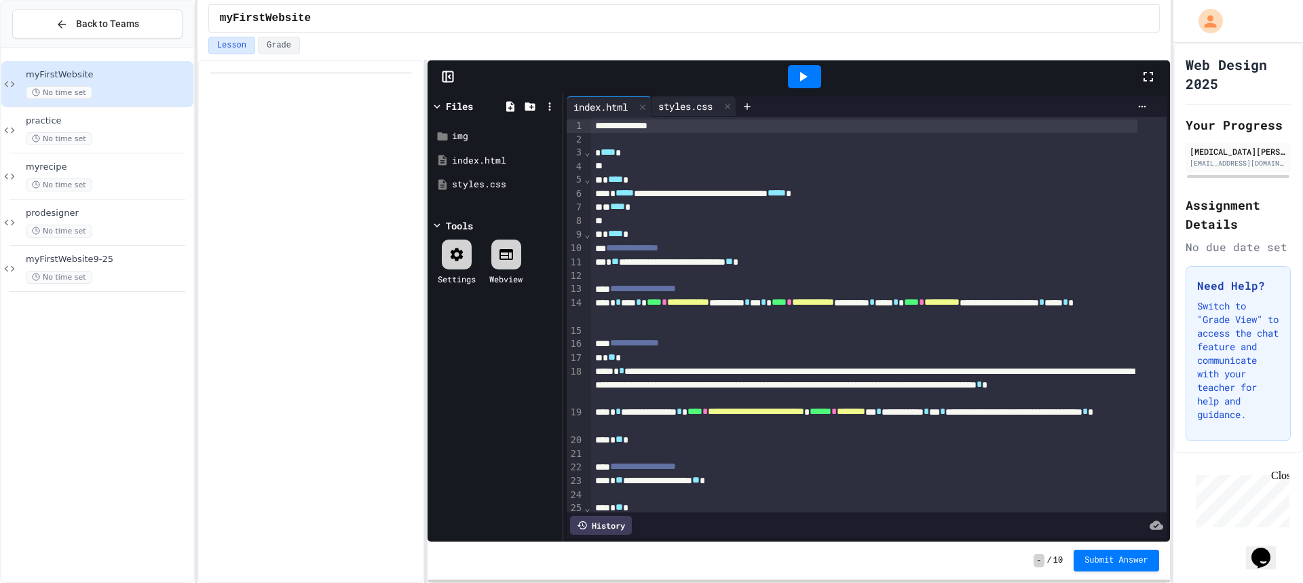
click at [683, 98] on div "styles.css" at bounding box center [694, 106] width 85 height 20
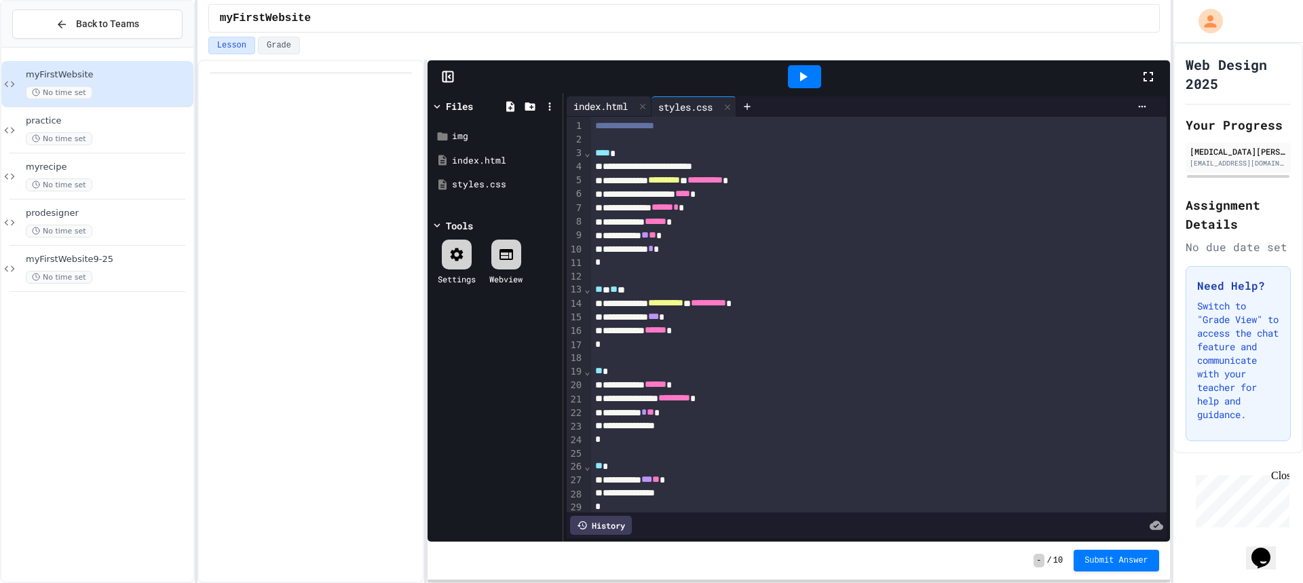
click at [593, 115] on div "index.html" at bounding box center [609, 106] width 85 height 20
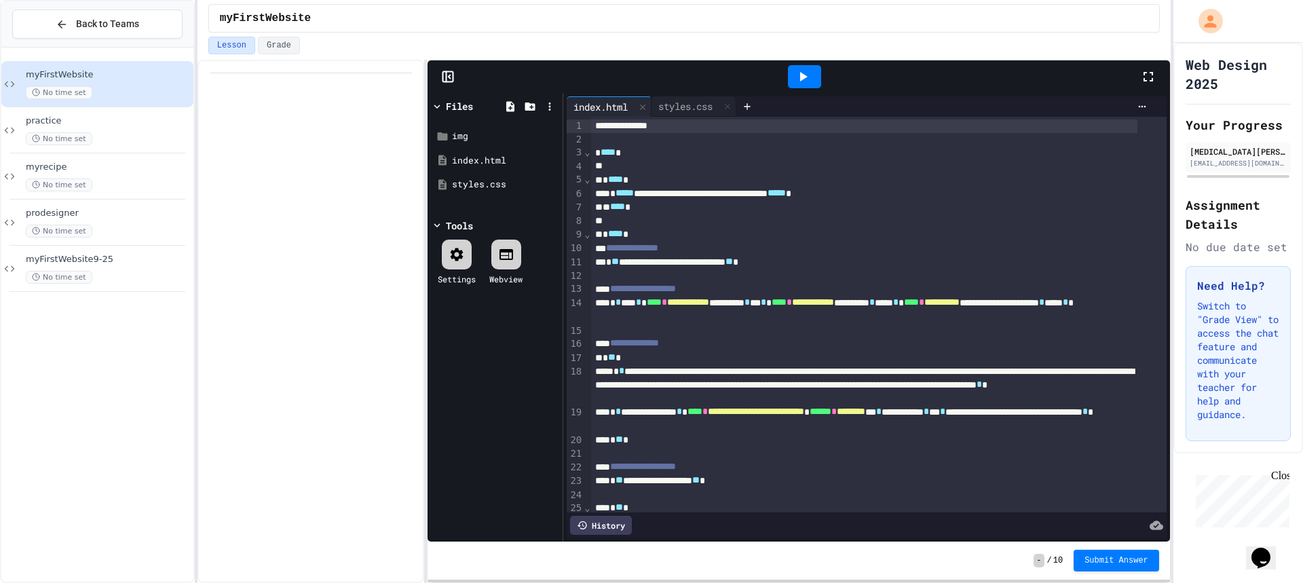
click at [909, 193] on div "**********" at bounding box center [864, 194] width 546 height 14
